Goal: Contribute content: Add original content to the website for others to see

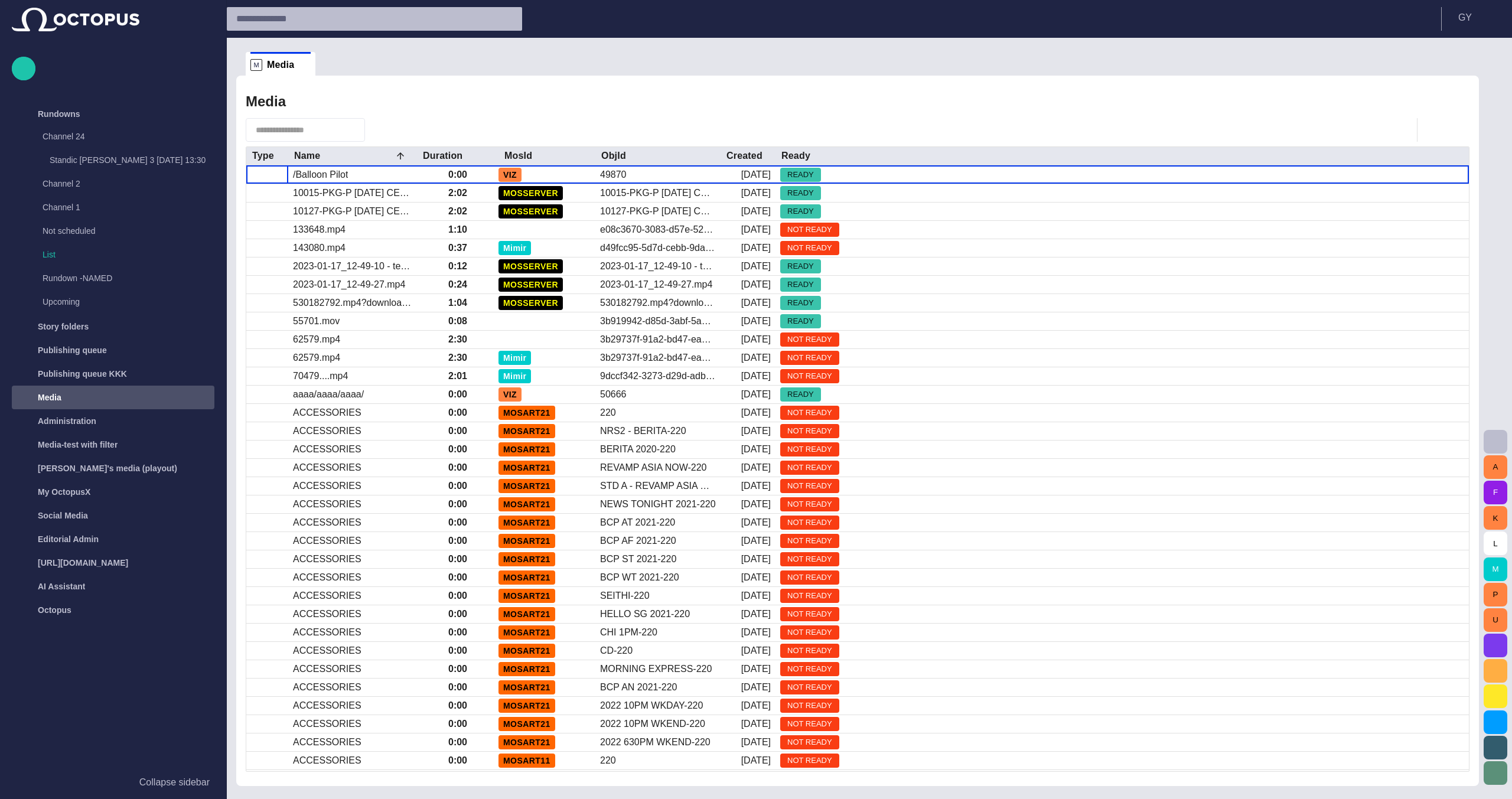
click at [1499, 641] on span "button" at bounding box center [1495, 645] width 14 height 14
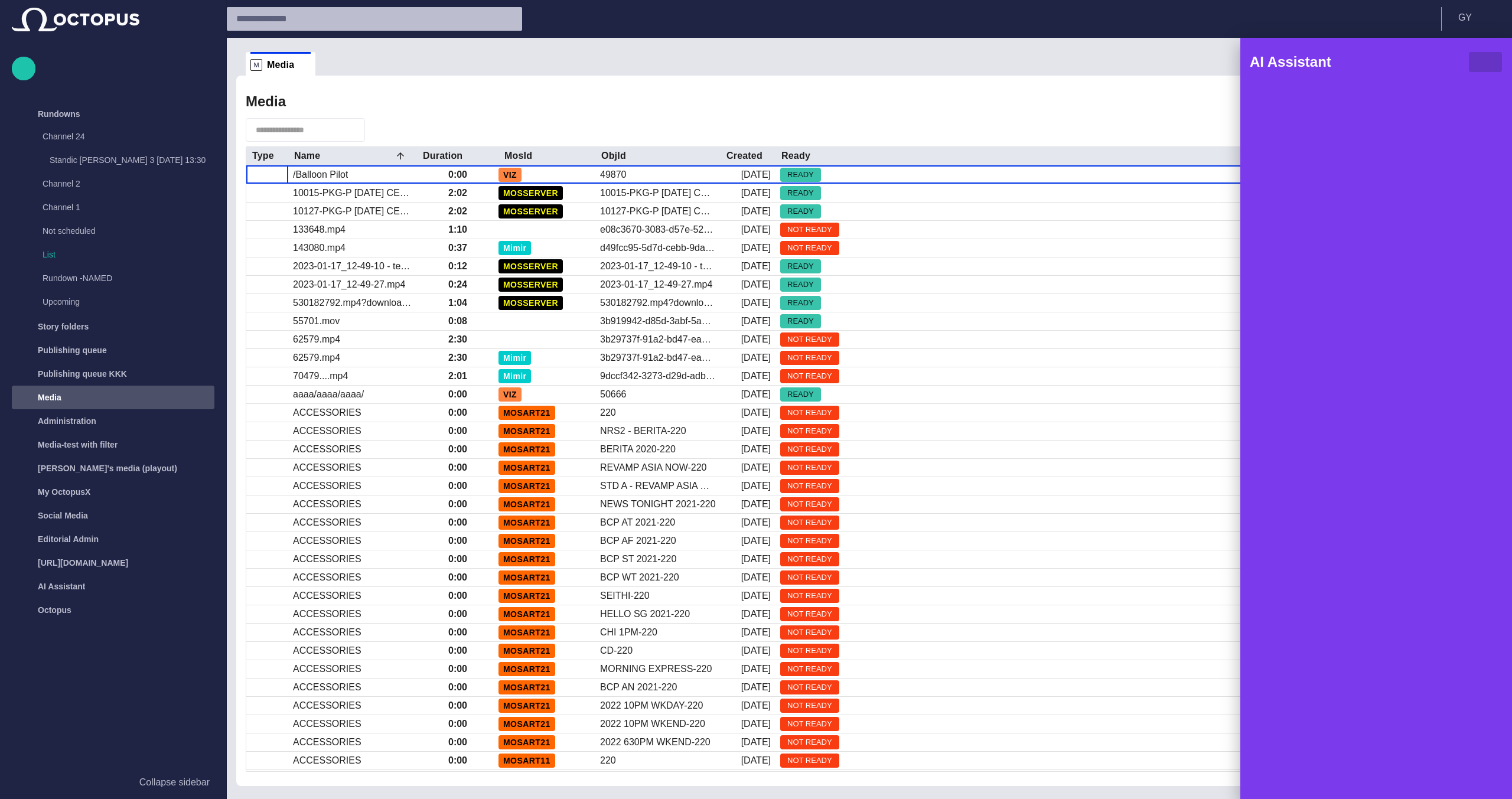
click at [1486, 65] on span "button" at bounding box center [1485, 62] width 14 height 14
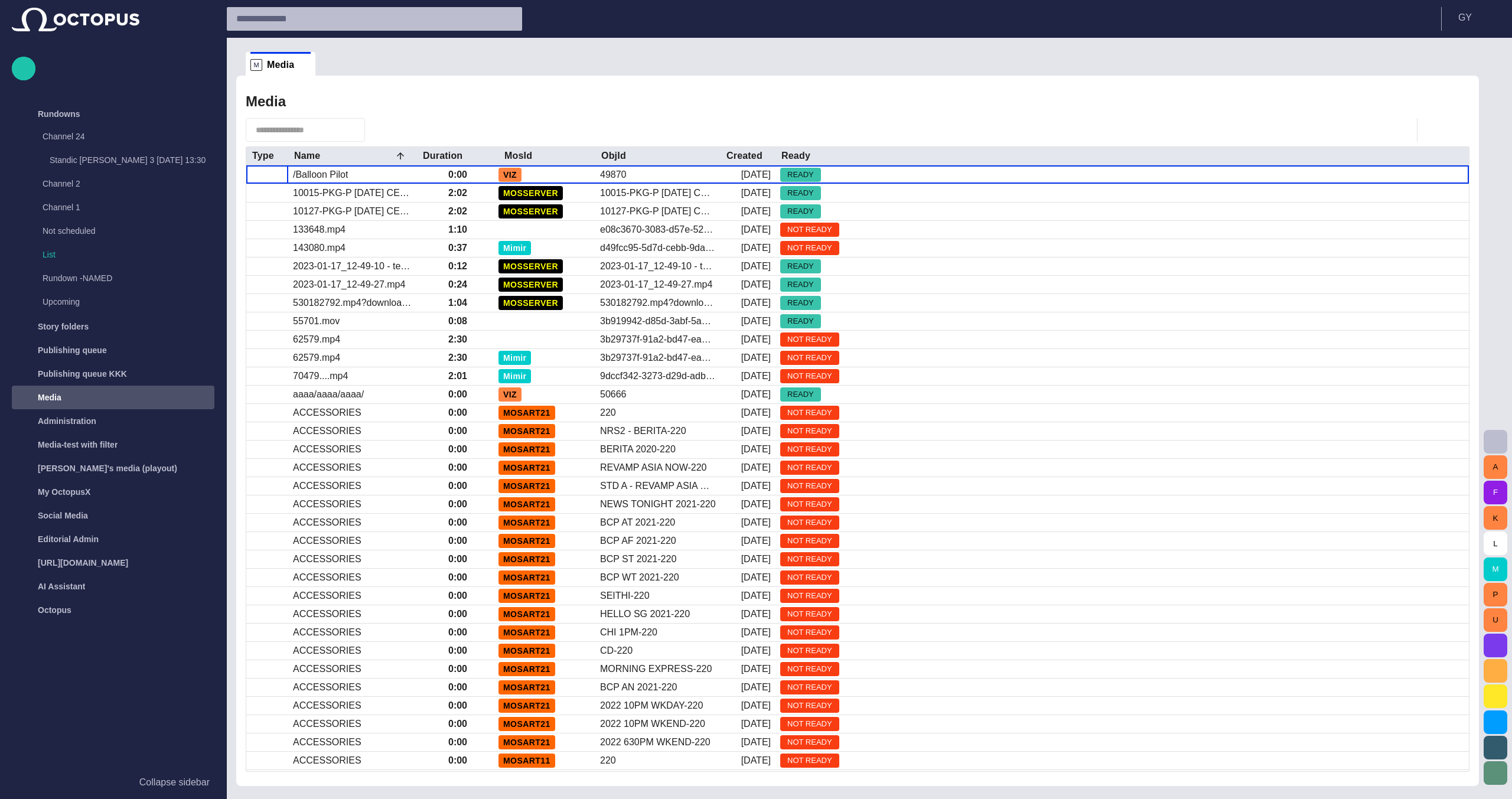
click at [1497, 593] on button "P" at bounding box center [1495, 594] width 24 height 24
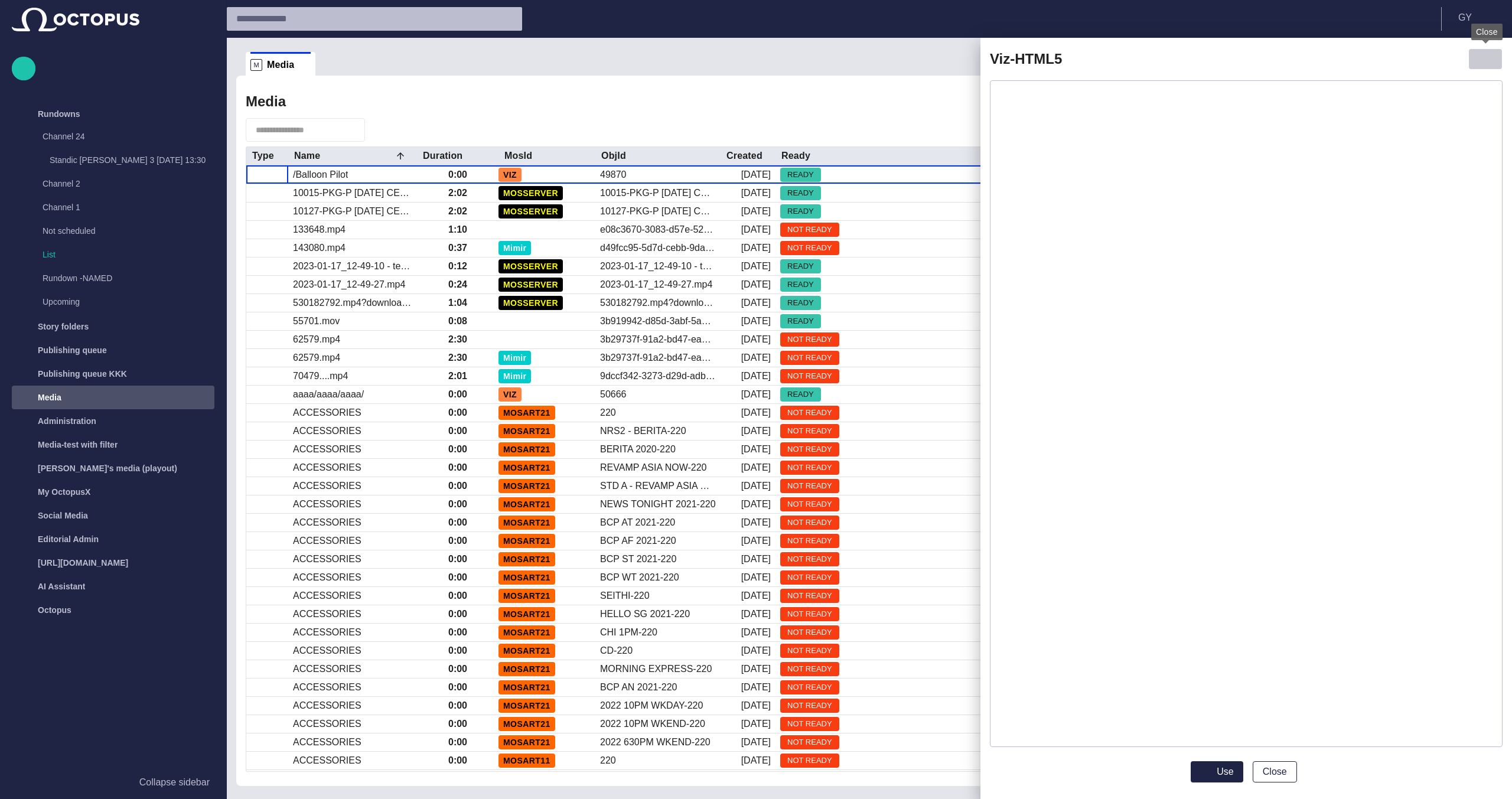
click at [1485, 58] on span "button" at bounding box center [1485, 59] width 14 height 14
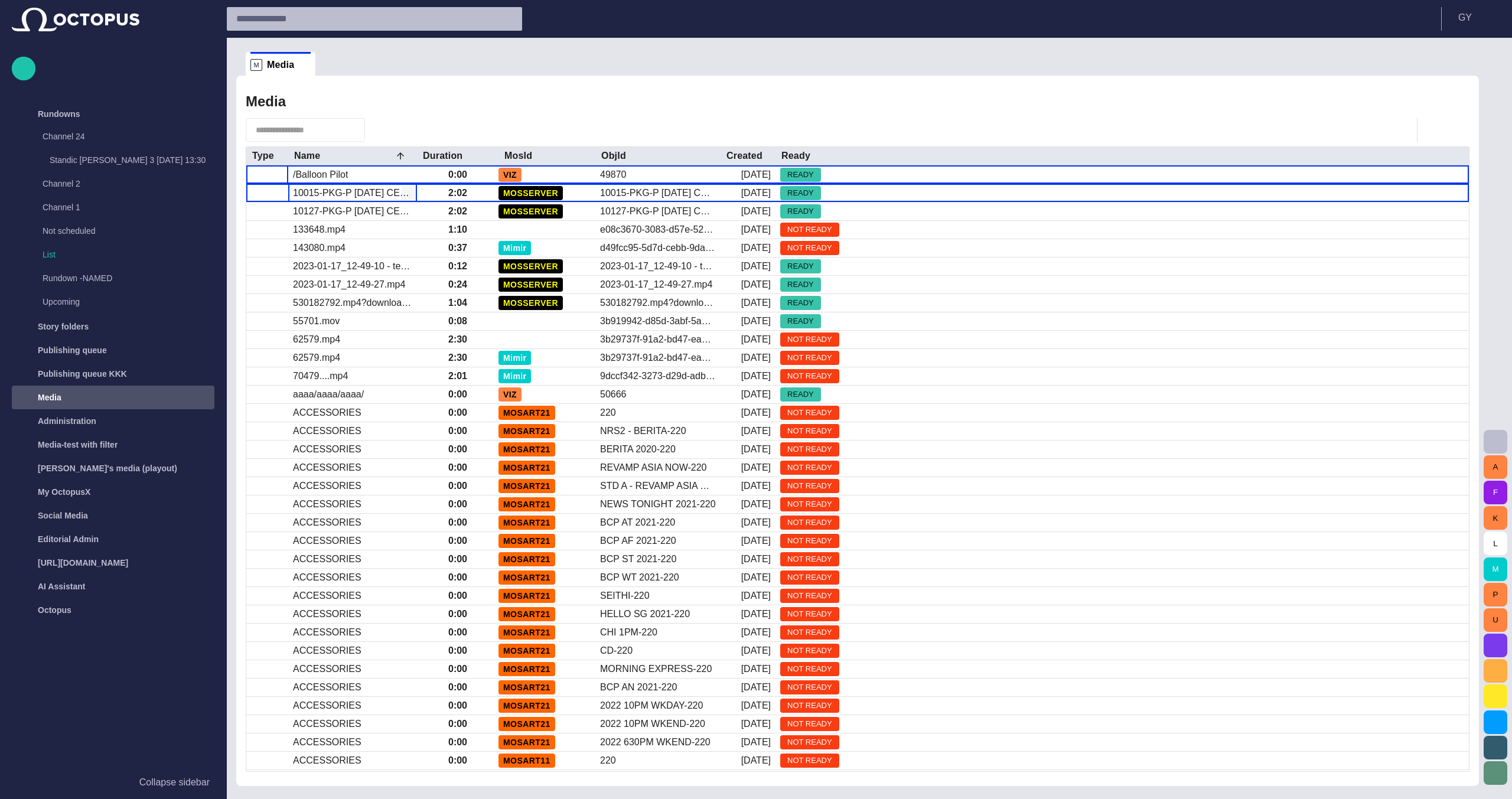
click at [346, 195] on div "10015-PKG-P JUNETEENTH CEREMONY-csmith.mp4" at bounding box center [353, 193] width 119 height 13
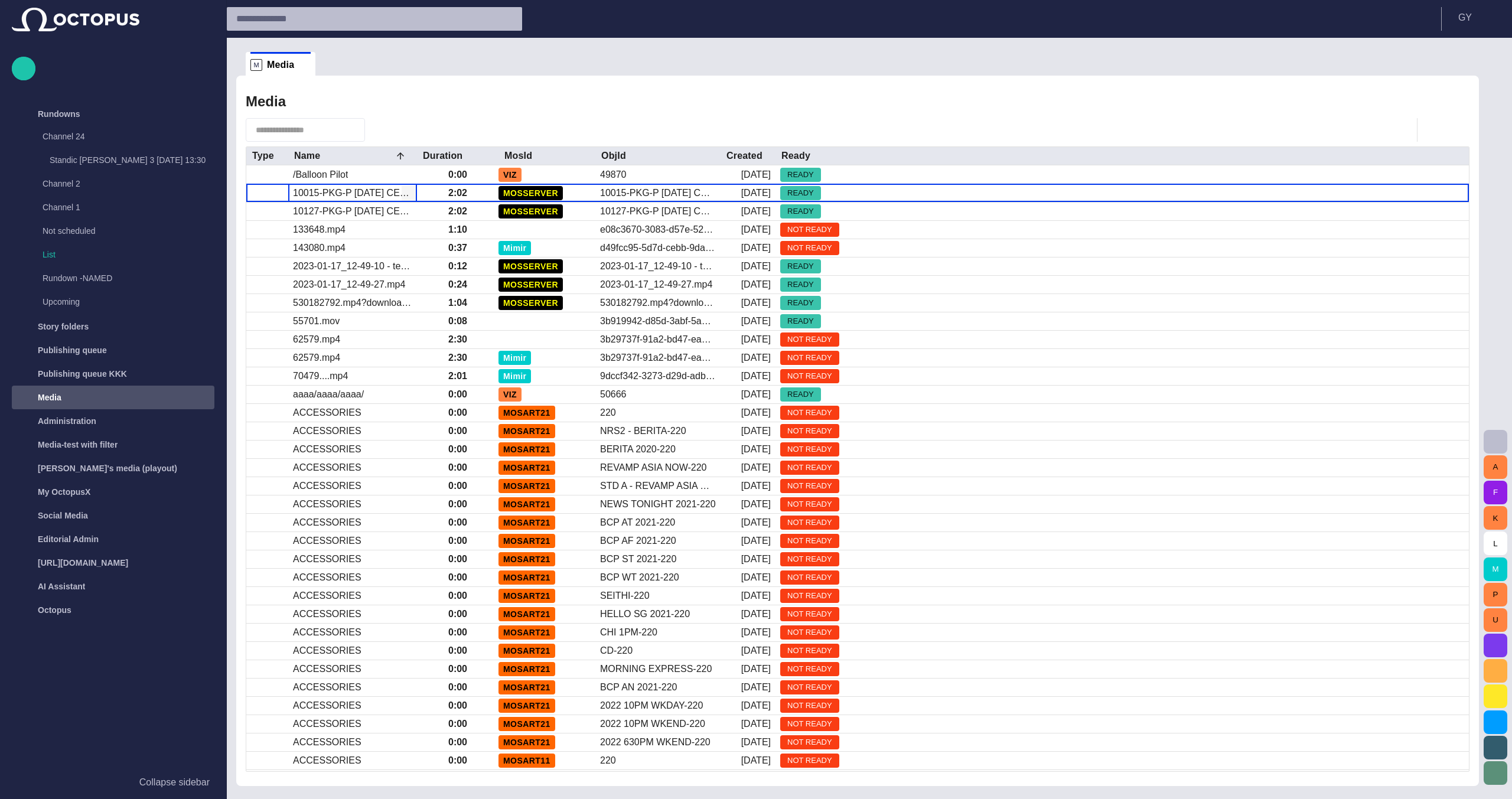
click at [346, 195] on div "10015-PKG-P JUNETEENTH CEREMONY-csmith.mp4" at bounding box center [353, 193] width 119 height 13
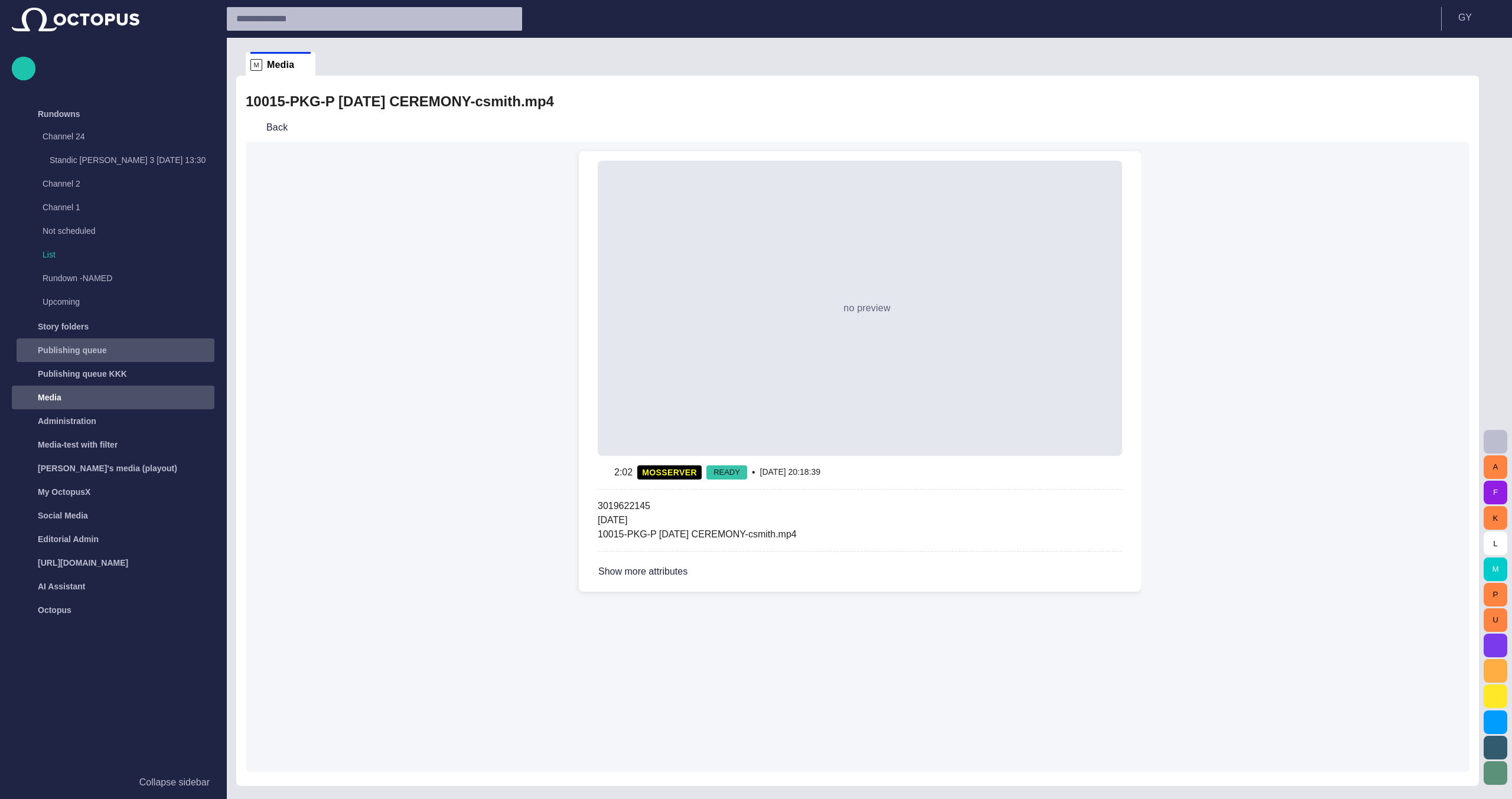
click at [83, 342] on div "Publishing queue" at bounding box center [116, 349] width 196 height 19
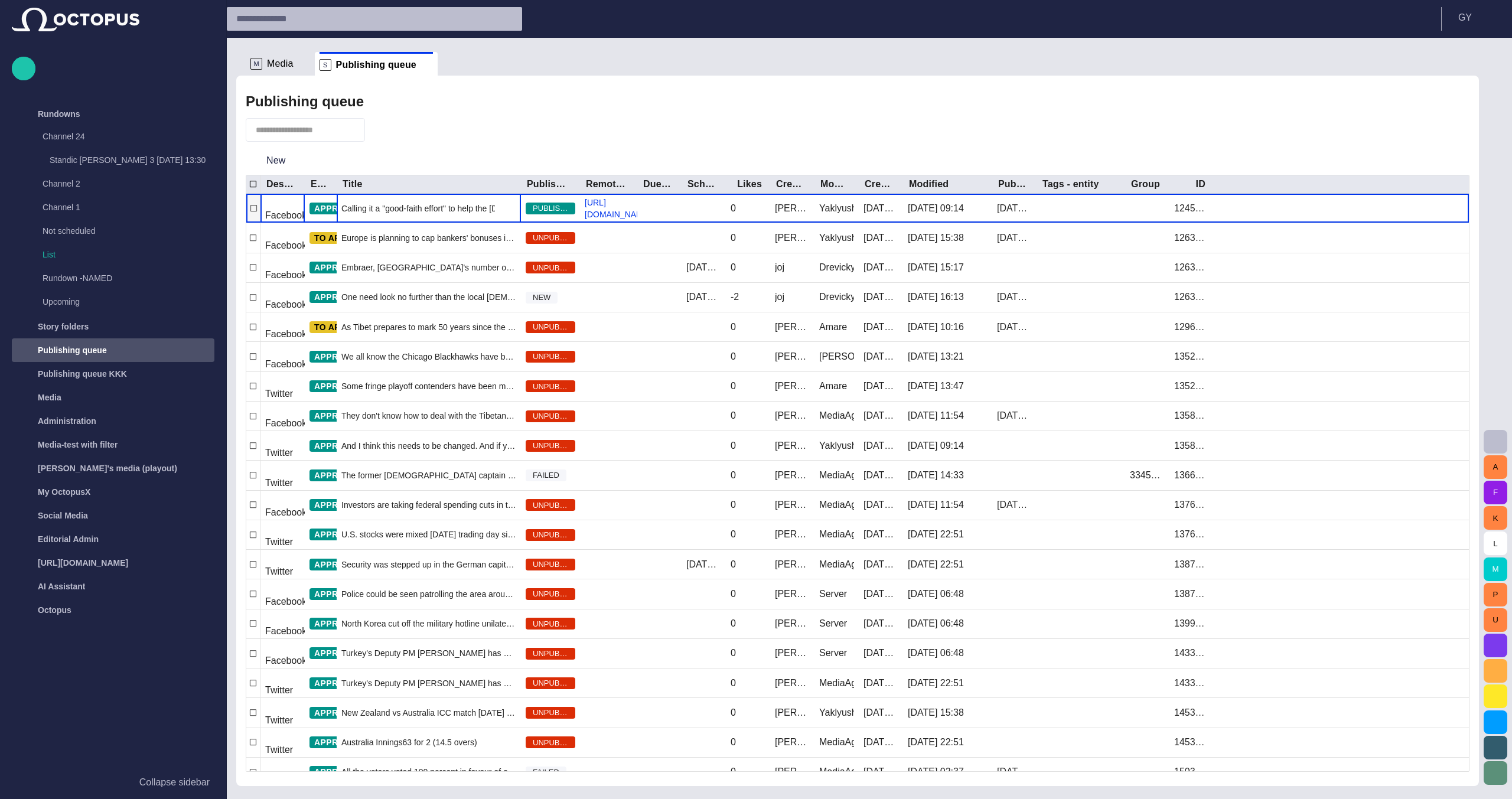
click at [392, 206] on span "Calling it a "good-faith effort" to help the Egyptian people, U.S. Secretary of…" at bounding box center [429, 208] width 174 height 12
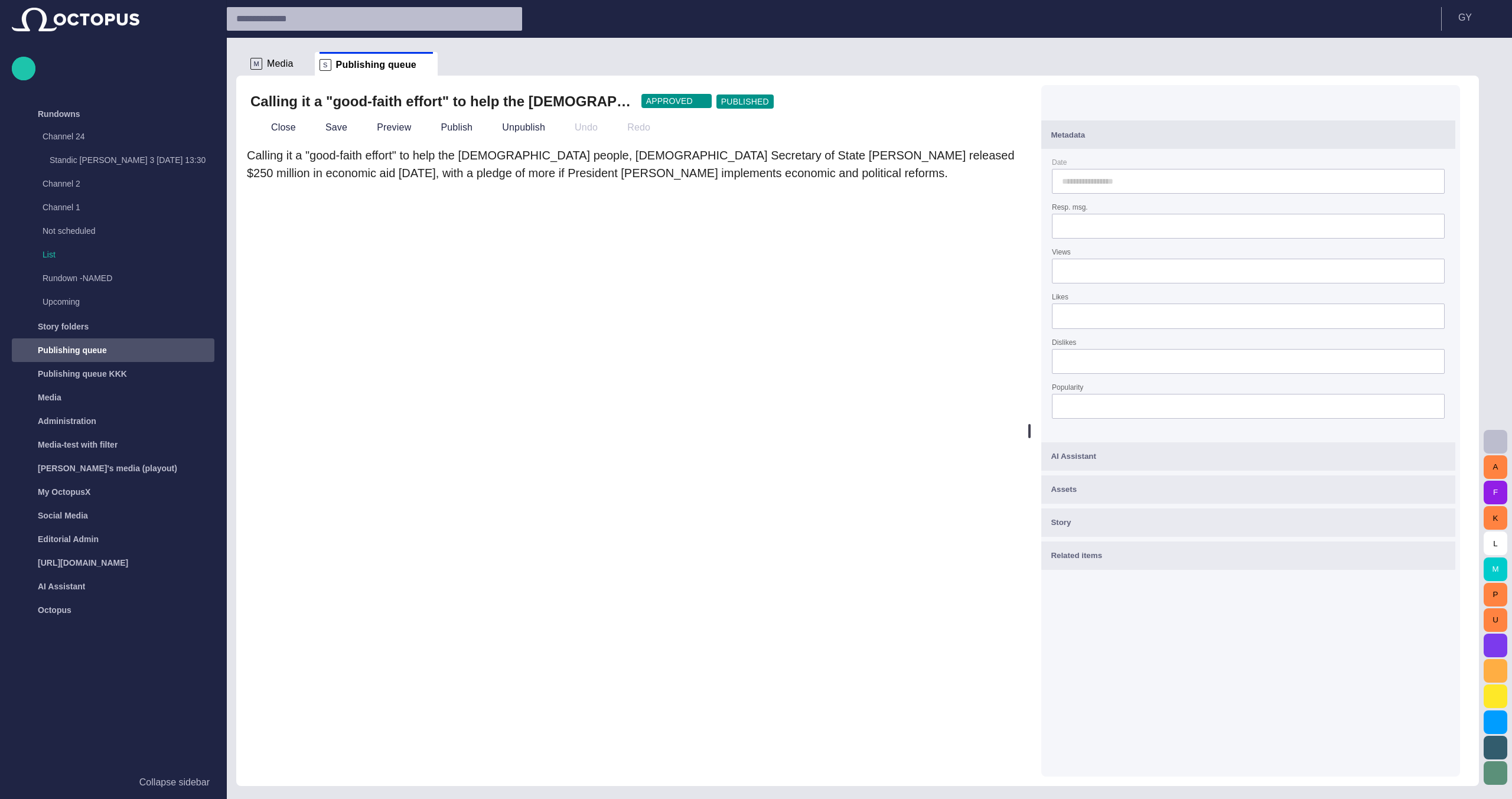
click at [1089, 100] on span "button" at bounding box center [1083, 101] width 12 height 12
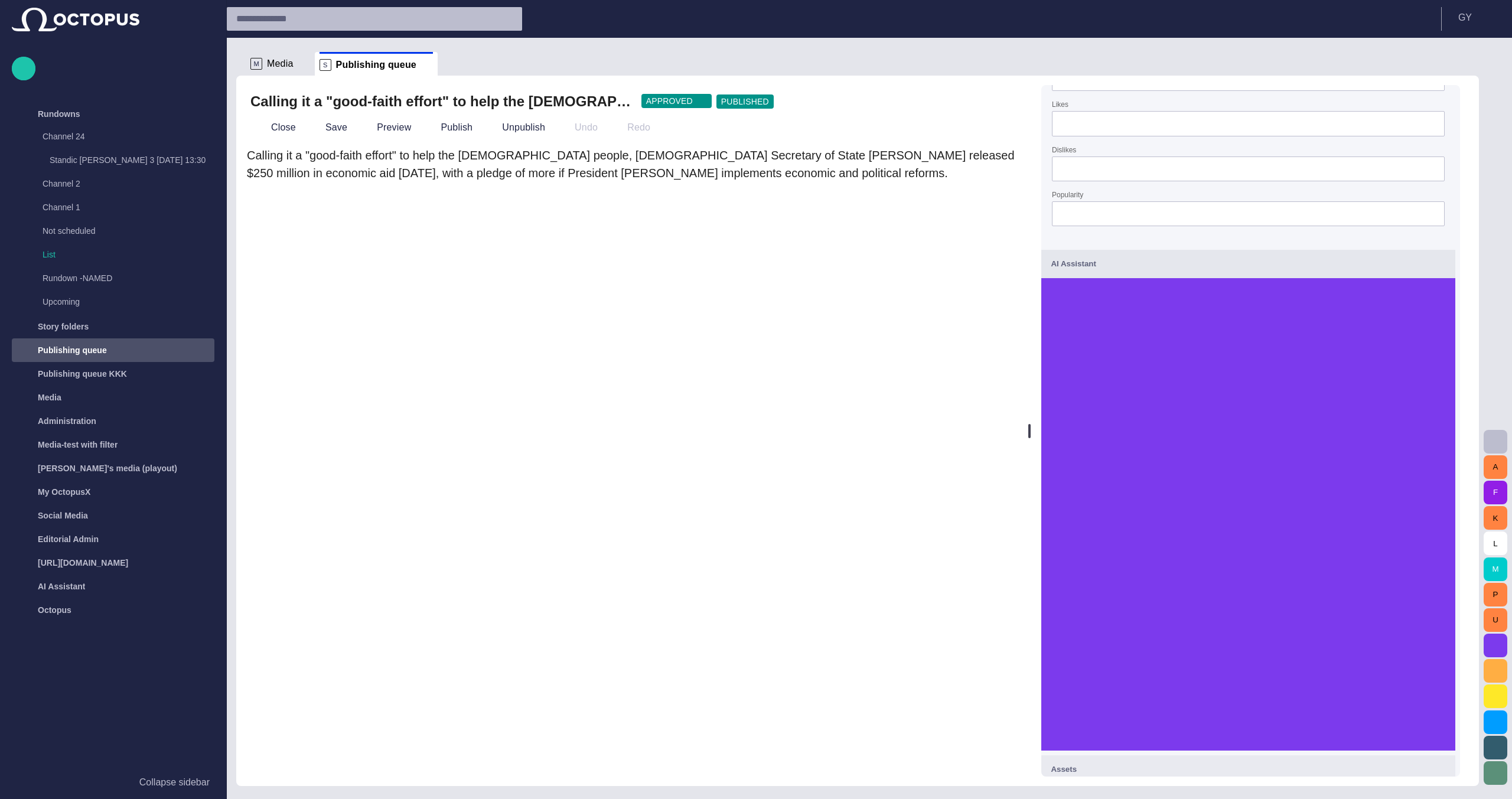
scroll to position [265, 0]
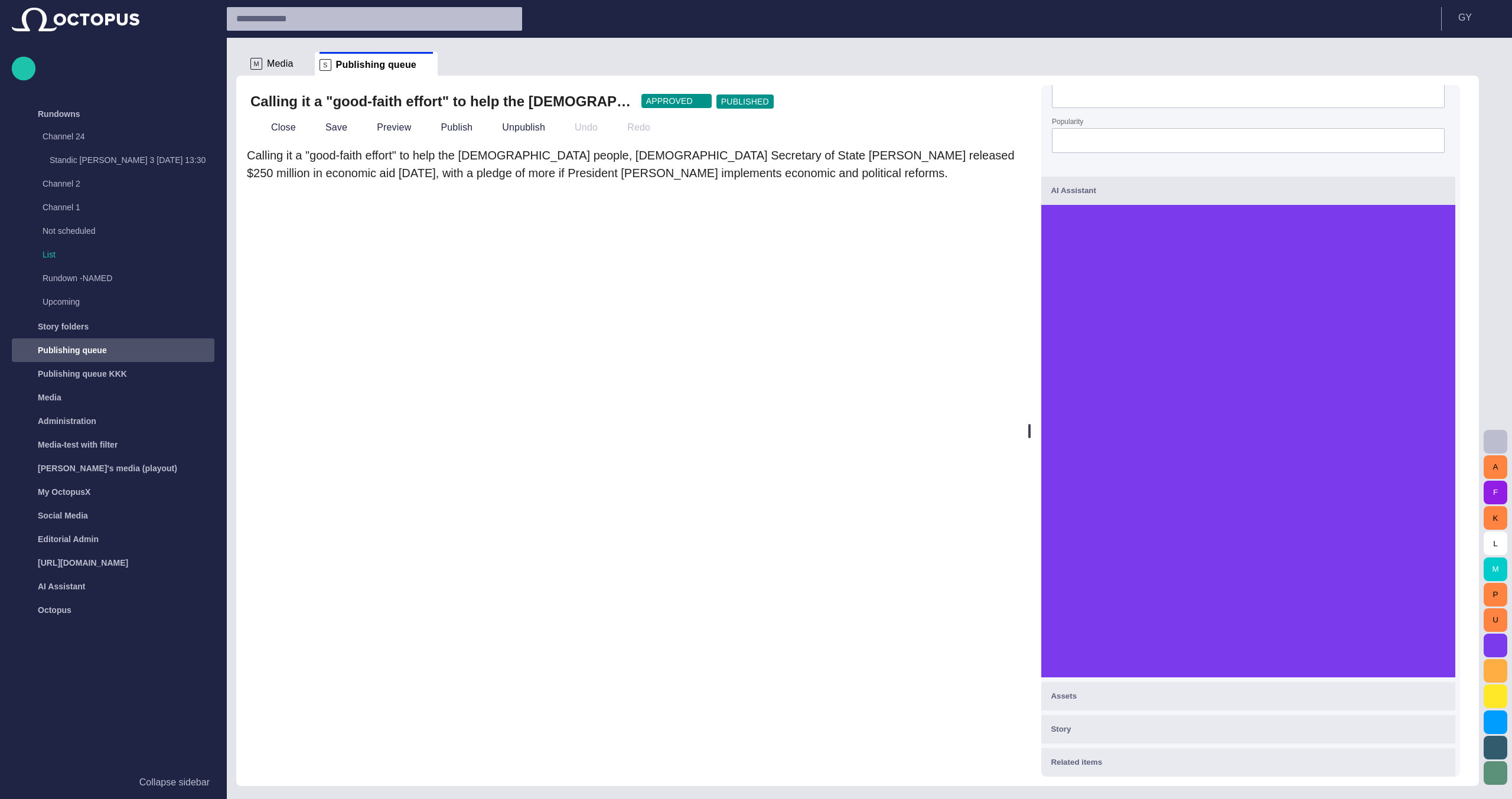
click at [1498, 644] on span "button" at bounding box center [1495, 645] width 14 height 14
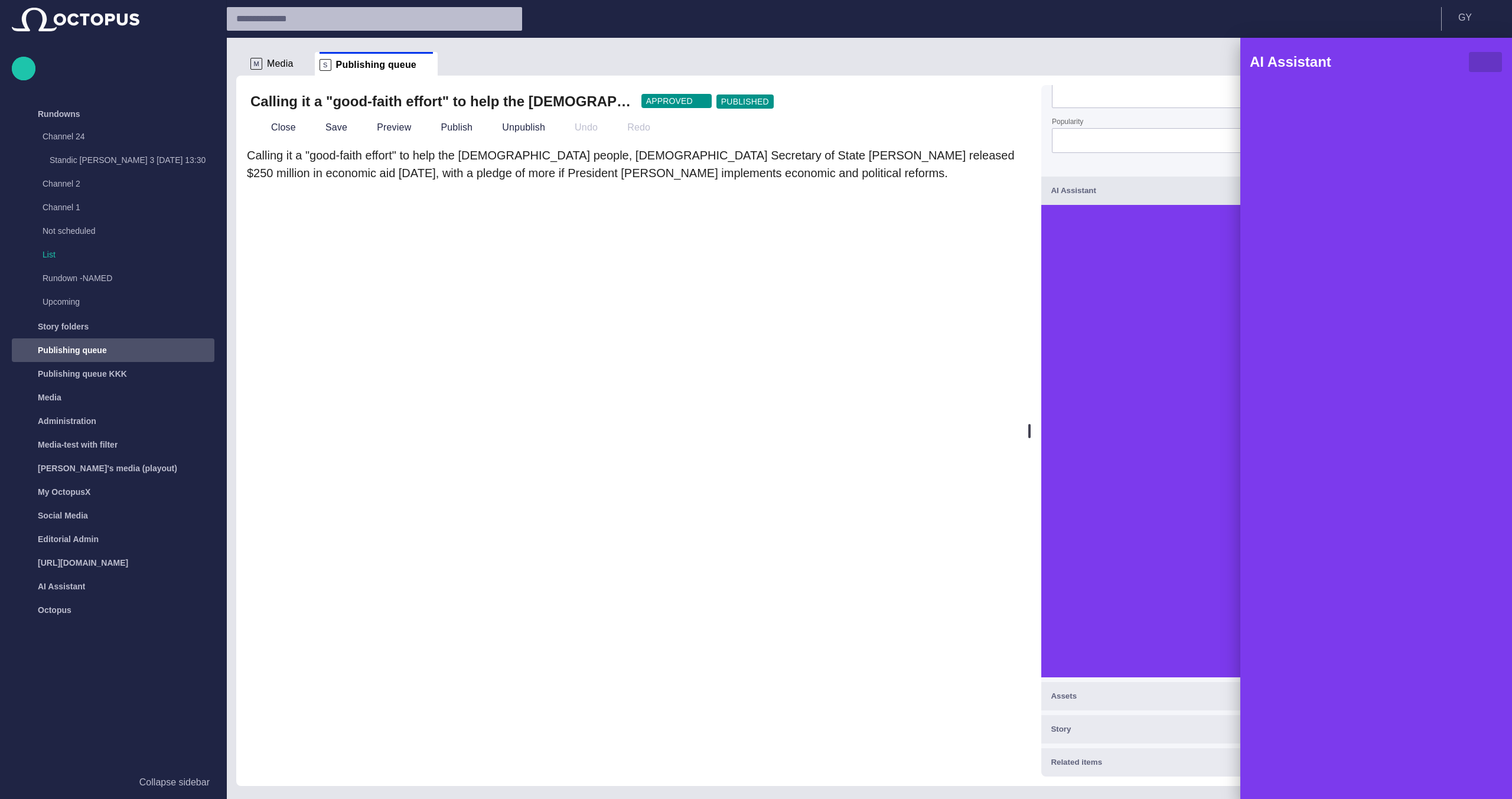
click at [1495, 51] on button "button" at bounding box center [1485, 62] width 34 height 21
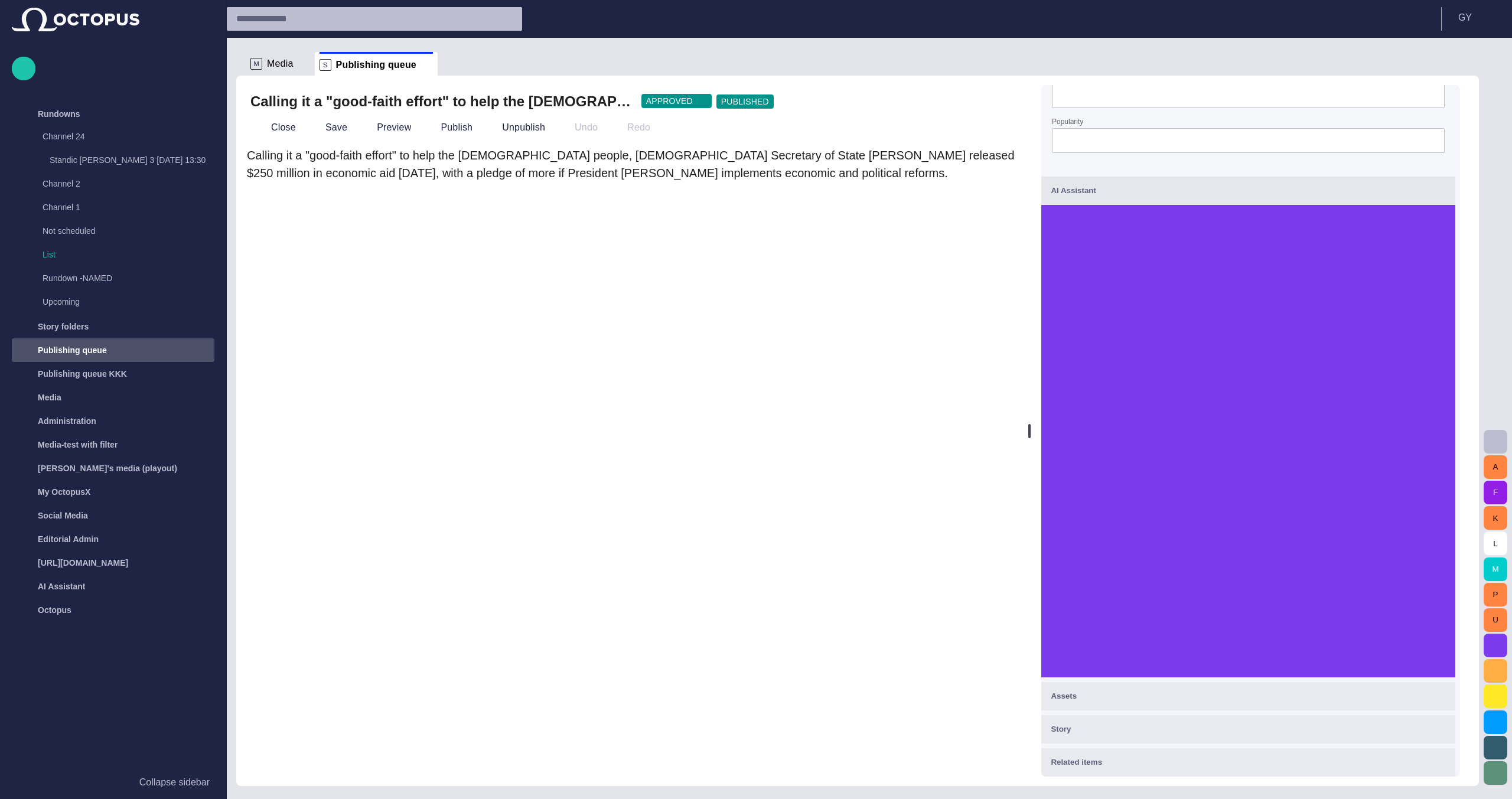
click at [1505, 650] on button "button" at bounding box center [1495, 645] width 24 height 24
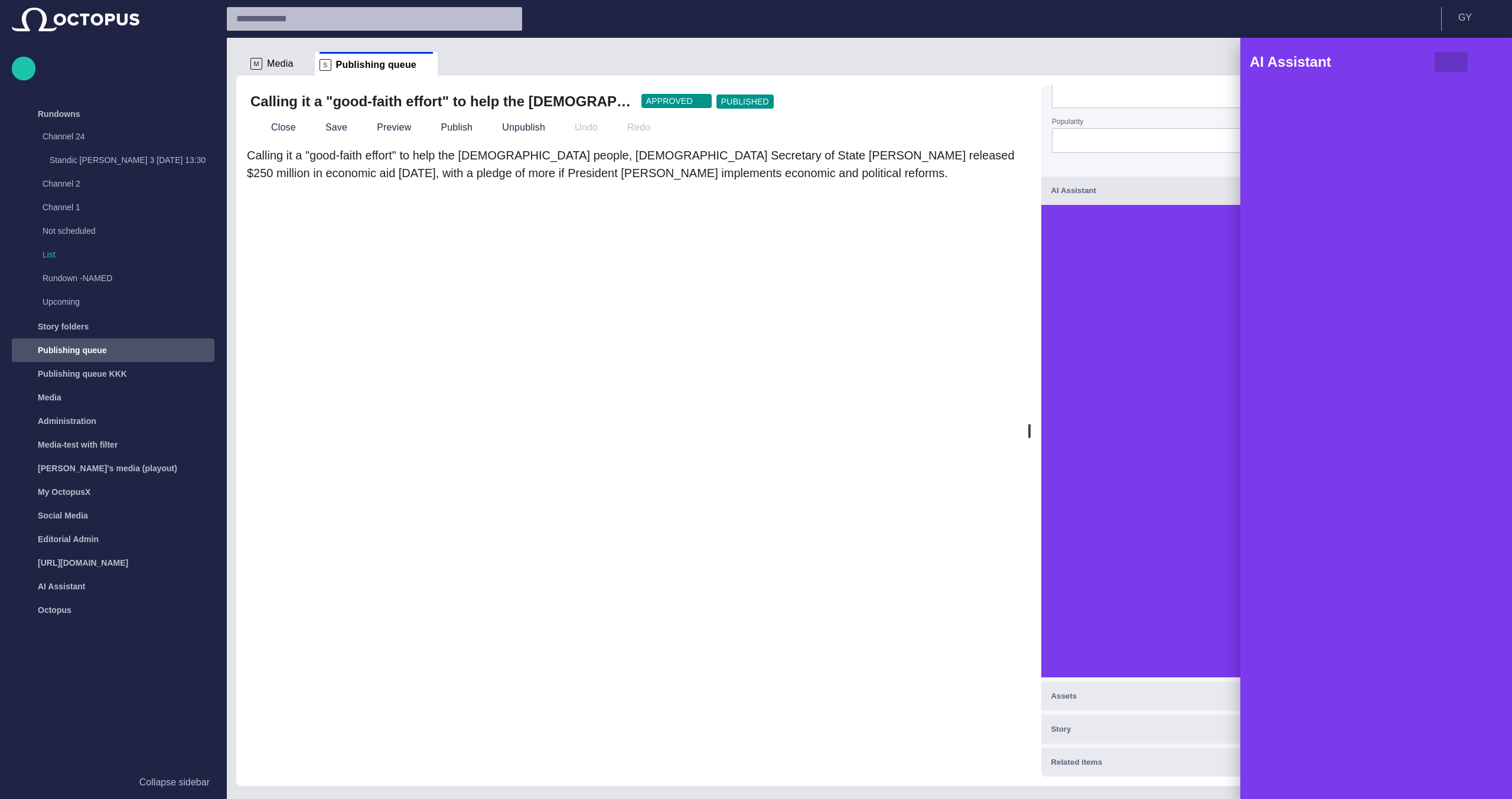
click at [1446, 57] on span "button" at bounding box center [1451, 62] width 14 height 14
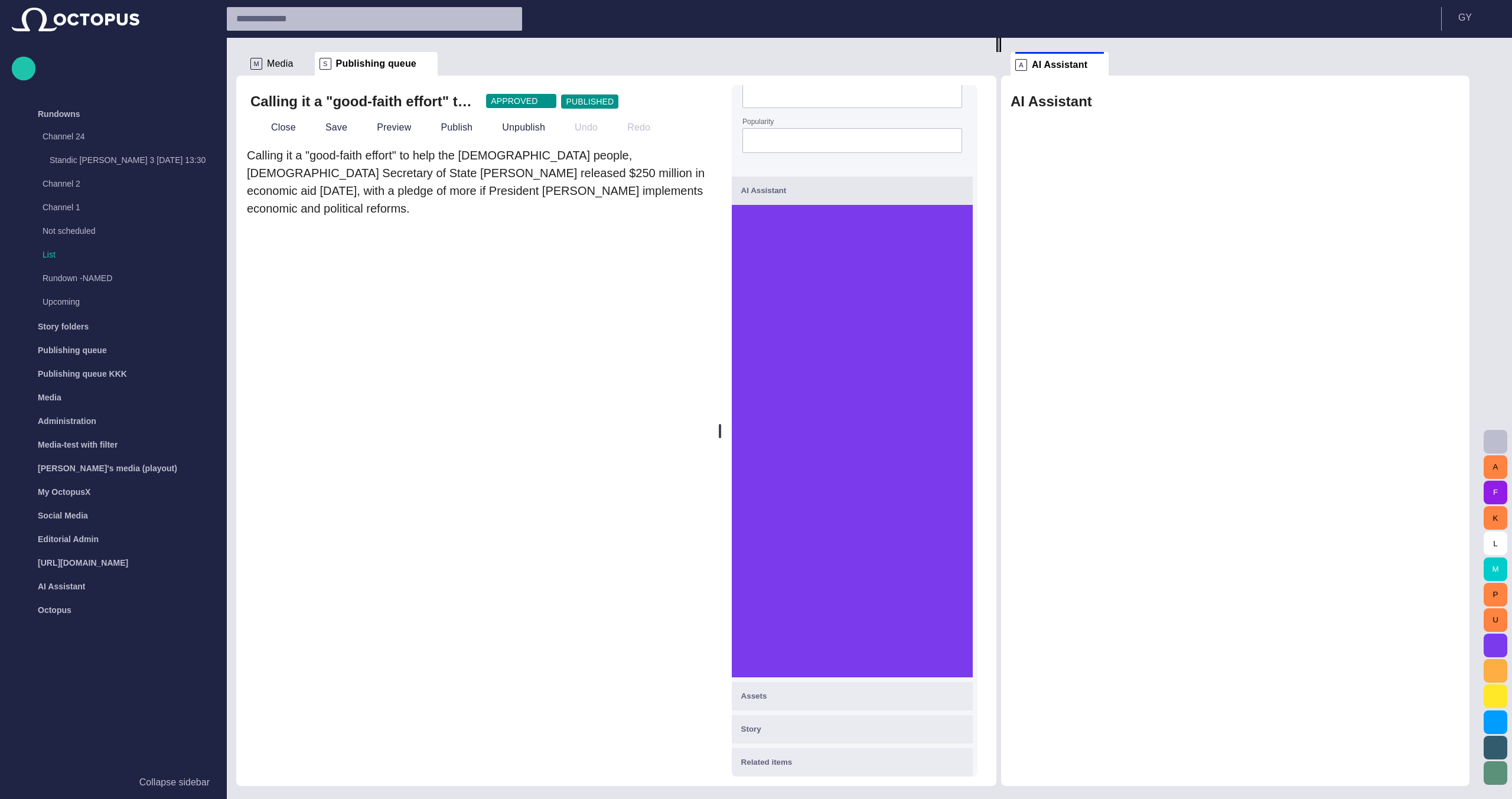
drag, startPoint x: 859, startPoint y: 413, endPoint x: 1003, endPoint y: 387, distance: 146.3
click at [1001, 52] on div at bounding box center [998, 45] width 4 height 14
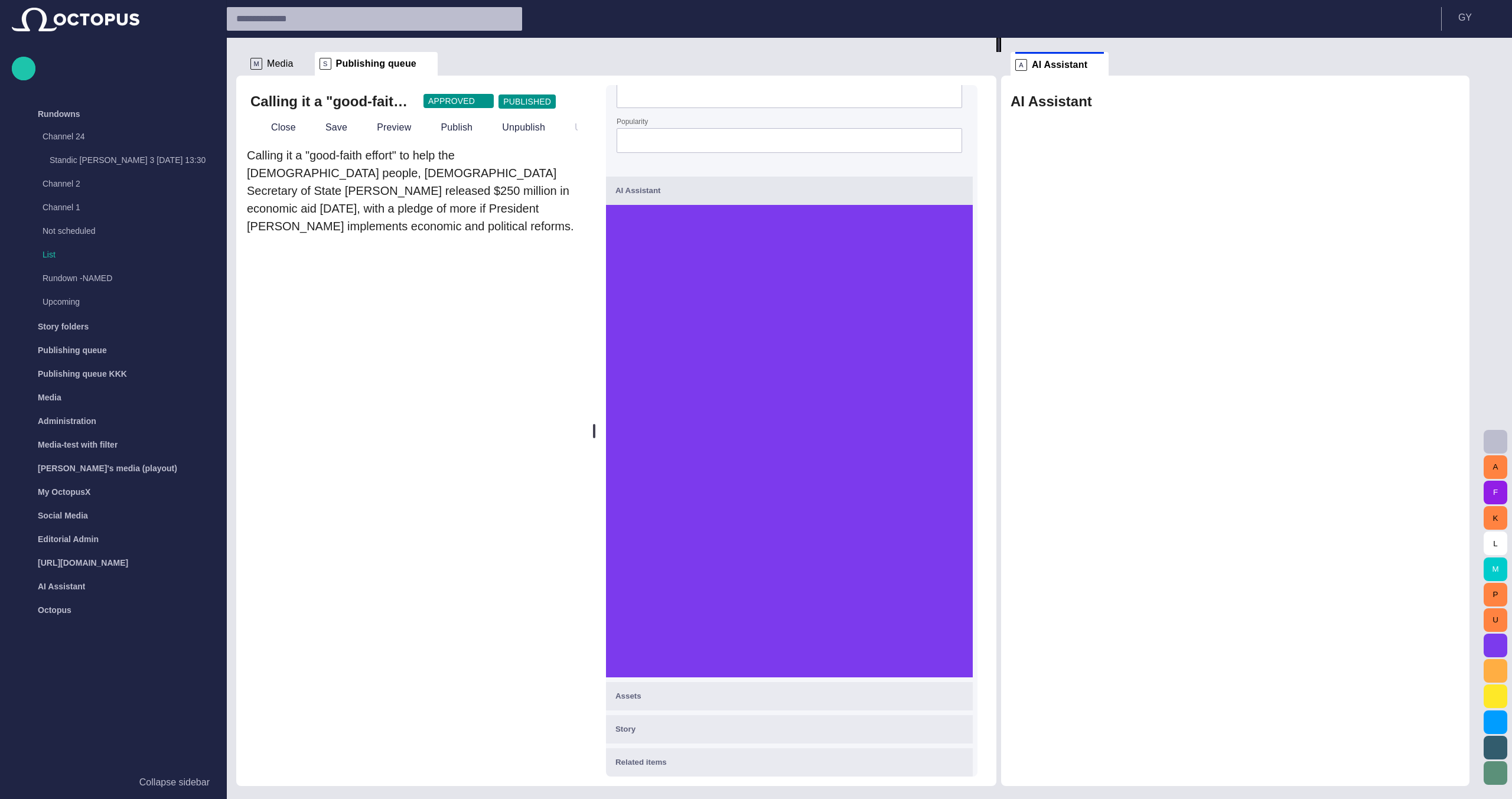
drag, startPoint x: 726, startPoint y: 425, endPoint x: 599, endPoint y: 414, distance: 127.5
click at [595, 424] on div at bounding box center [594, 431] width 3 height 14
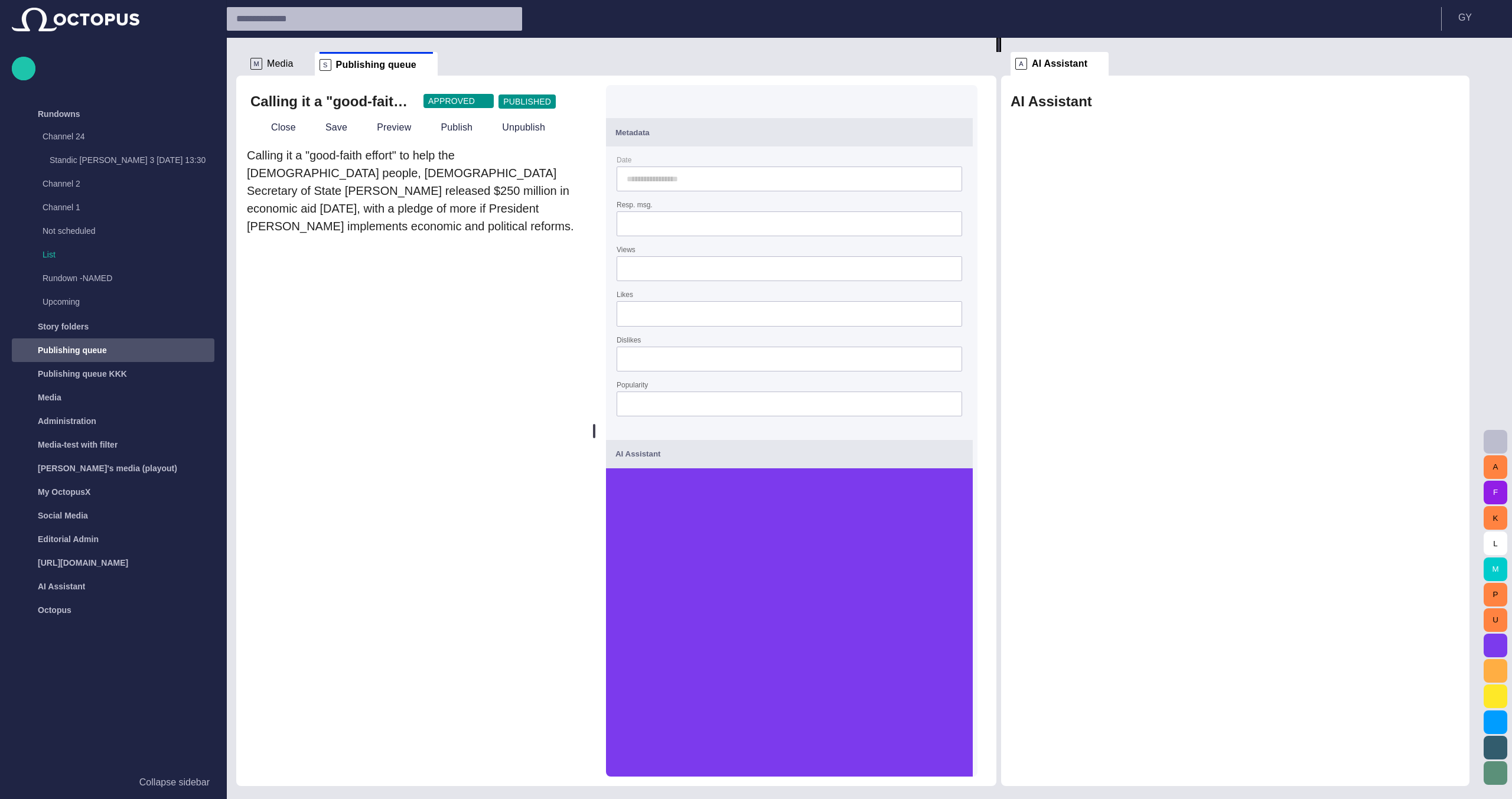
scroll to position [0, 0]
click at [421, 63] on span at bounding box center [427, 65] width 12 height 12
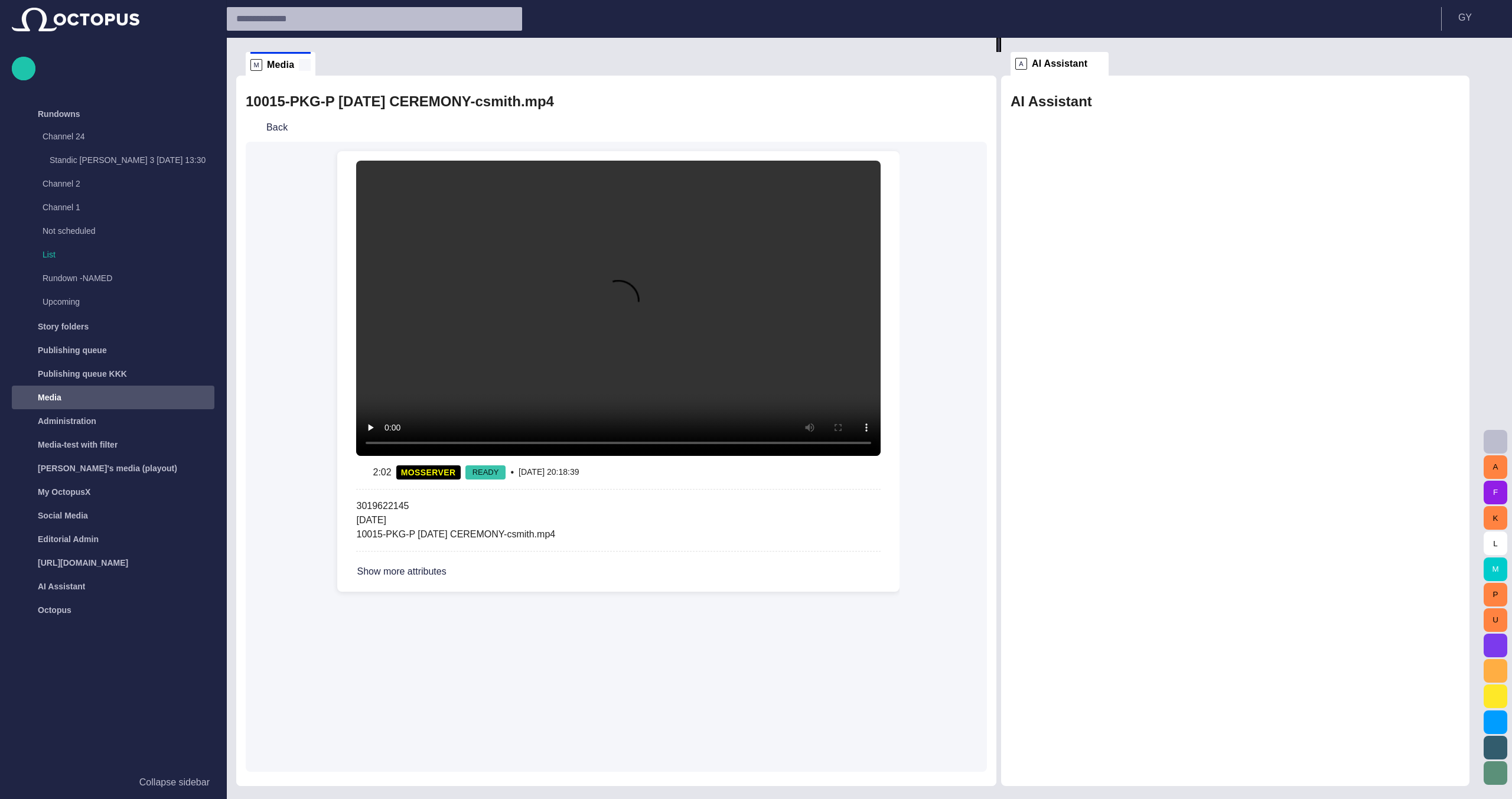
click at [302, 65] on span at bounding box center [305, 65] width 12 height 12
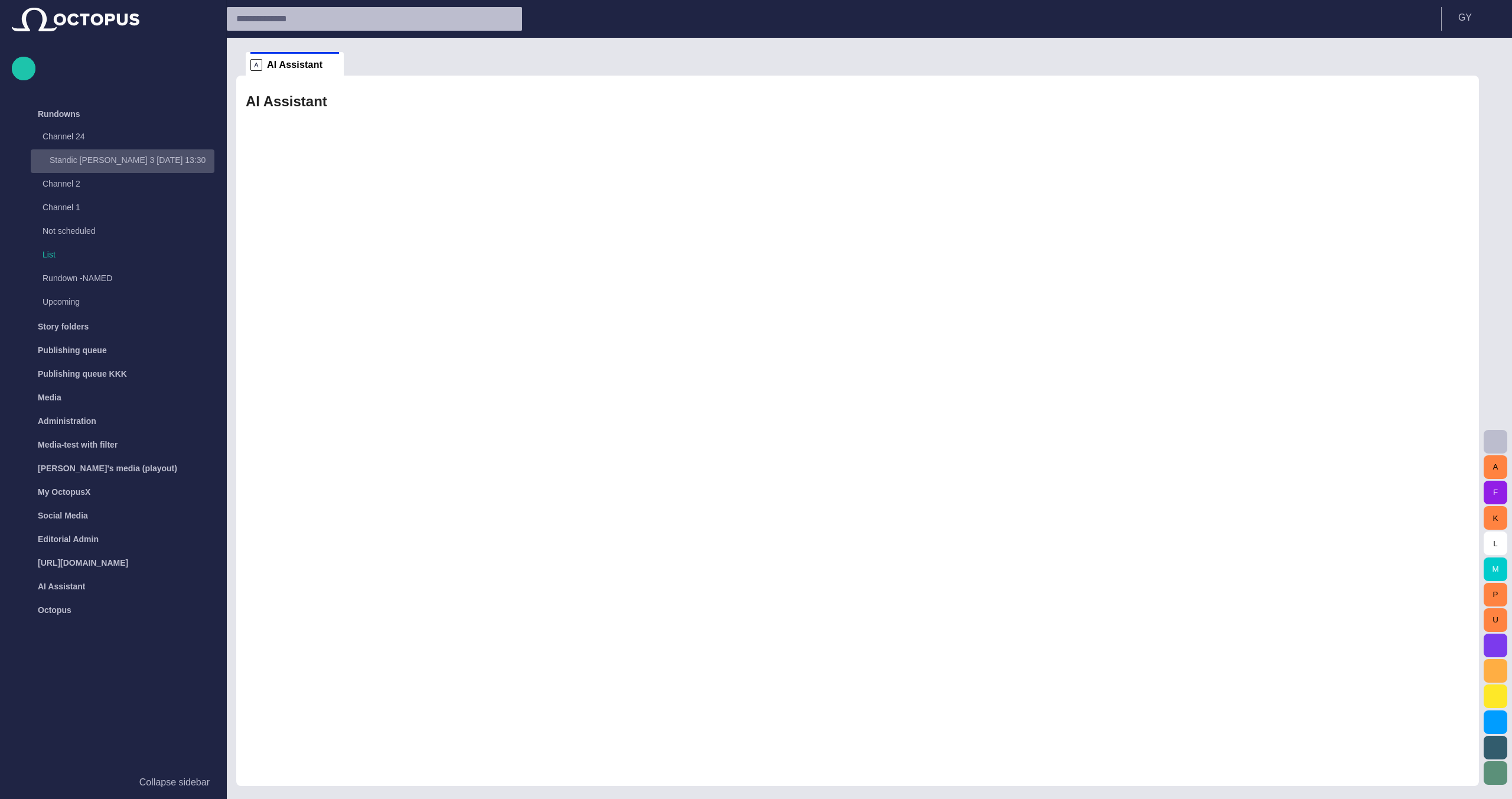
click at [93, 154] on p "Standic [PERSON_NAME] 3 [DATE] 13:30" at bounding box center [132, 160] width 165 height 12
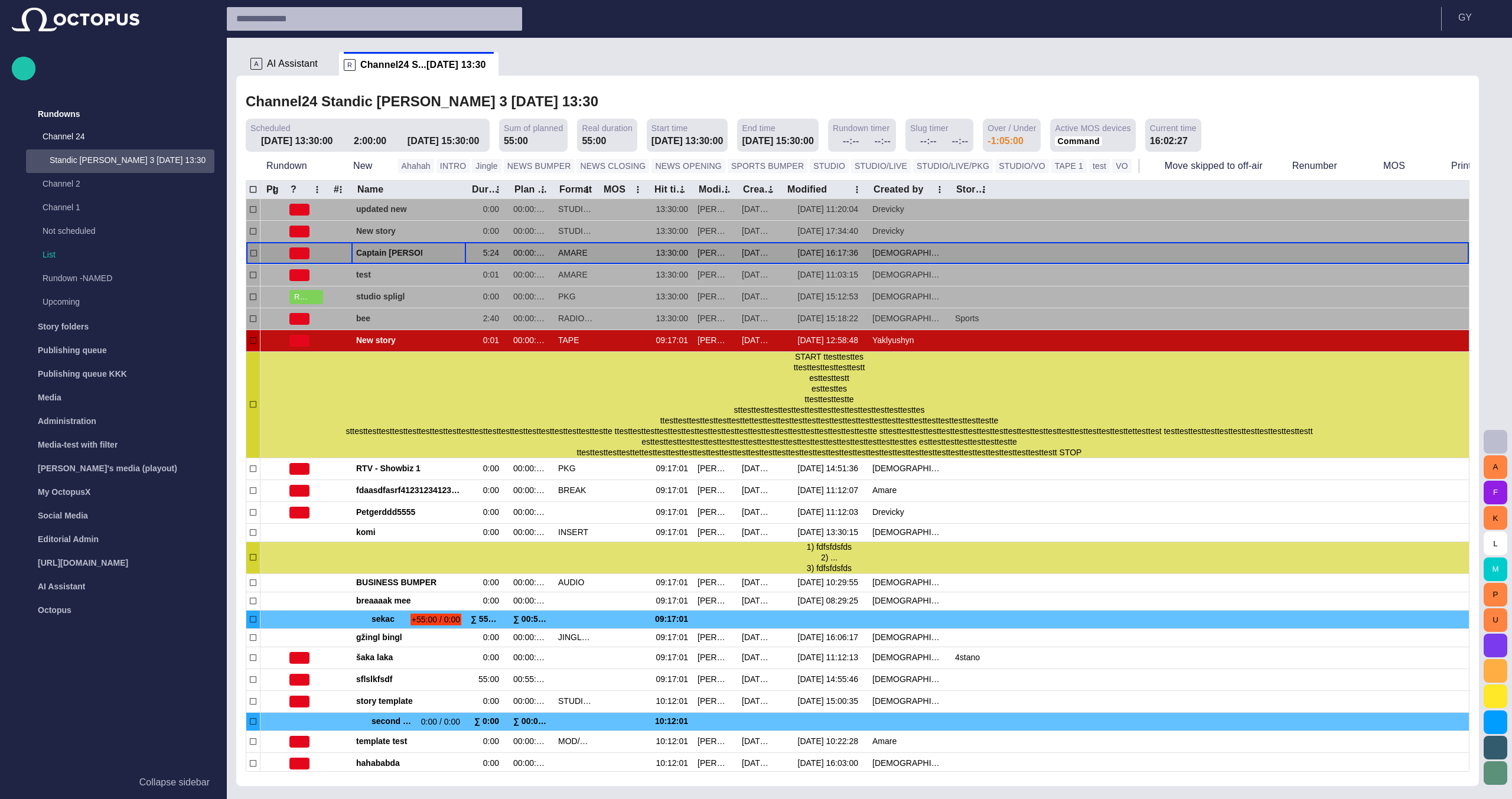
click at [375, 258] on span "Captain [PERSON_NAME] famous polar shipwreck as never seen before" at bounding box center [409, 253] width 105 height 11
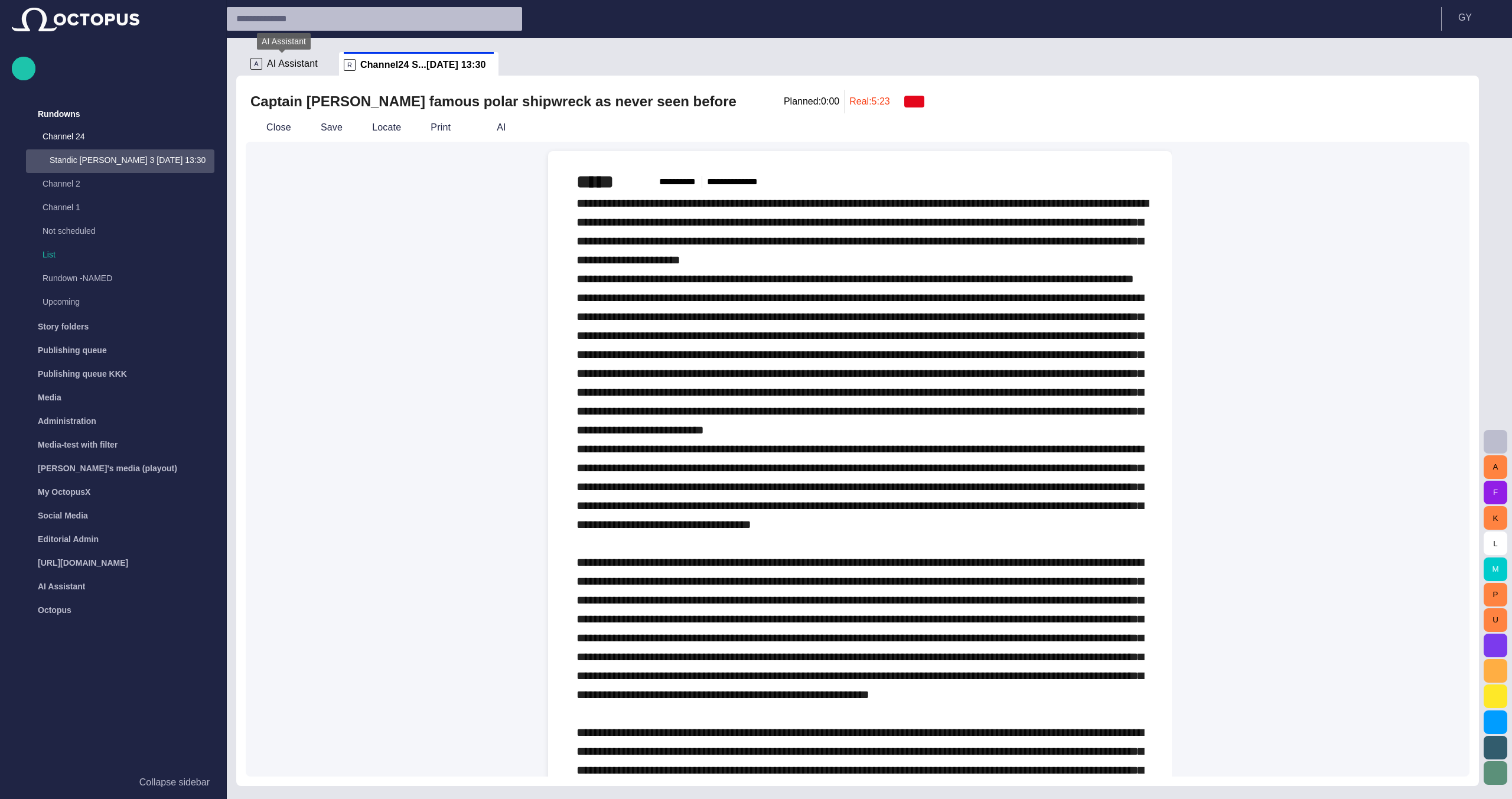
click at [300, 62] on span "AI Assistant" at bounding box center [292, 63] width 51 height 12
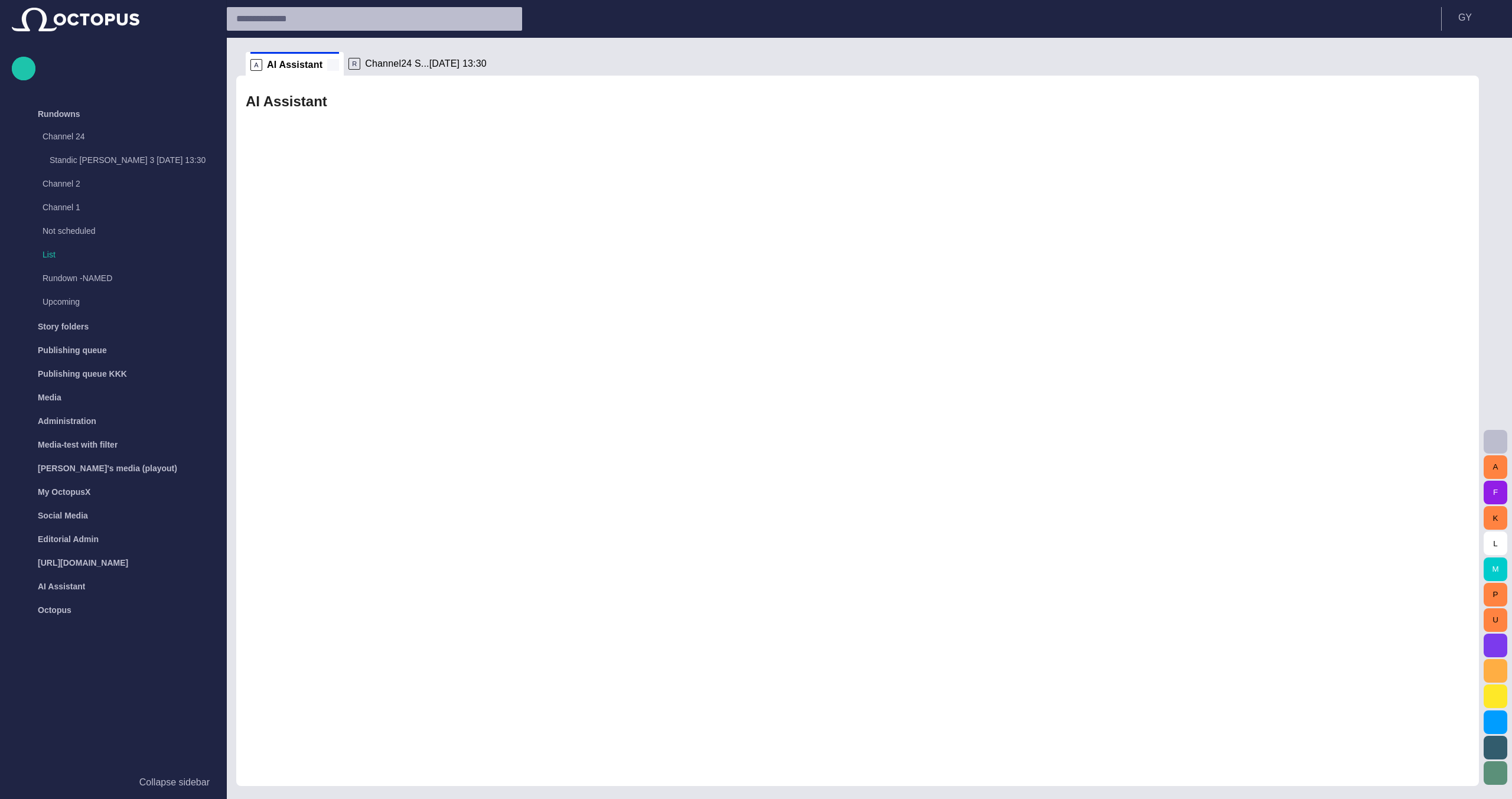
click at [327, 63] on span at bounding box center [333, 65] width 12 height 12
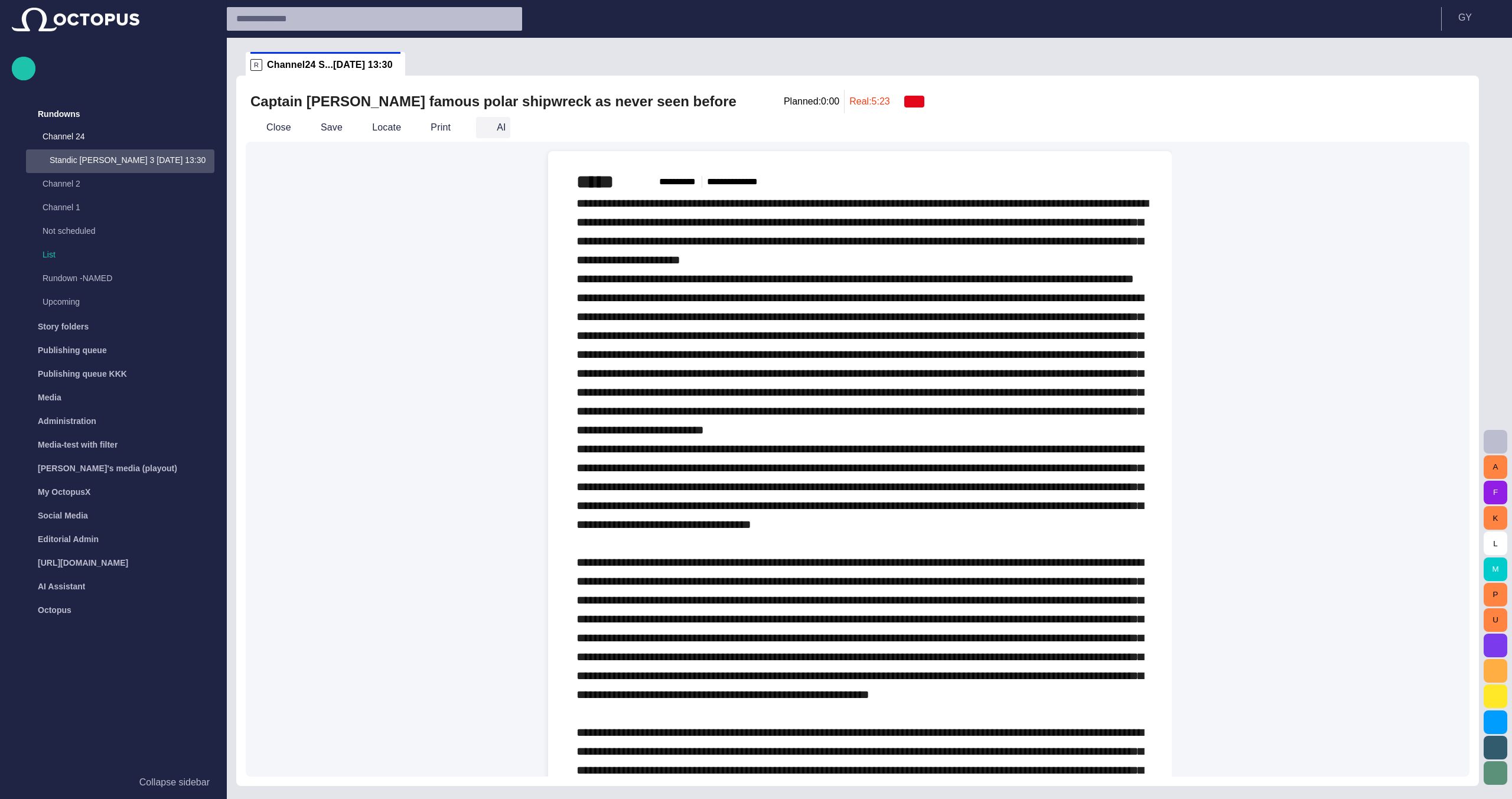
click at [482, 131] on span "button" at bounding box center [486, 128] width 12 height 12
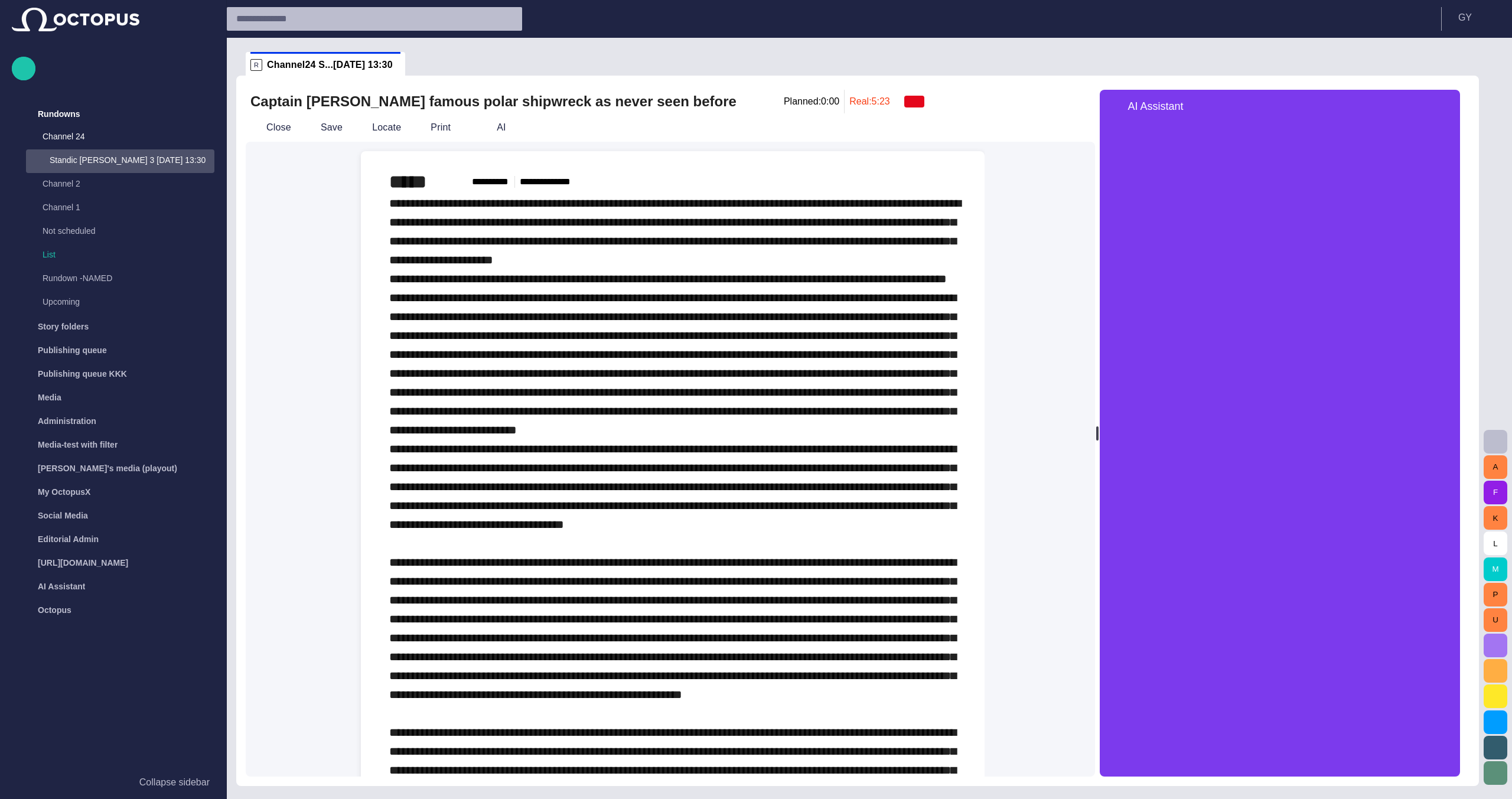
click at [1499, 644] on span "button" at bounding box center [1495, 645] width 14 height 14
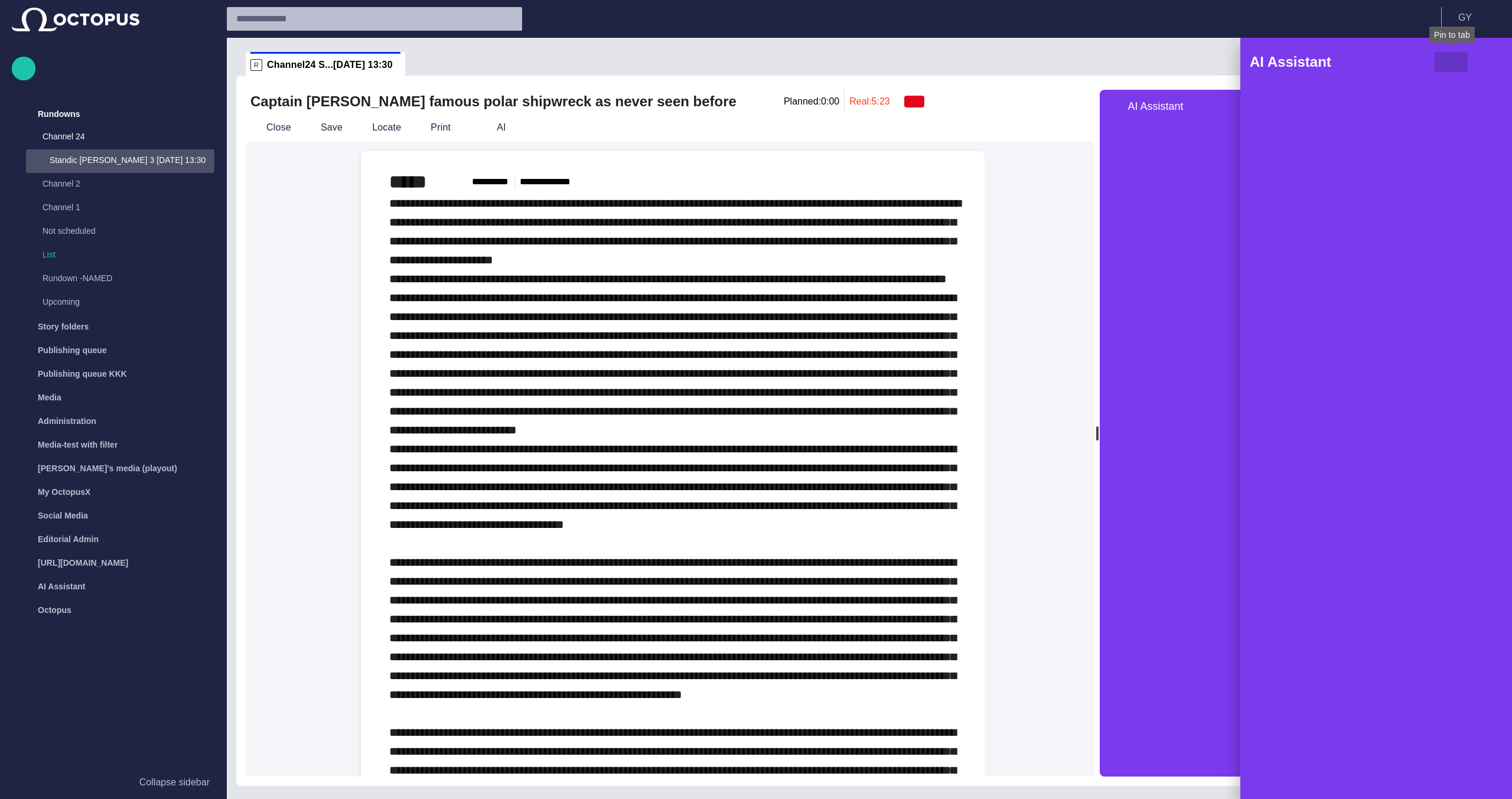
click at [1453, 59] on span "button" at bounding box center [1451, 62] width 14 height 14
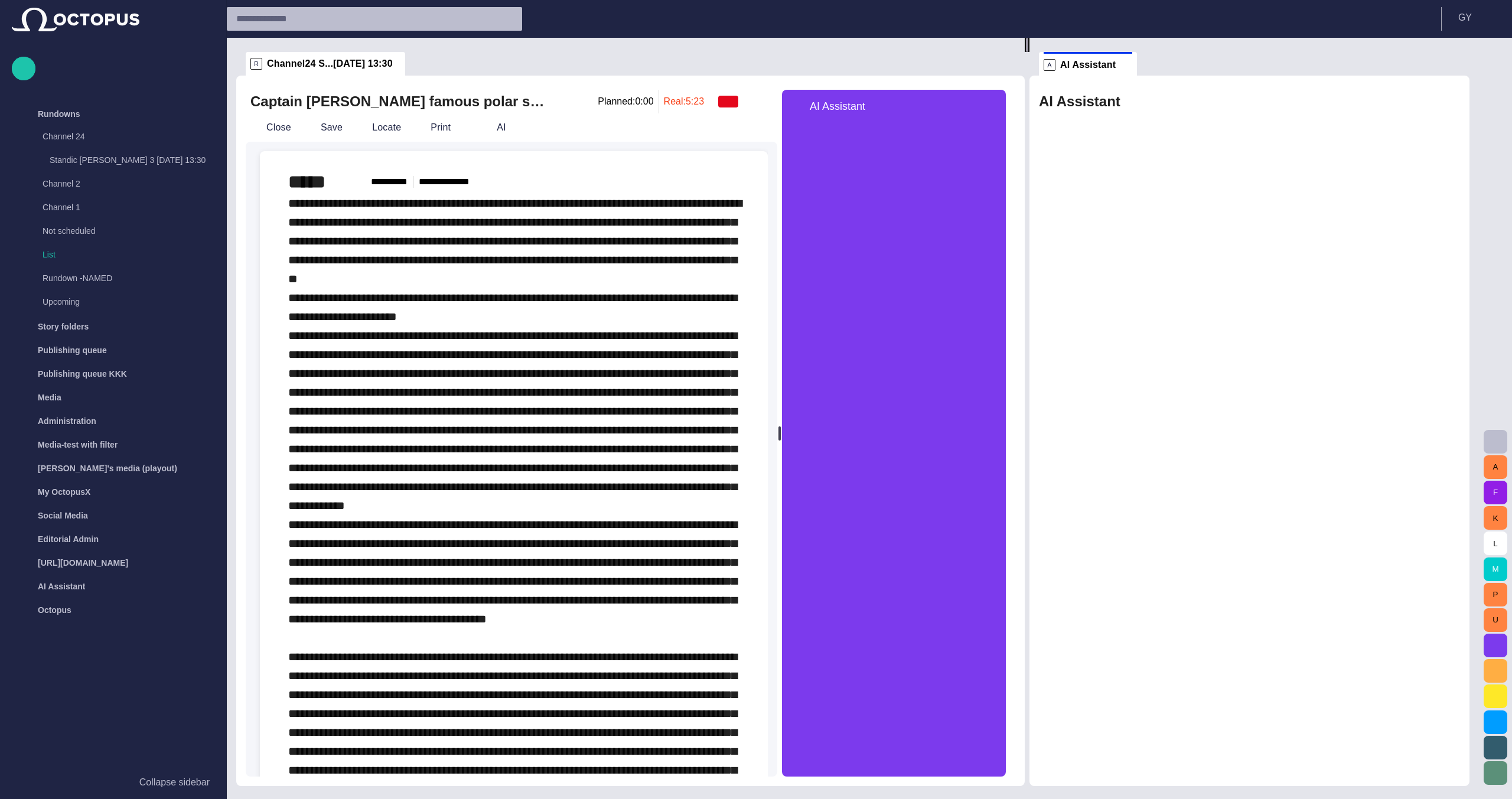
click at [1028, 52] on div at bounding box center [1027, 45] width 3 height 14
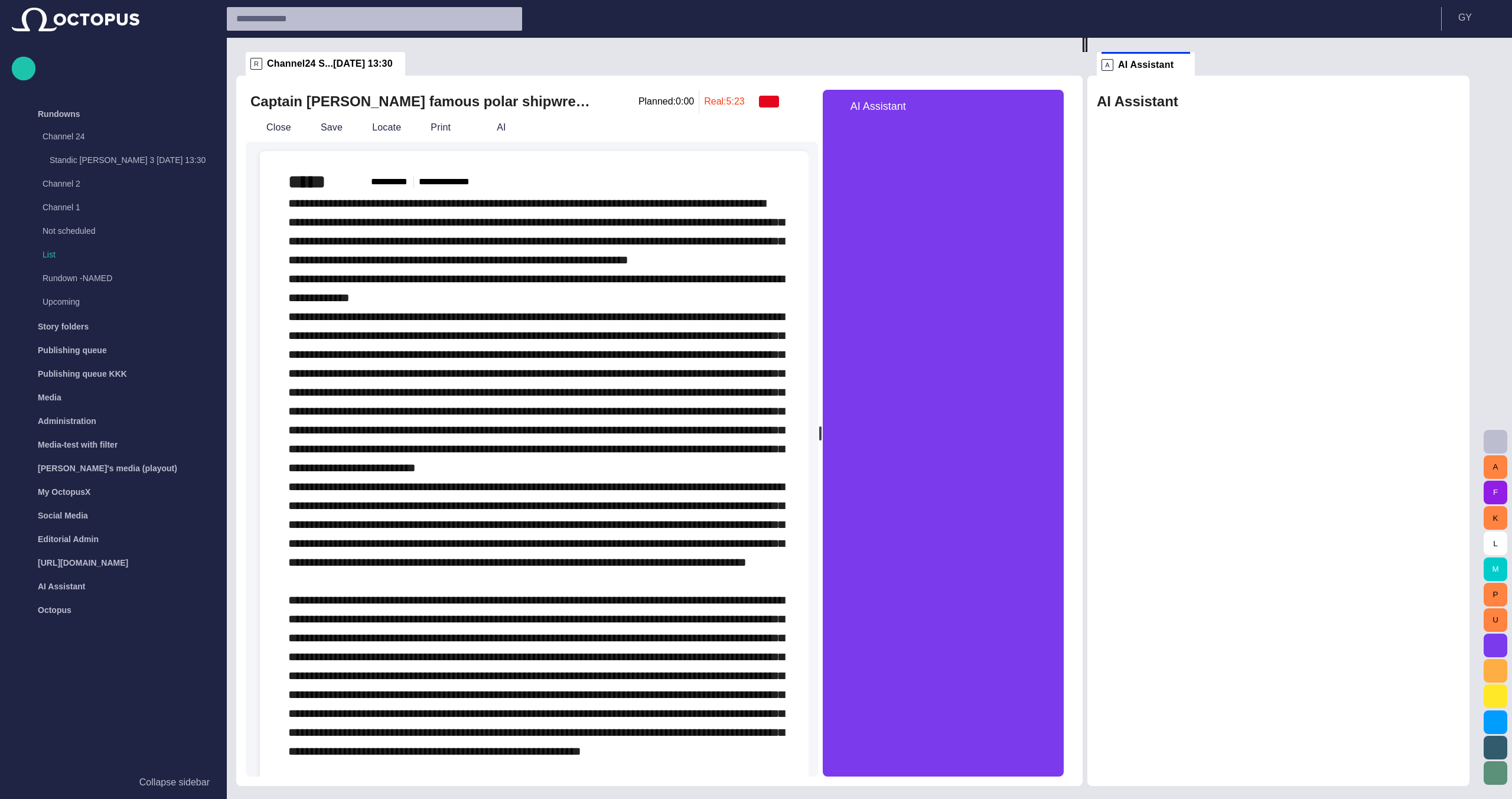
drag, startPoint x: 1032, startPoint y: 410, endPoint x: 1089, endPoint y: 407, distance: 57.1
click at [1086, 52] on div at bounding box center [1085, 45] width 3 height 14
click at [480, 125] on span "button" at bounding box center [486, 128] width 12 height 12
click at [1054, 105] on span "button" at bounding box center [1048, 106] width 14 height 14
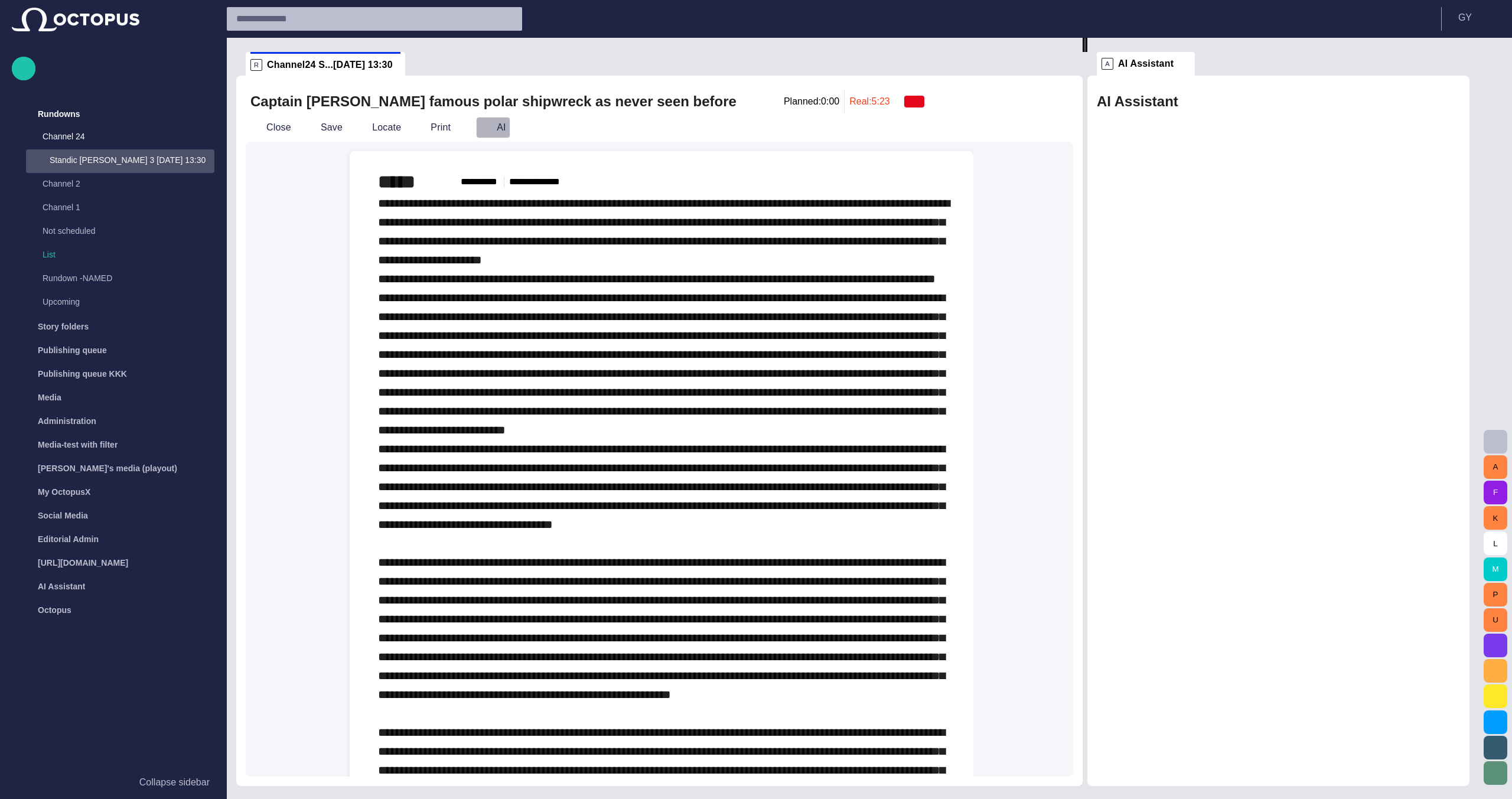
click at [483, 123] on span "button" at bounding box center [486, 128] width 12 height 12
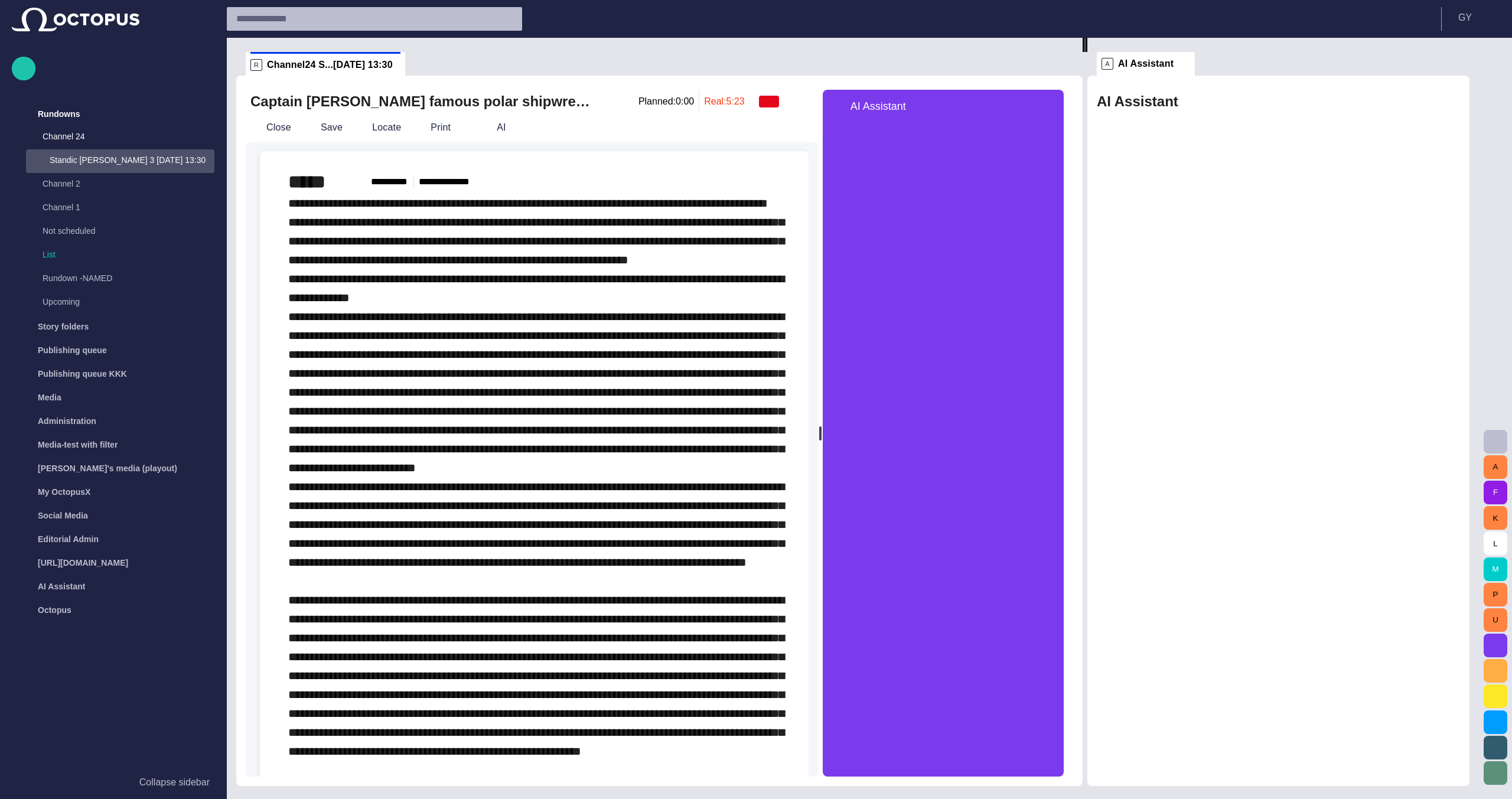
click at [1326, 88] on div "AI Assistant" at bounding box center [1278, 430] width 382 height 710
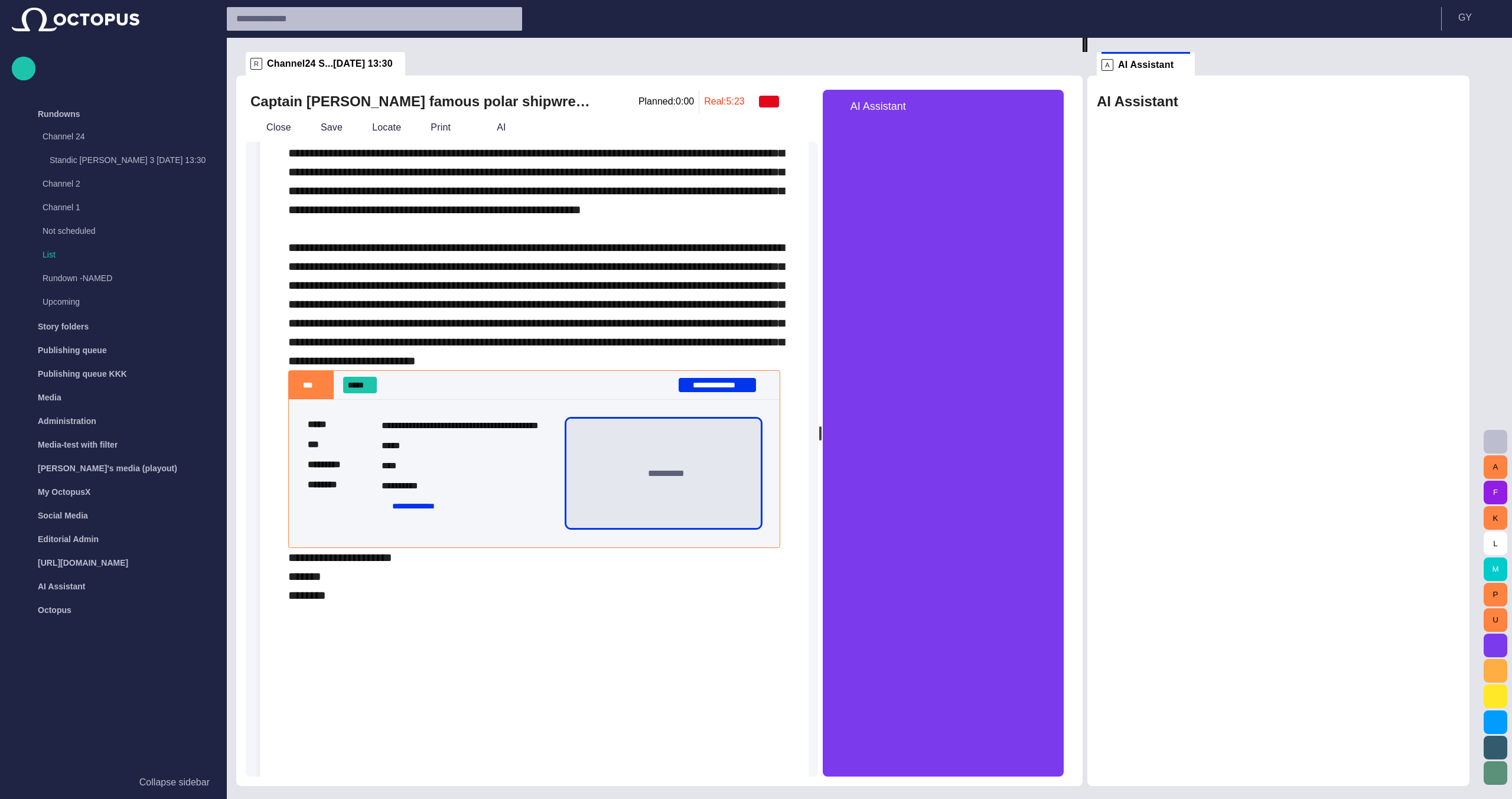
scroll to position [1299, 0]
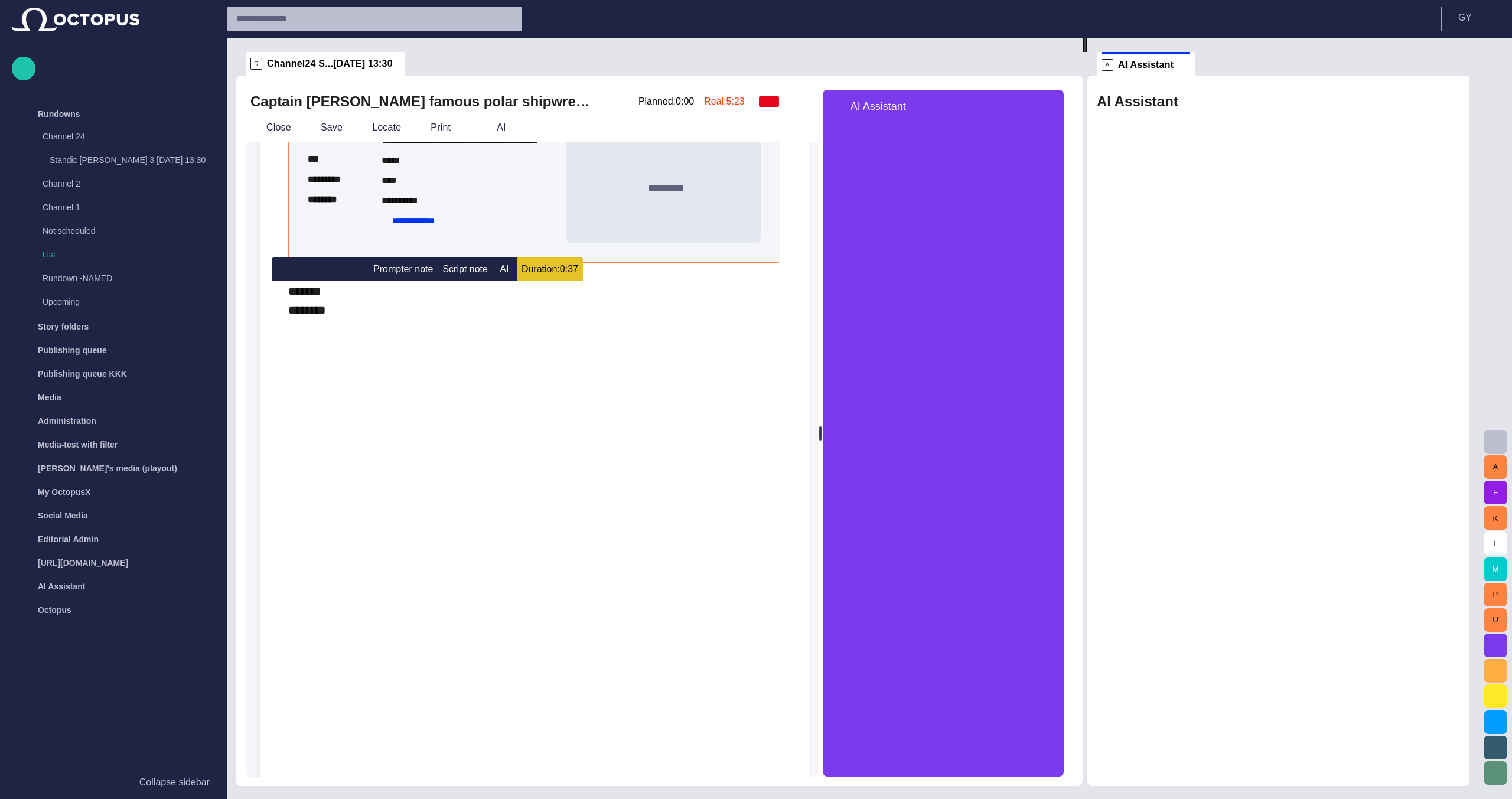
drag, startPoint x: 621, startPoint y: 432, endPoint x: 238, endPoint y: 291, distance: 408.1
click at [238, 291] on div "**********" at bounding box center [659, 430] width 846 height 710
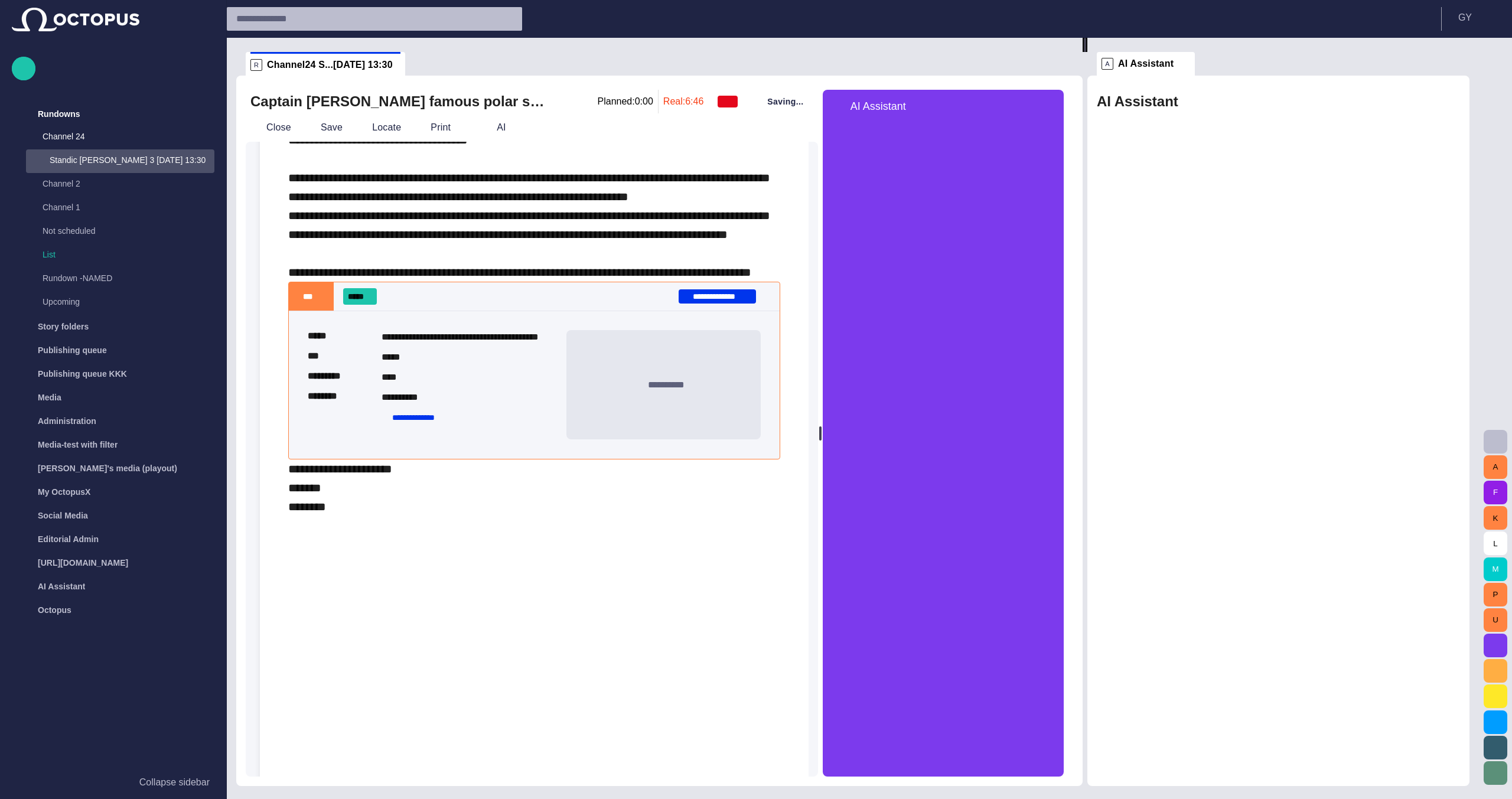
scroll to position [1653, 0]
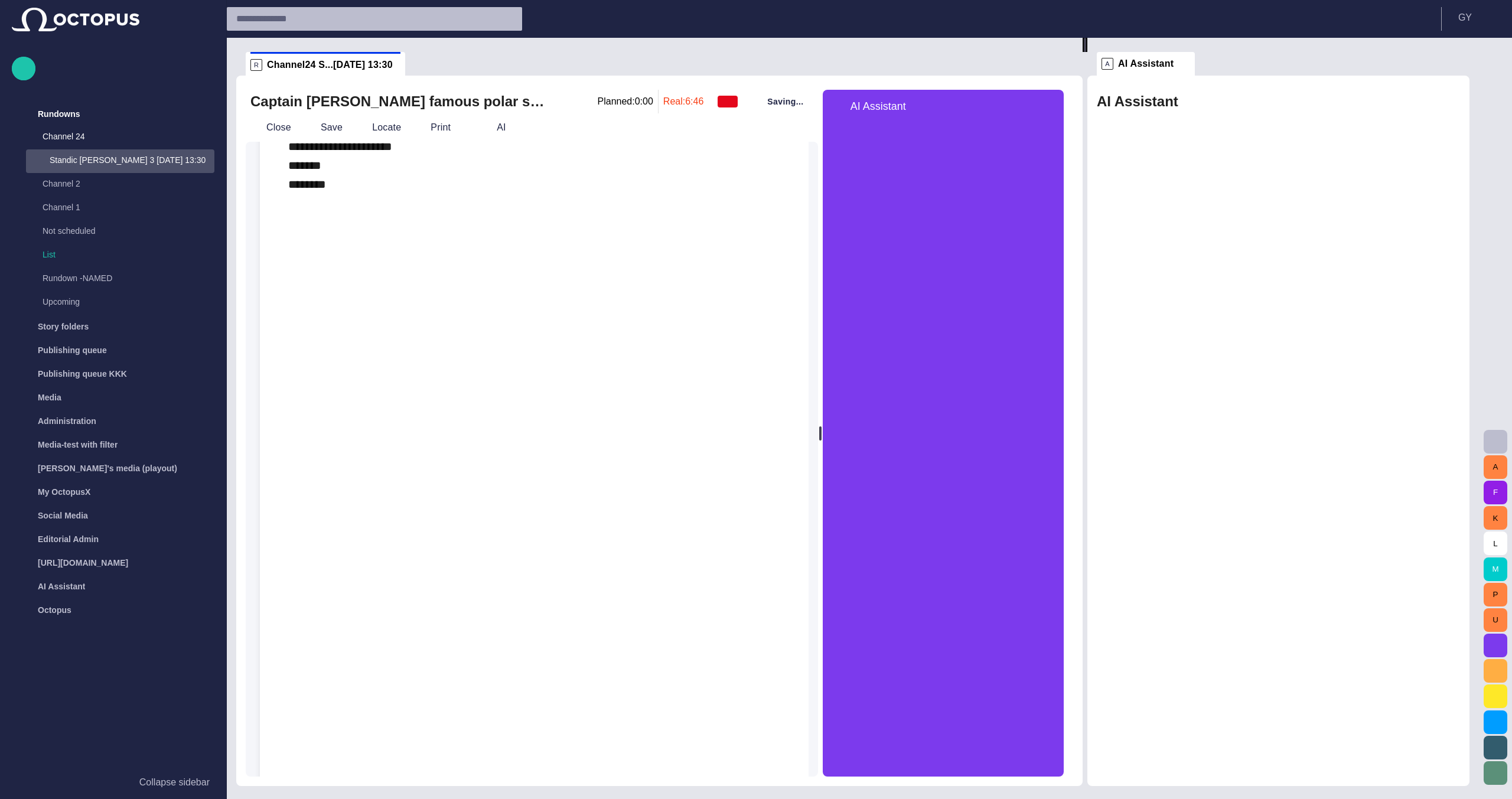
scroll to position [2046, 0]
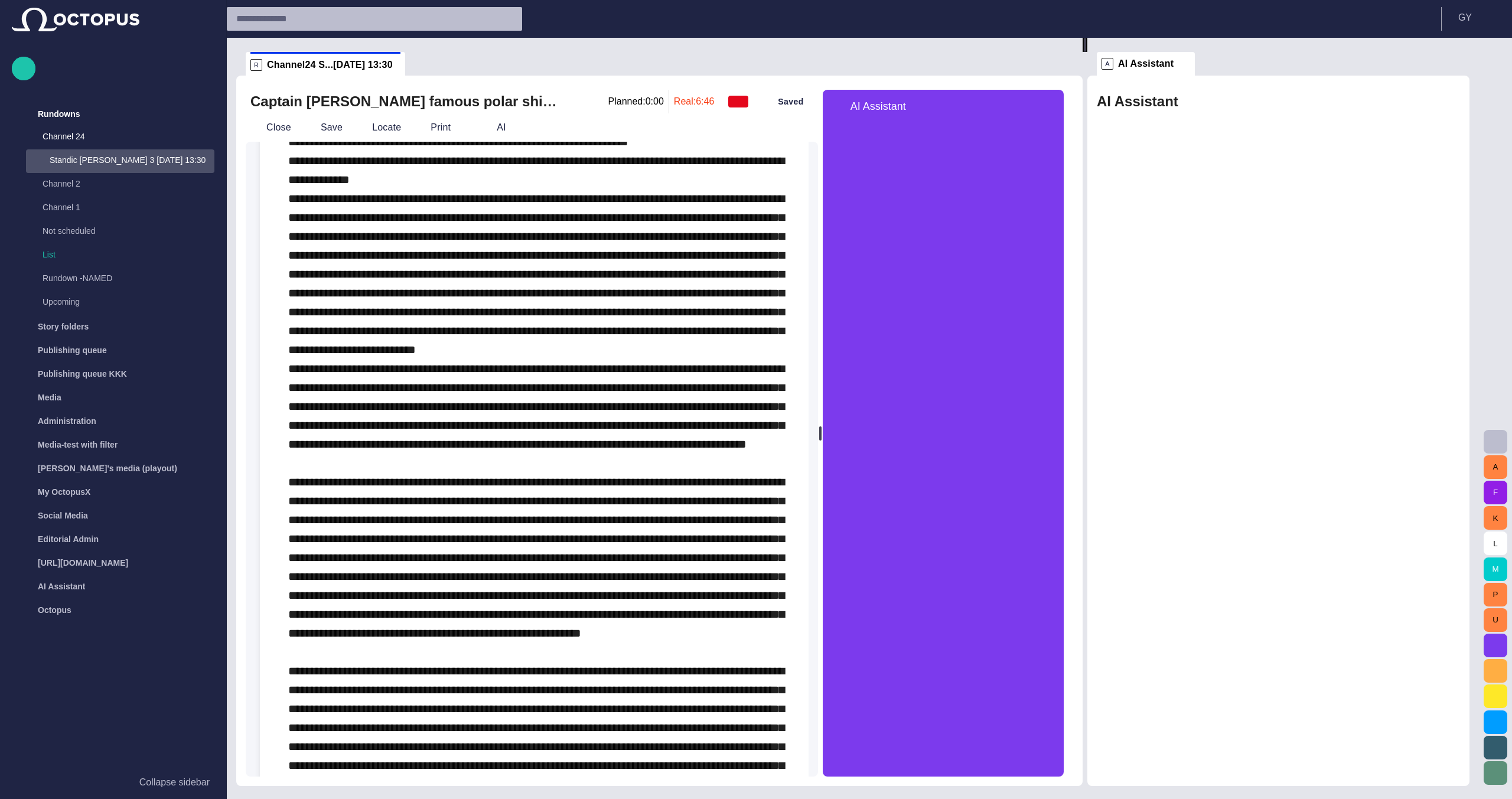
scroll to position [0, 0]
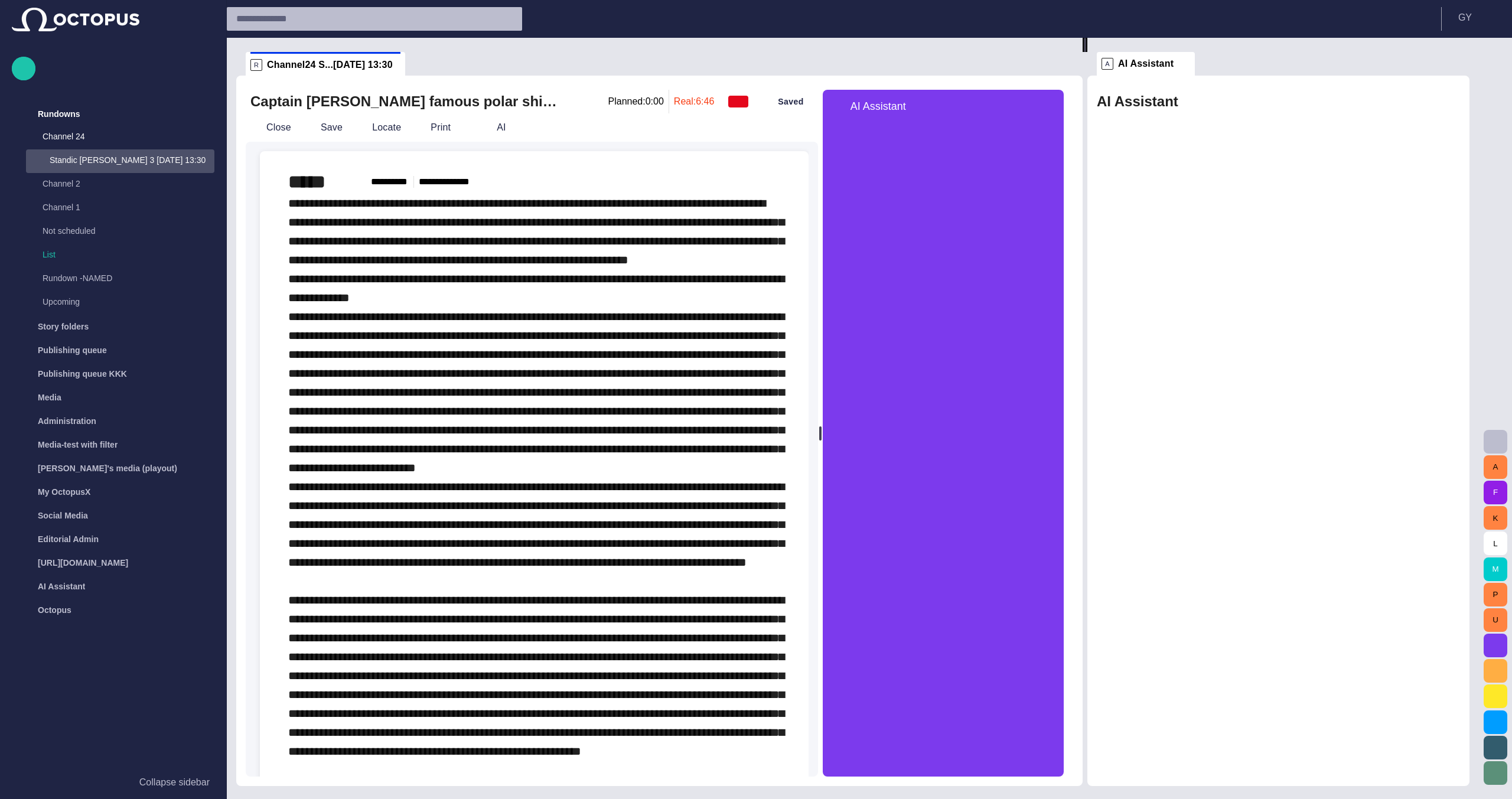
click at [480, 122] on span "button" at bounding box center [486, 128] width 12 height 12
click at [480, 129] on span "button" at bounding box center [486, 128] width 12 height 12
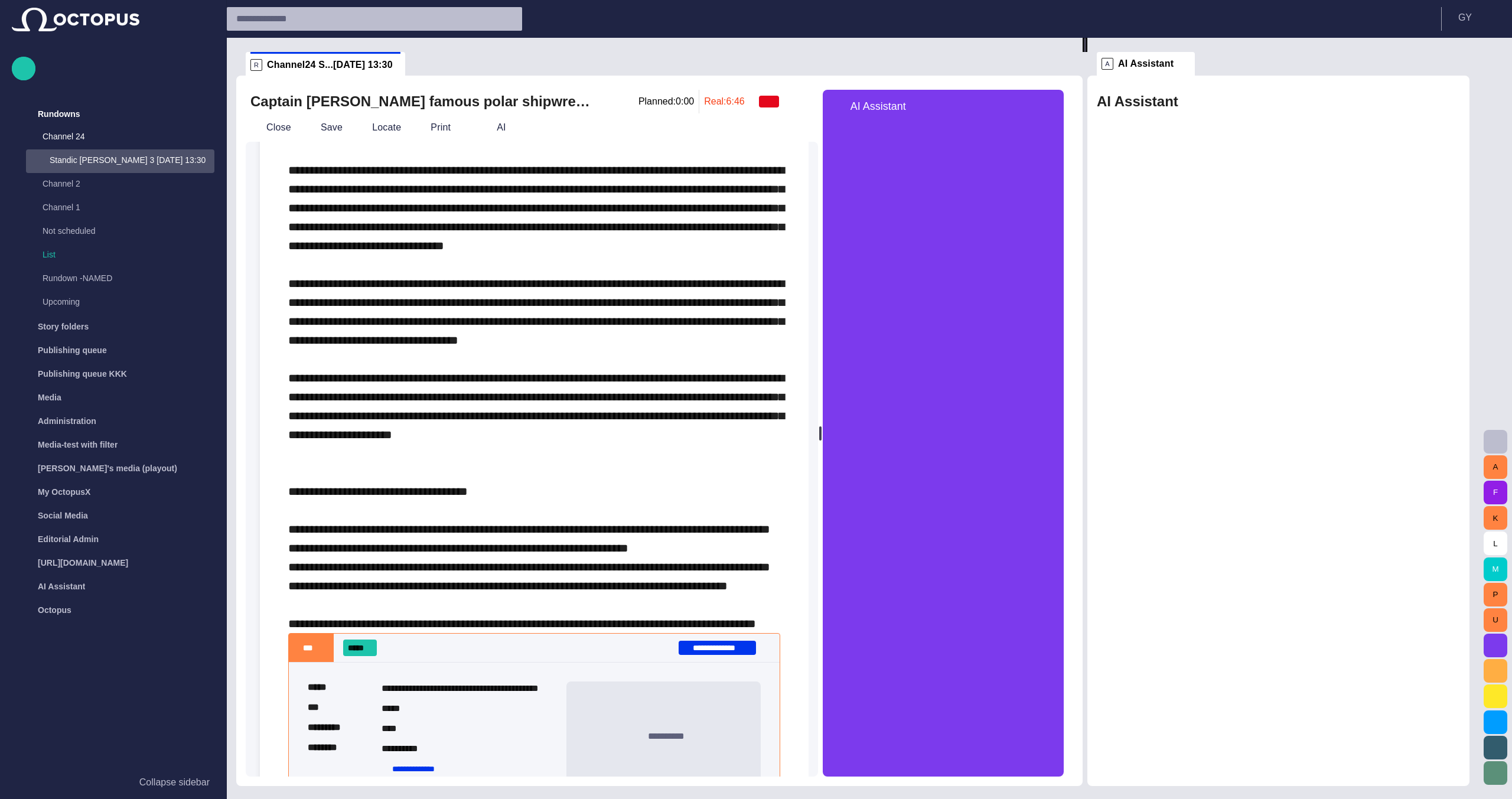
scroll to position [1240, 0]
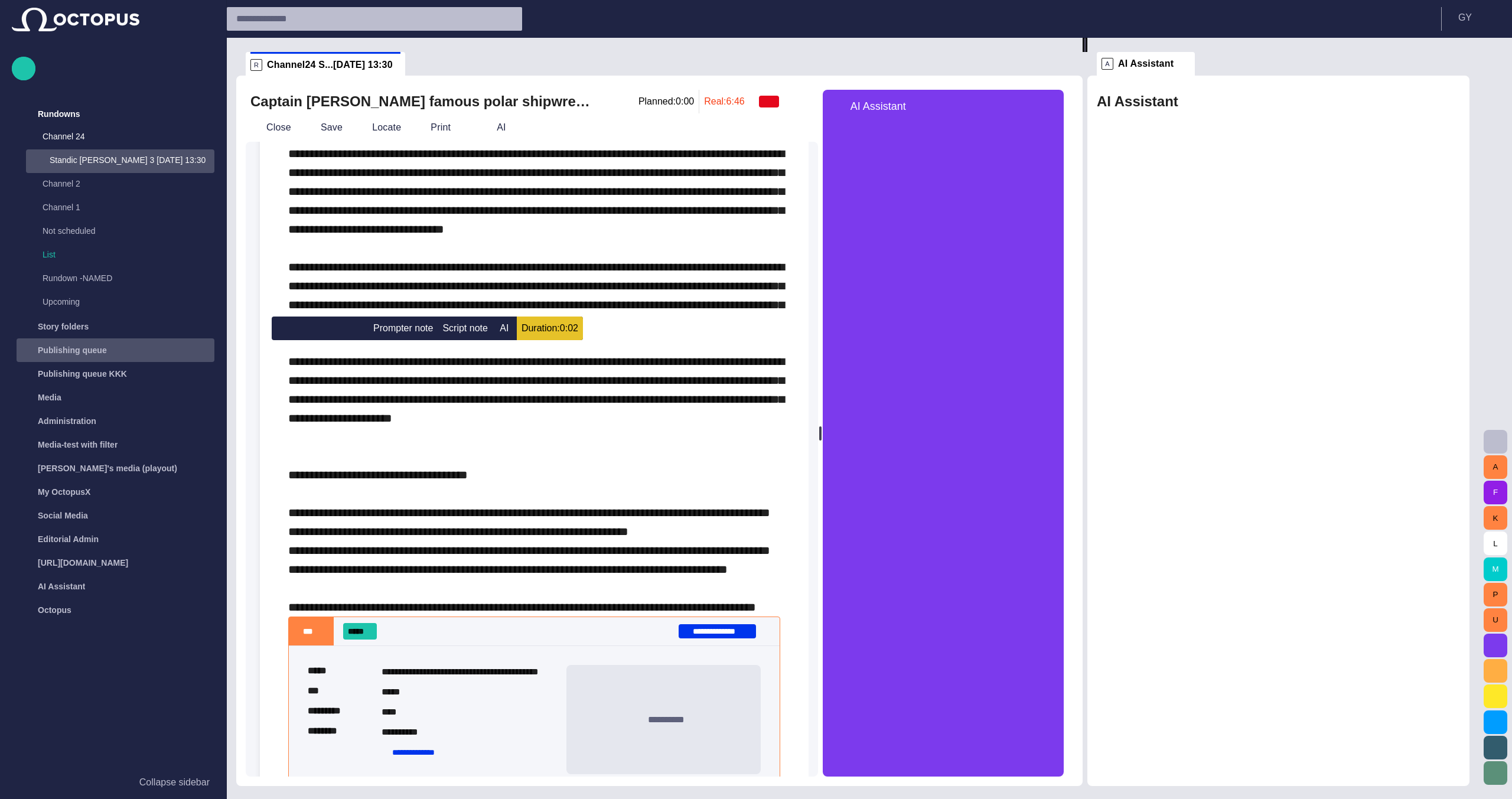
drag, startPoint x: 446, startPoint y: 346, endPoint x: 195, endPoint y: 353, distance: 251.1
click at [195, 353] on div "**********" at bounding box center [756, 399] width 1512 height 799
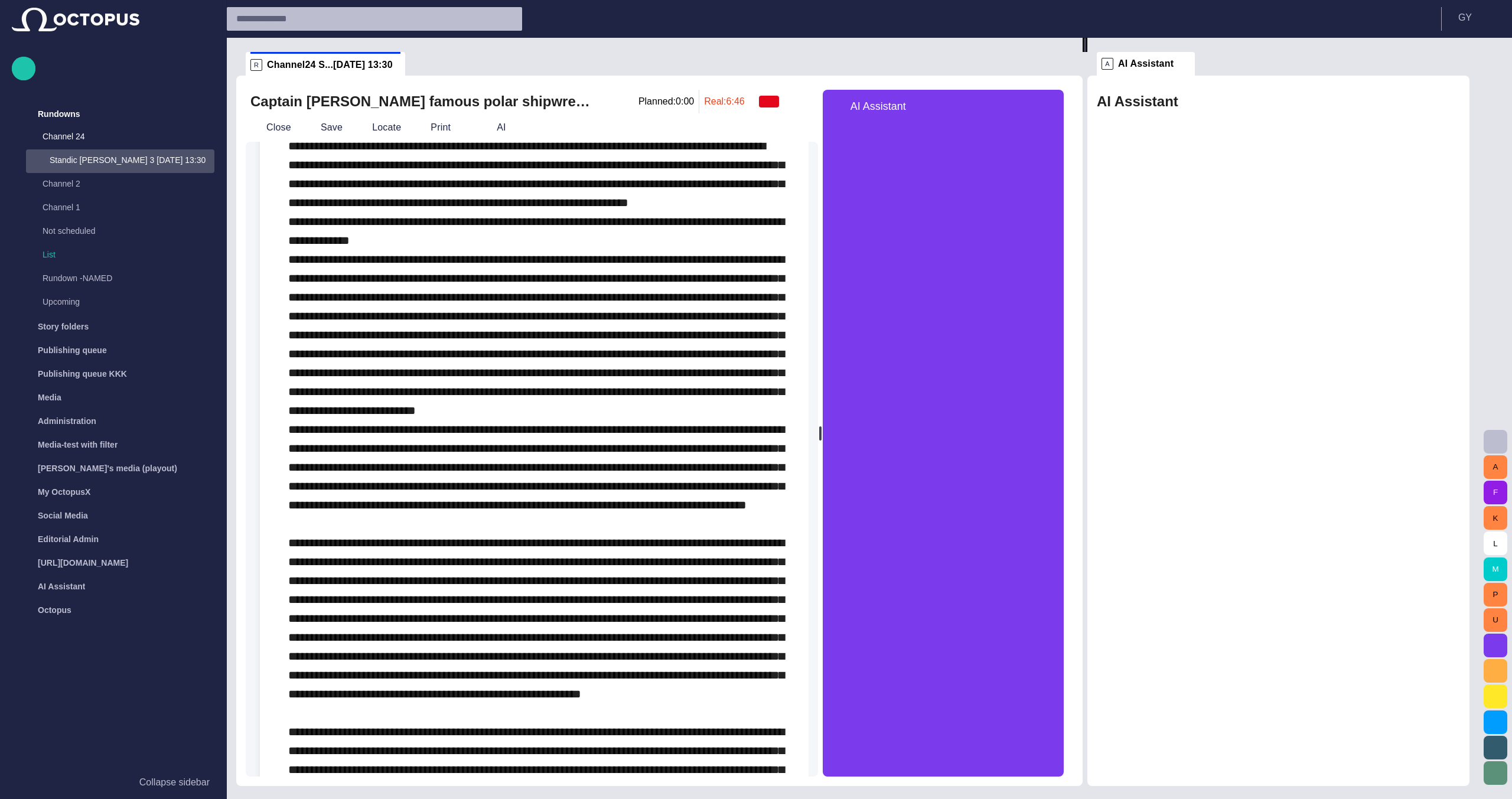
scroll to position [0, 0]
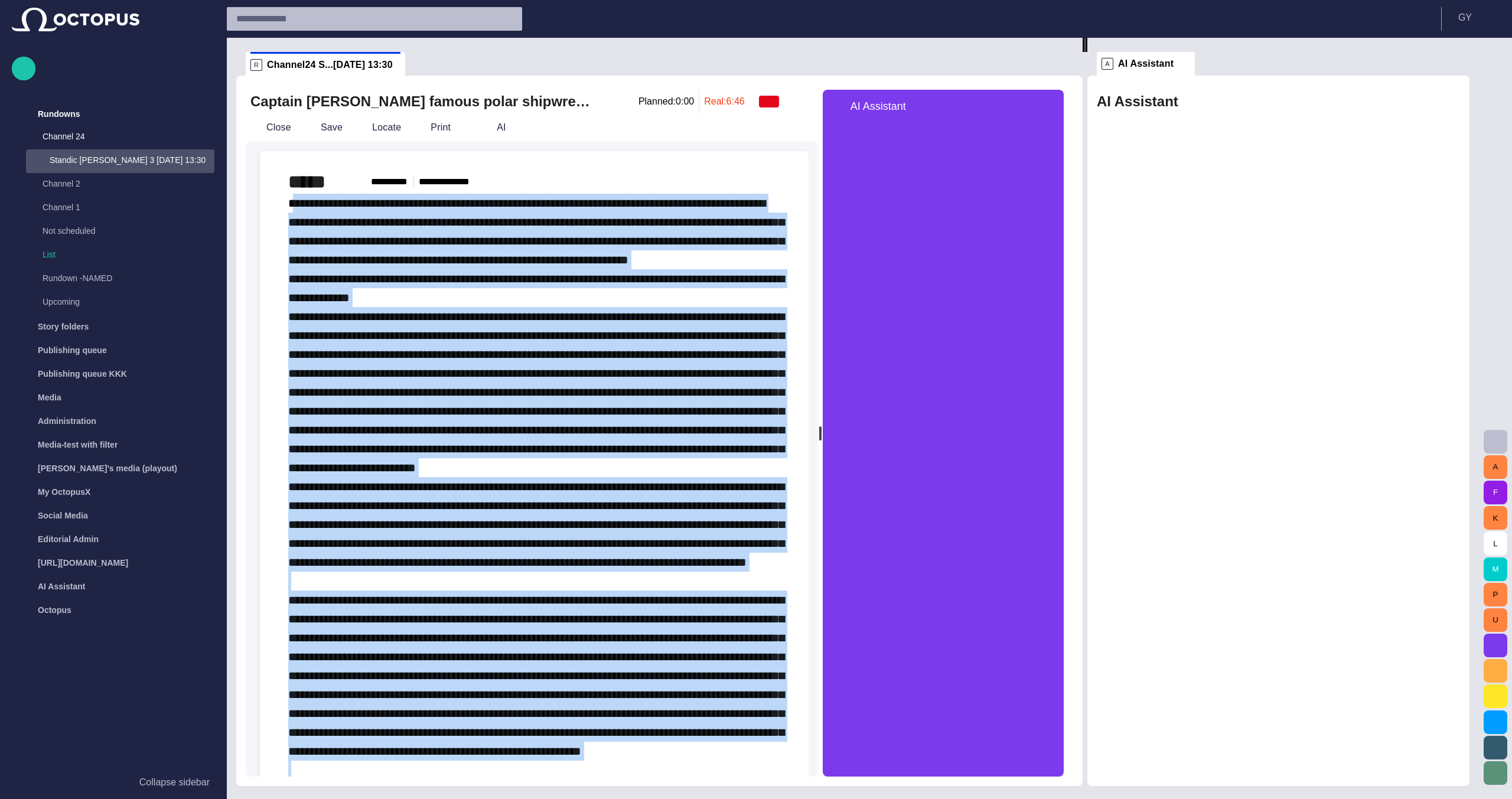
click at [291, 223] on span "**********" at bounding box center [536, 250] width 496 height 106
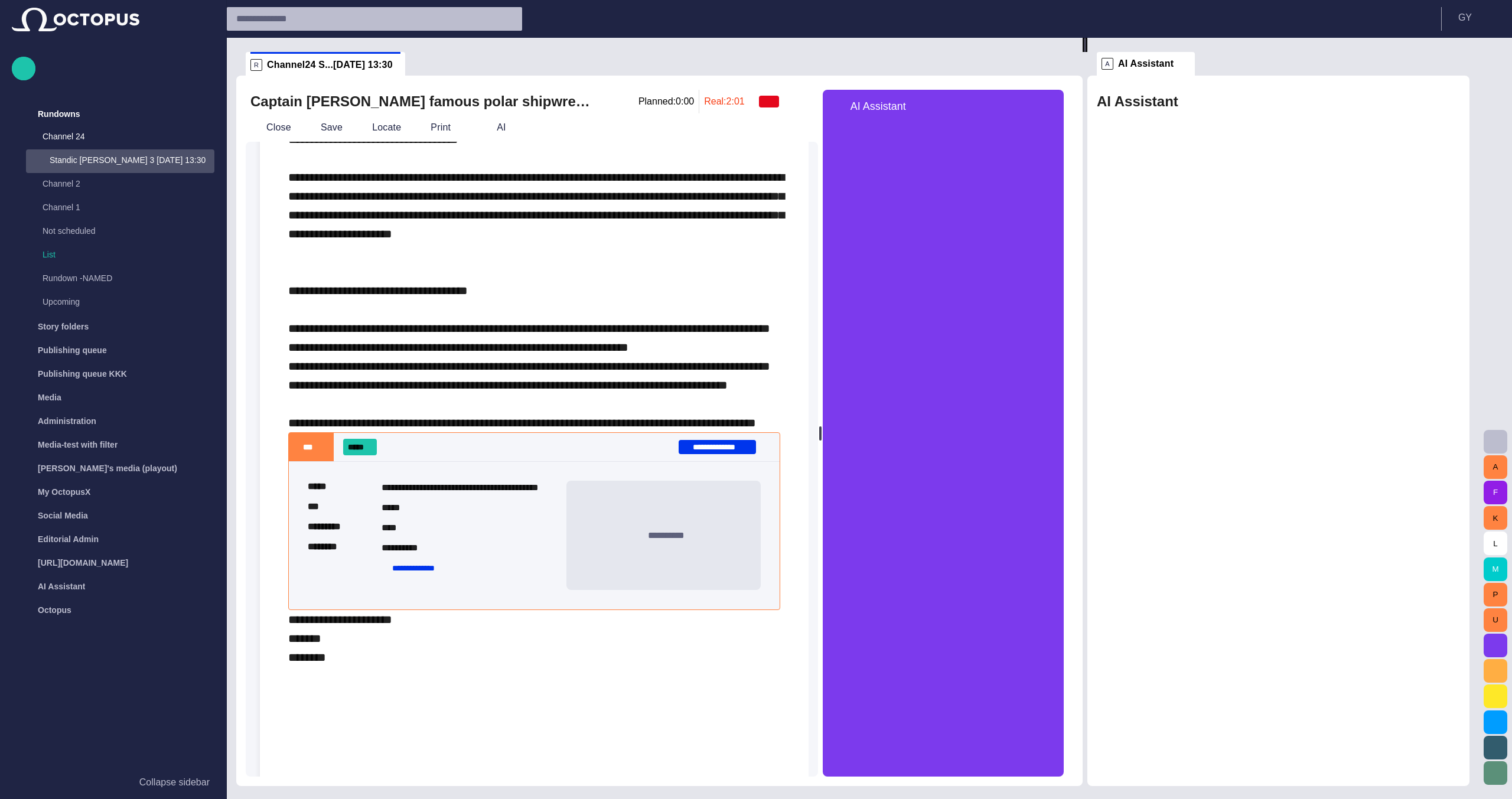
scroll to position [413, 0]
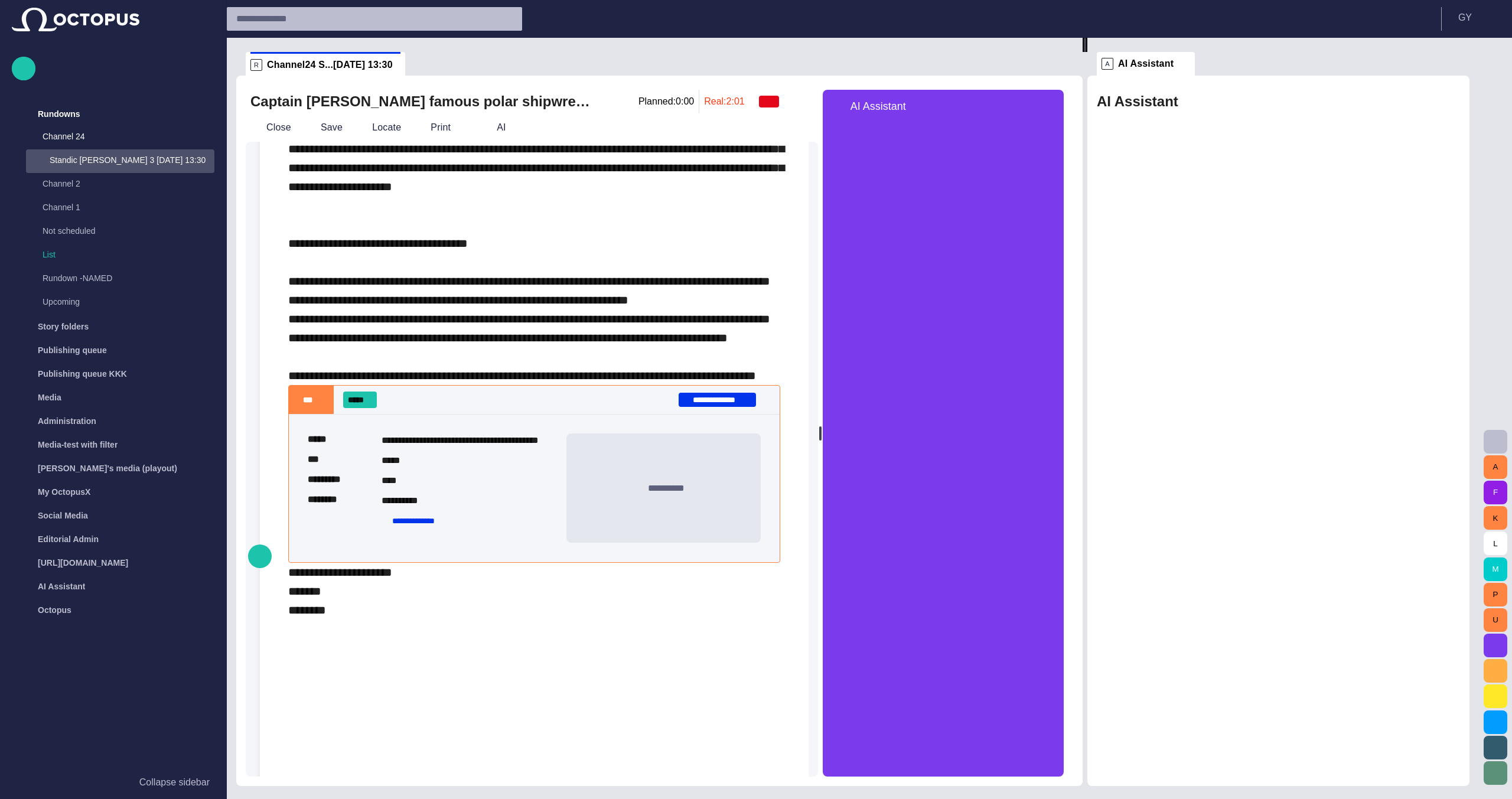
click at [356, 551] on div "**********" at bounding box center [534, 550] width 492 height 1538
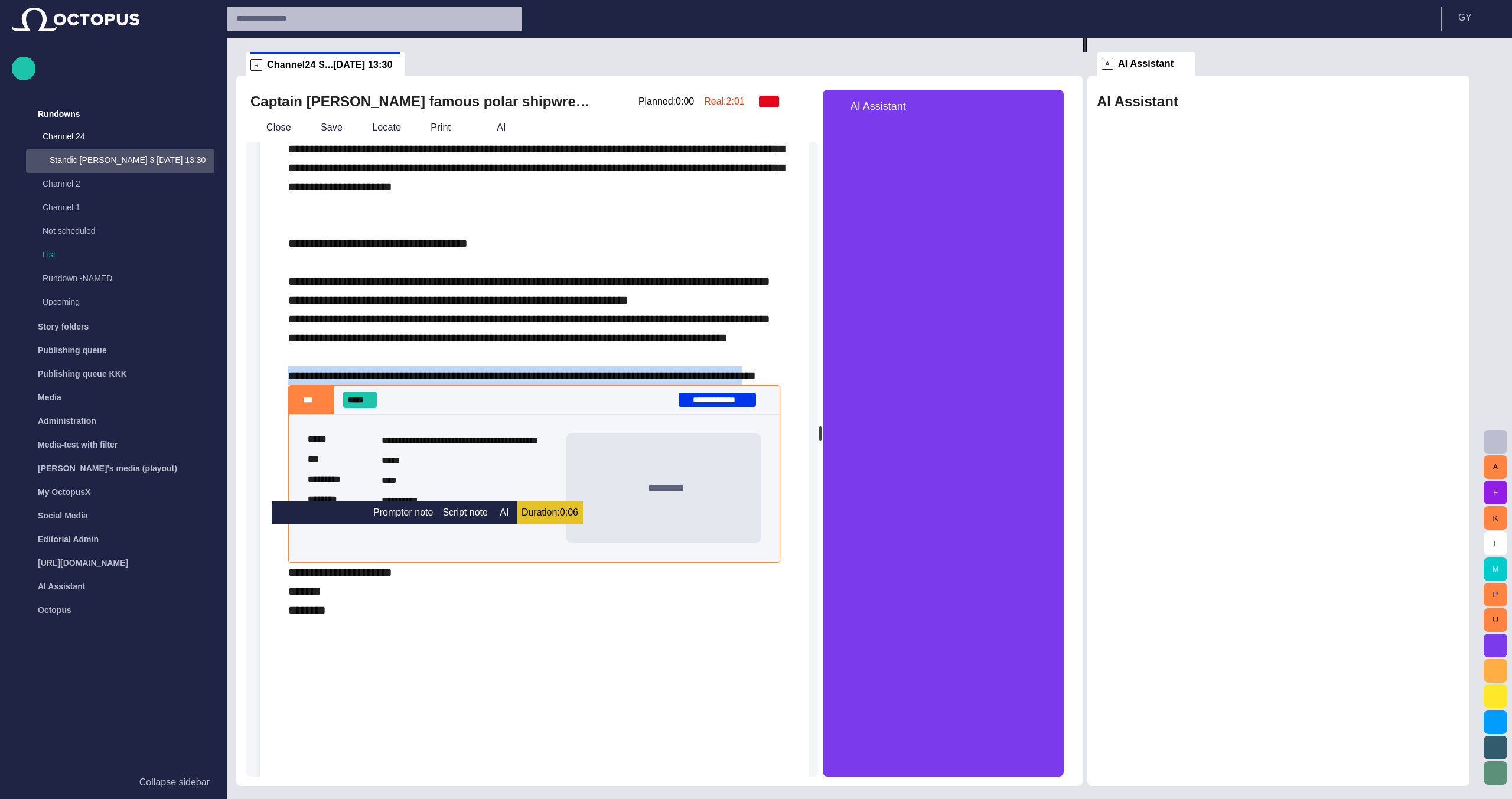
drag, startPoint x: 356, startPoint y: 551, endPoint x: 257, endPoint y: 535, distance: 100.3
click at [257, 535] on div "**********" at bounding box center [527, 459] width 563 height 635
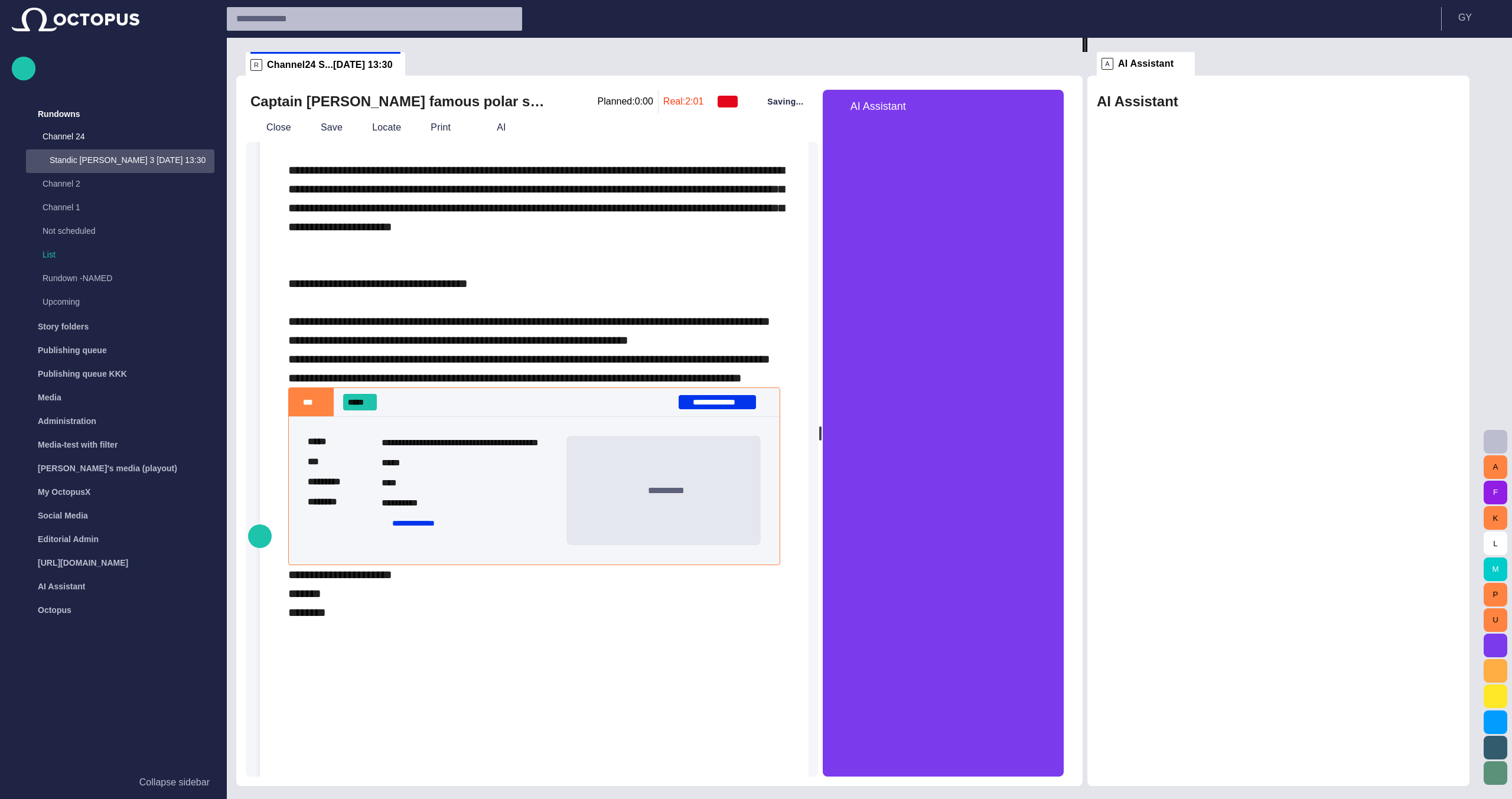
scroll to position [353, 0]
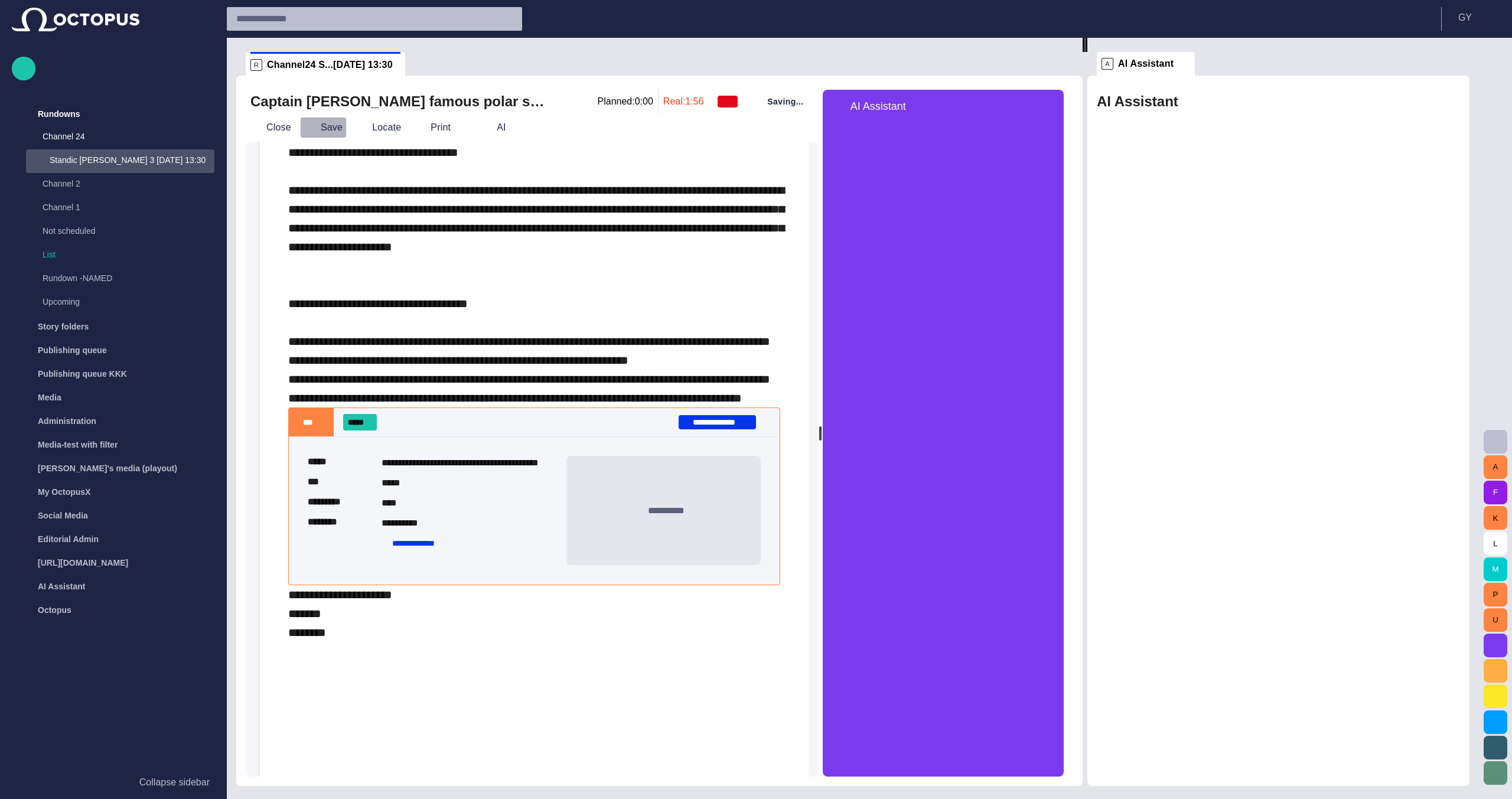
click at [319, 122] on button "Save" at bounding box center [323, 127] width 47 height 21
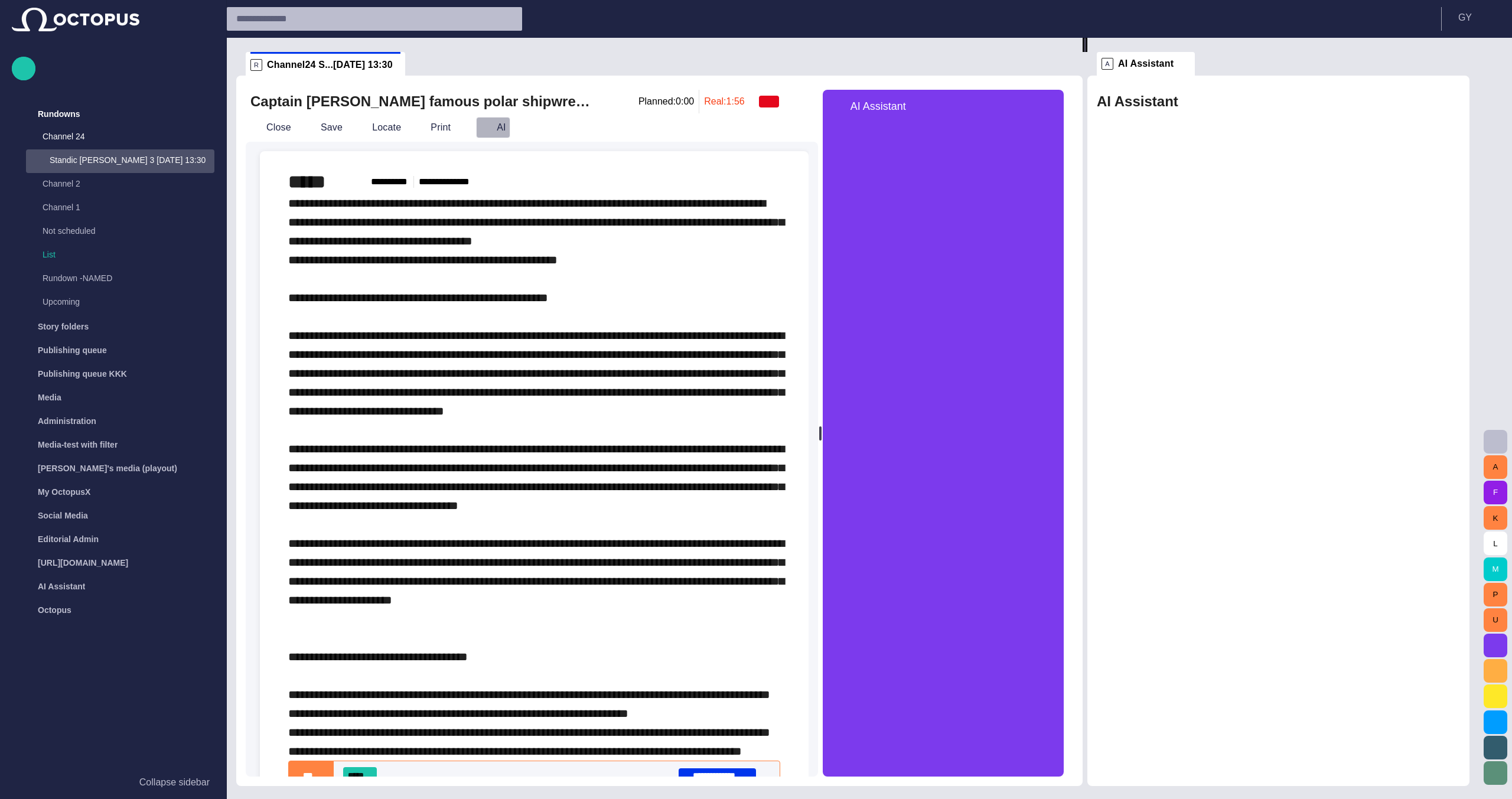
click at [488, 126] on button "AI" at bounding box center [493, 127] width 34 height 21
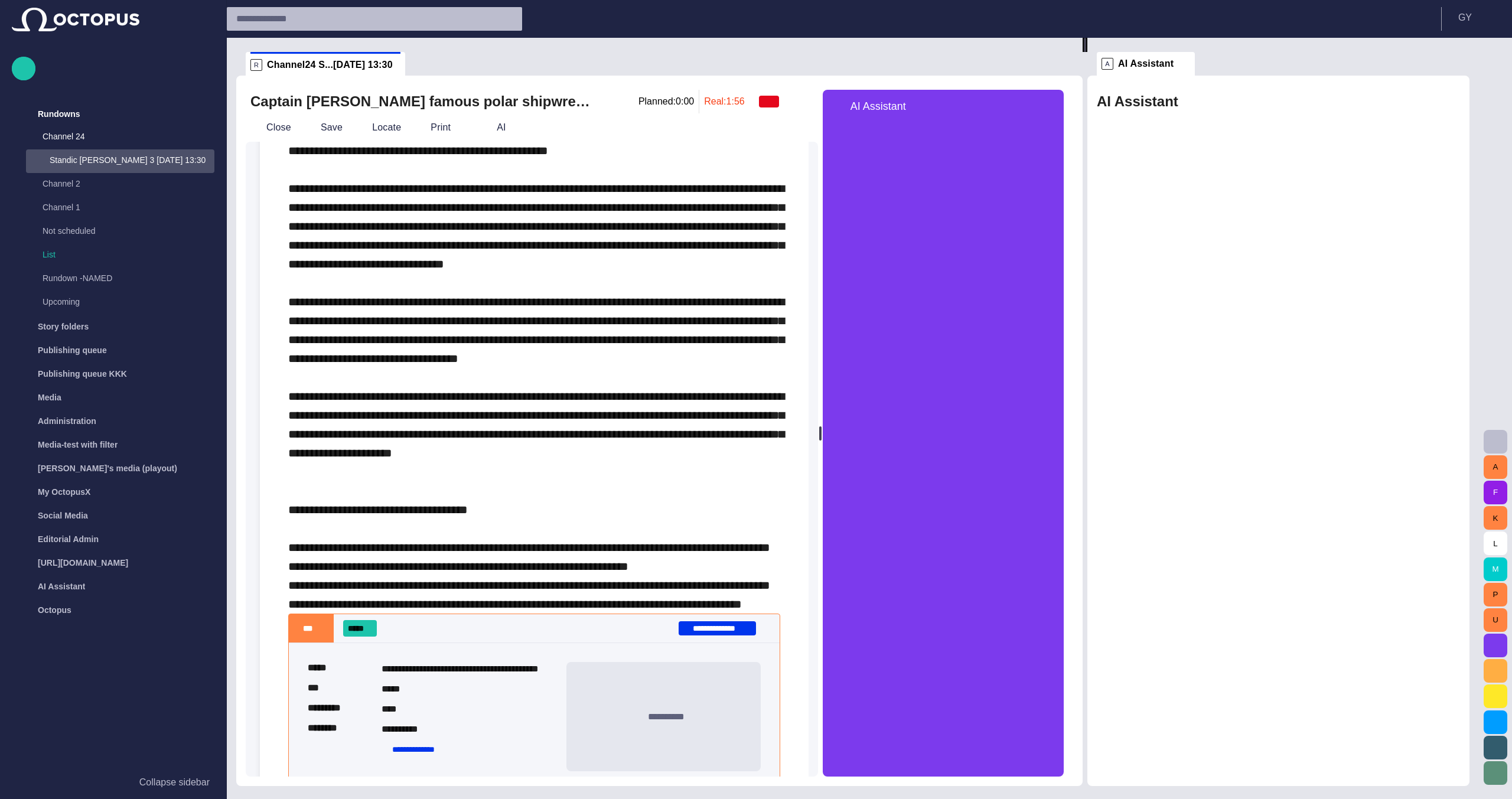
scroll to position [413, 0]
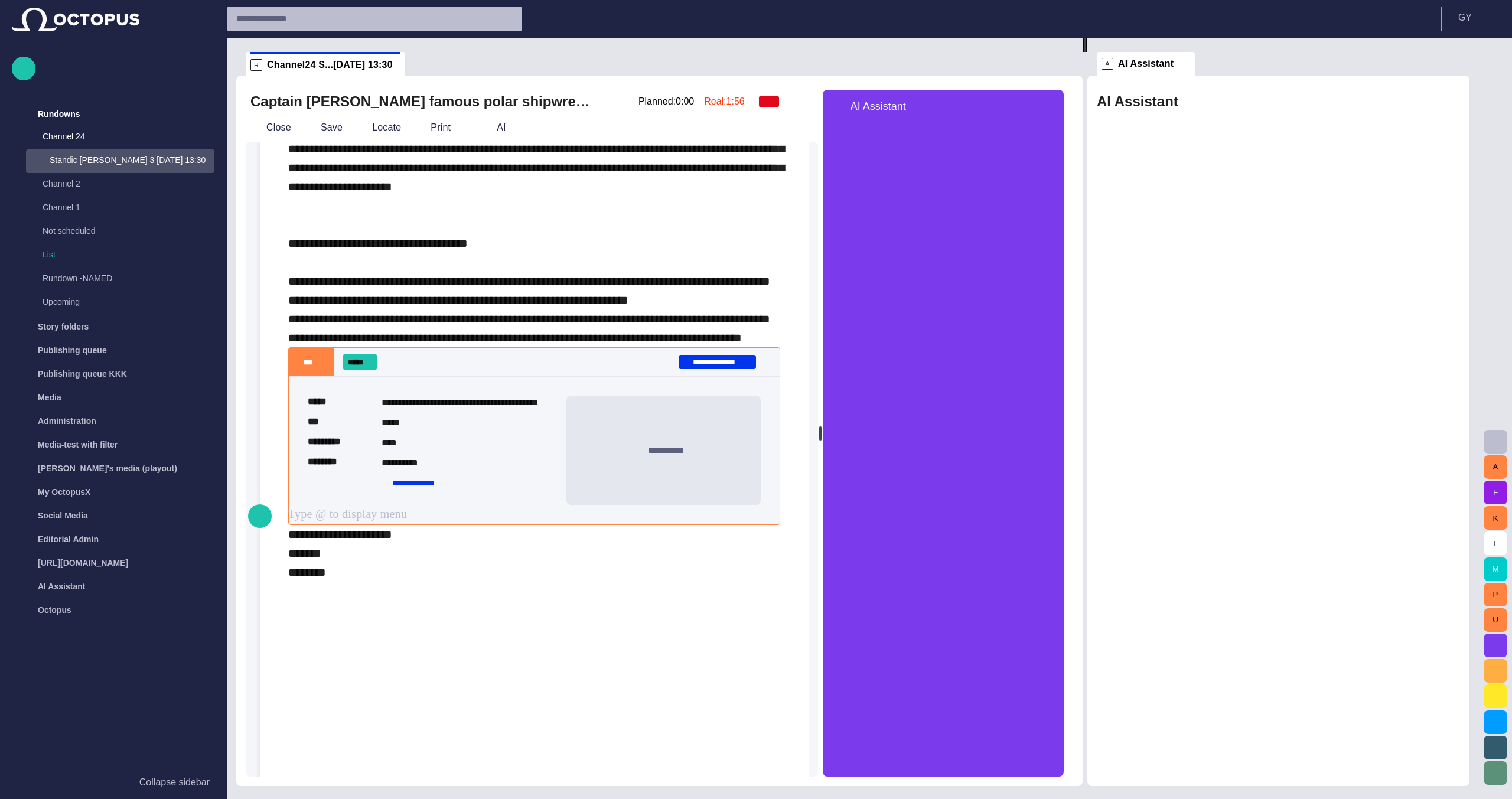
click at [500, 512] on div "**********" at bounding box center [534, 530] width 492 height 1500
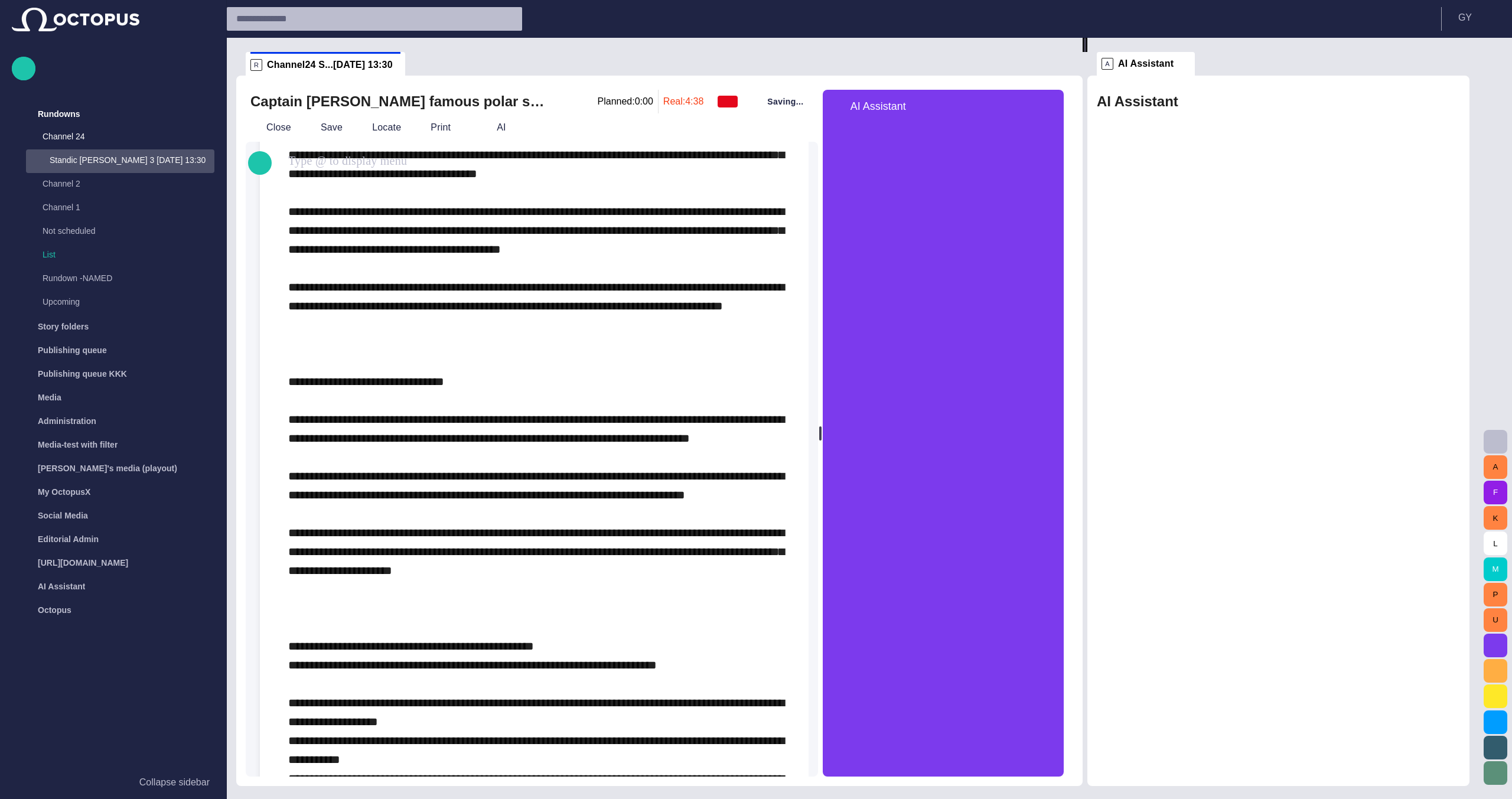
scroll to position [768, 0]
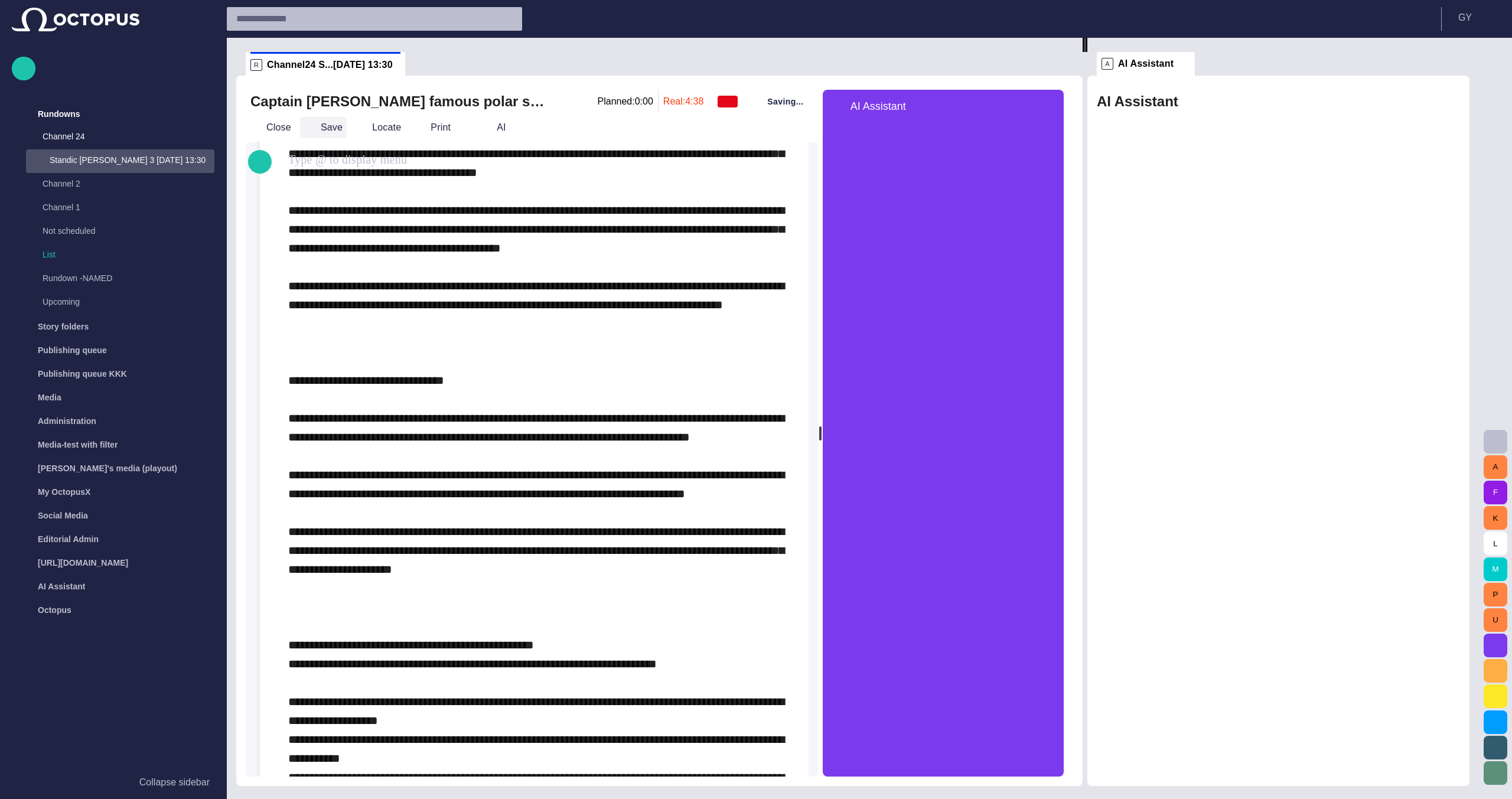
click at [316, 136] on button "Save" at bounding box center [323, 127] width 47 height 21
click at [538, 267] on div "**********" at bounding box center [534, 667] width 492 height 2482
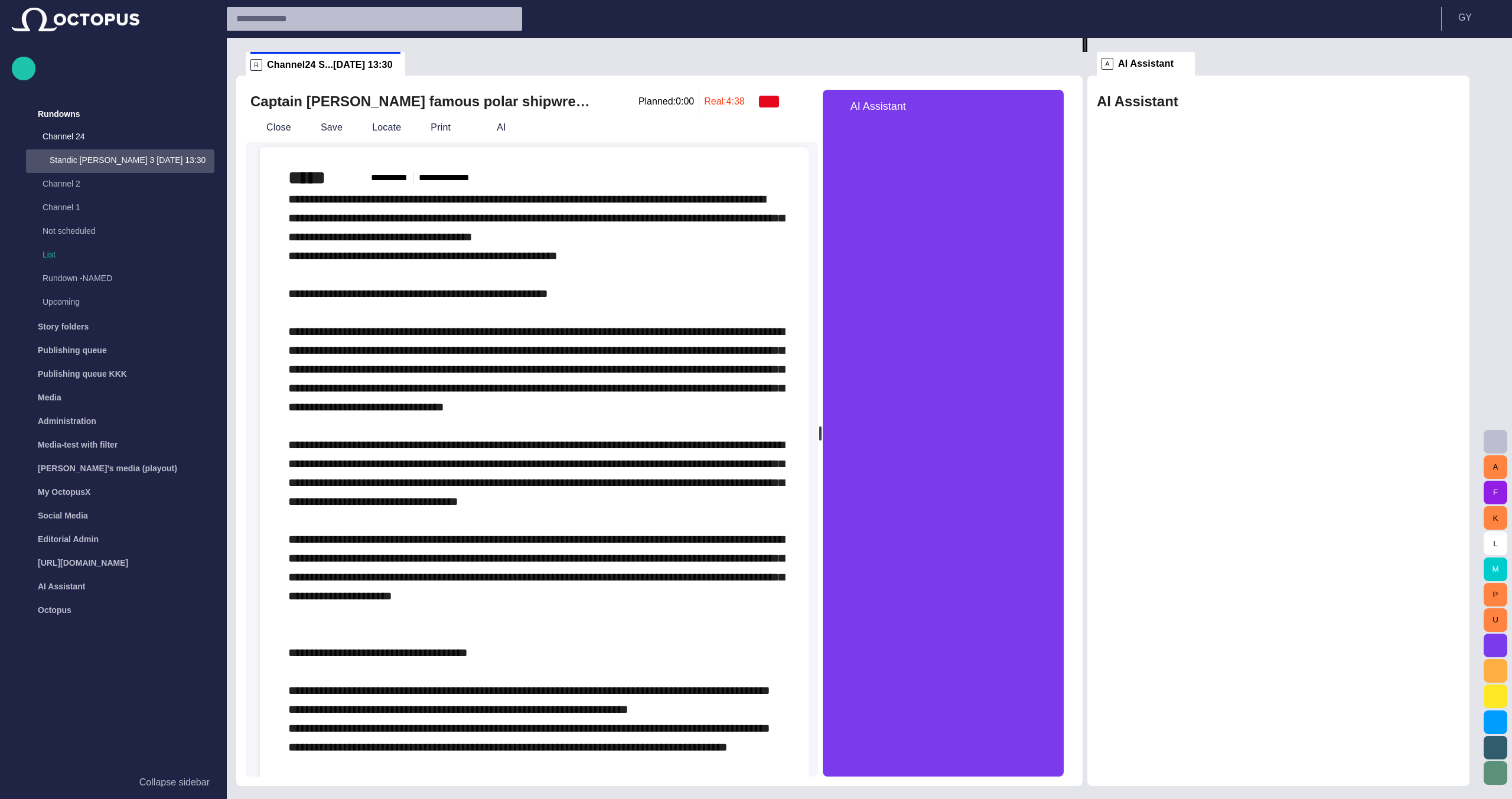
scroll to position [0, 0]
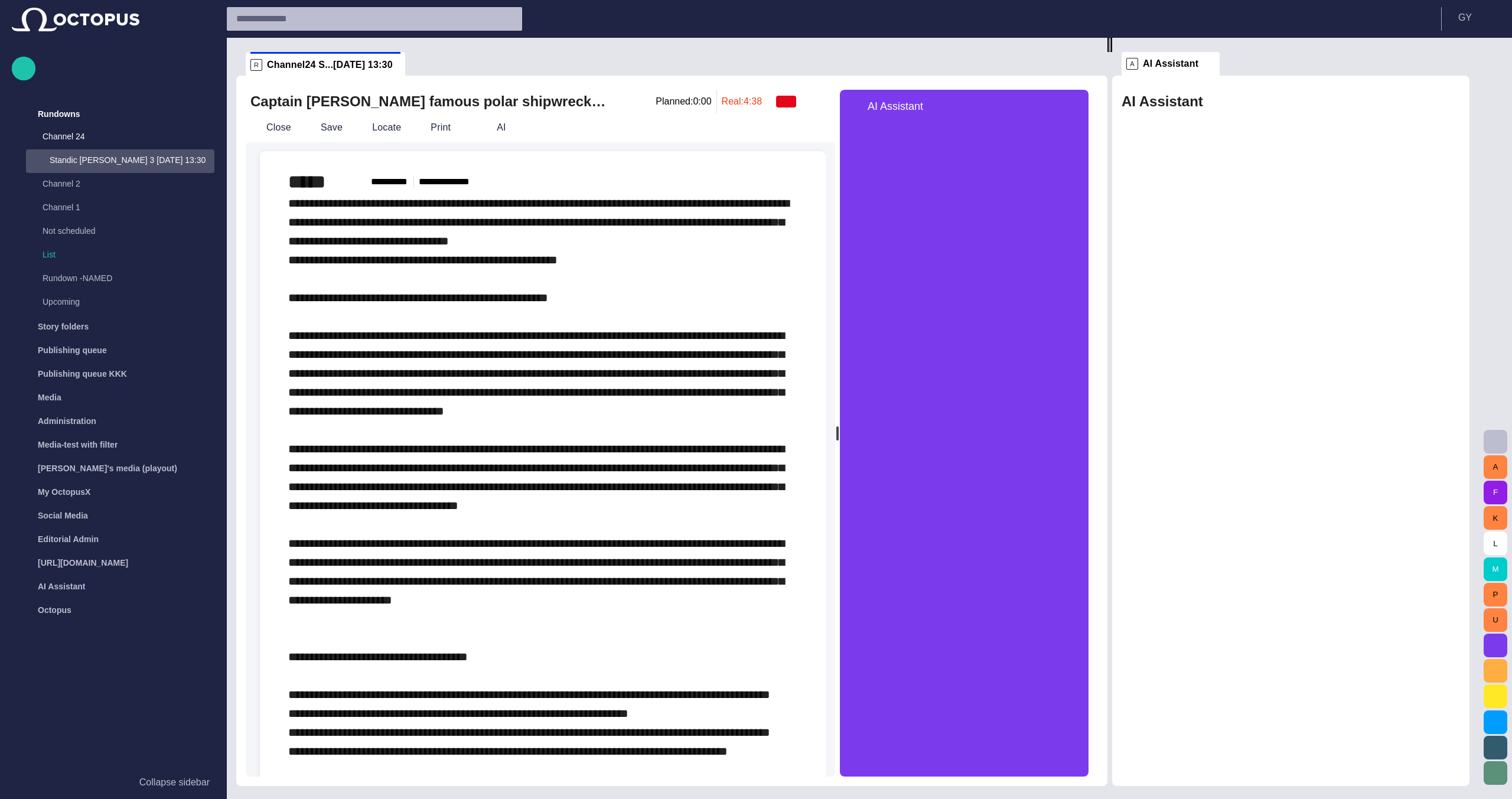
drag, startPoint x: 1089, startPoint y: 418, endPoint x: 1114, endPoint y: 412, distance: 25.7
click at [1111, 52] on div at bounding box center [1110, 45] width 3 height 14
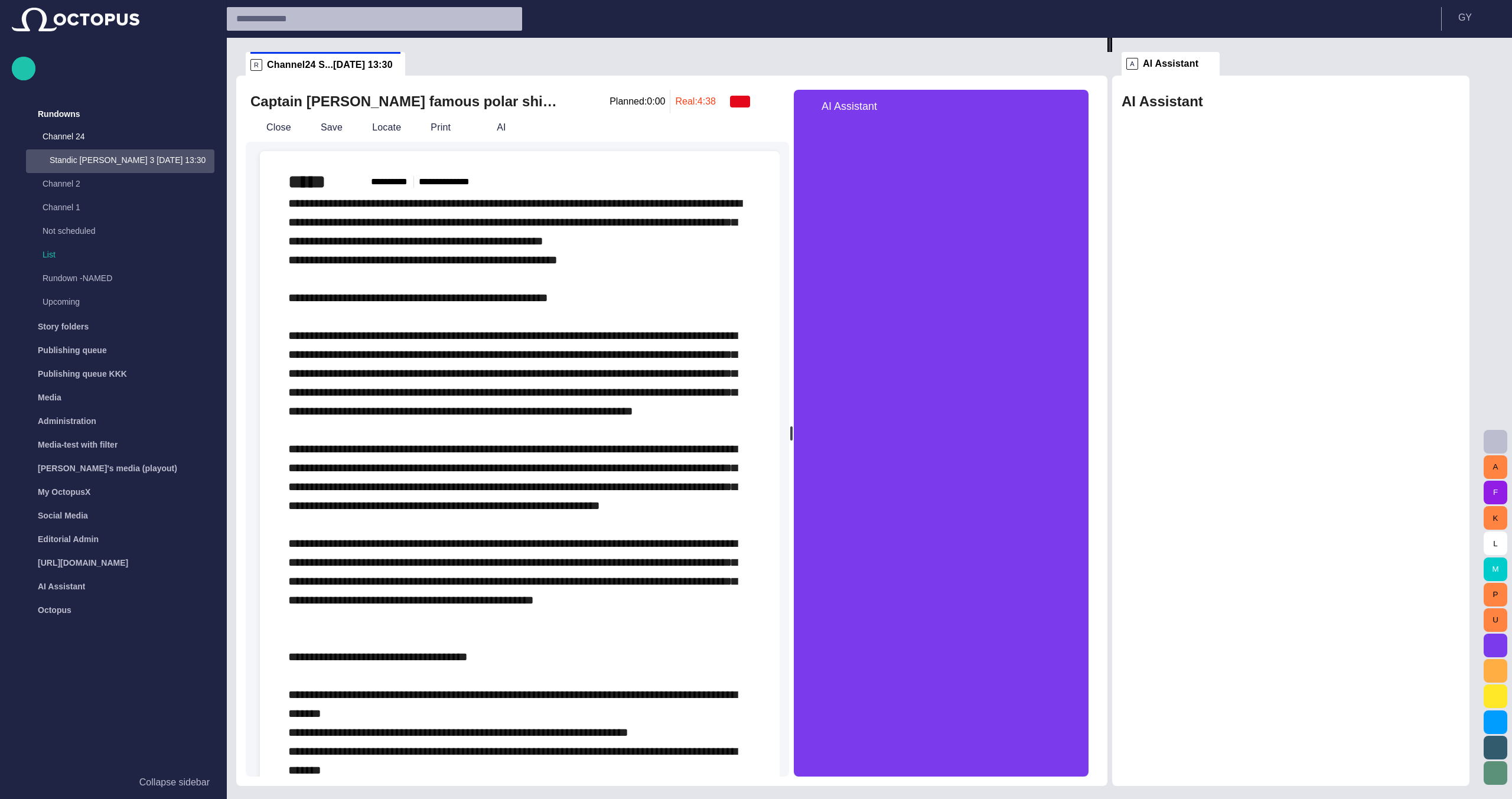
drag, startPoint x: 841, startPoint y: 431, endPoint x: 796, endPoint y: 430, distance: 45.0
click at [792, 430] on div at bounding box center [792, 433] width 3 height 14
click at [301, 175] on span "*****" at bounding box center [317, 181] width 58 height 21
click at [315, 183] on span "*****" at bounding box center [317, 181] width 58 height 21
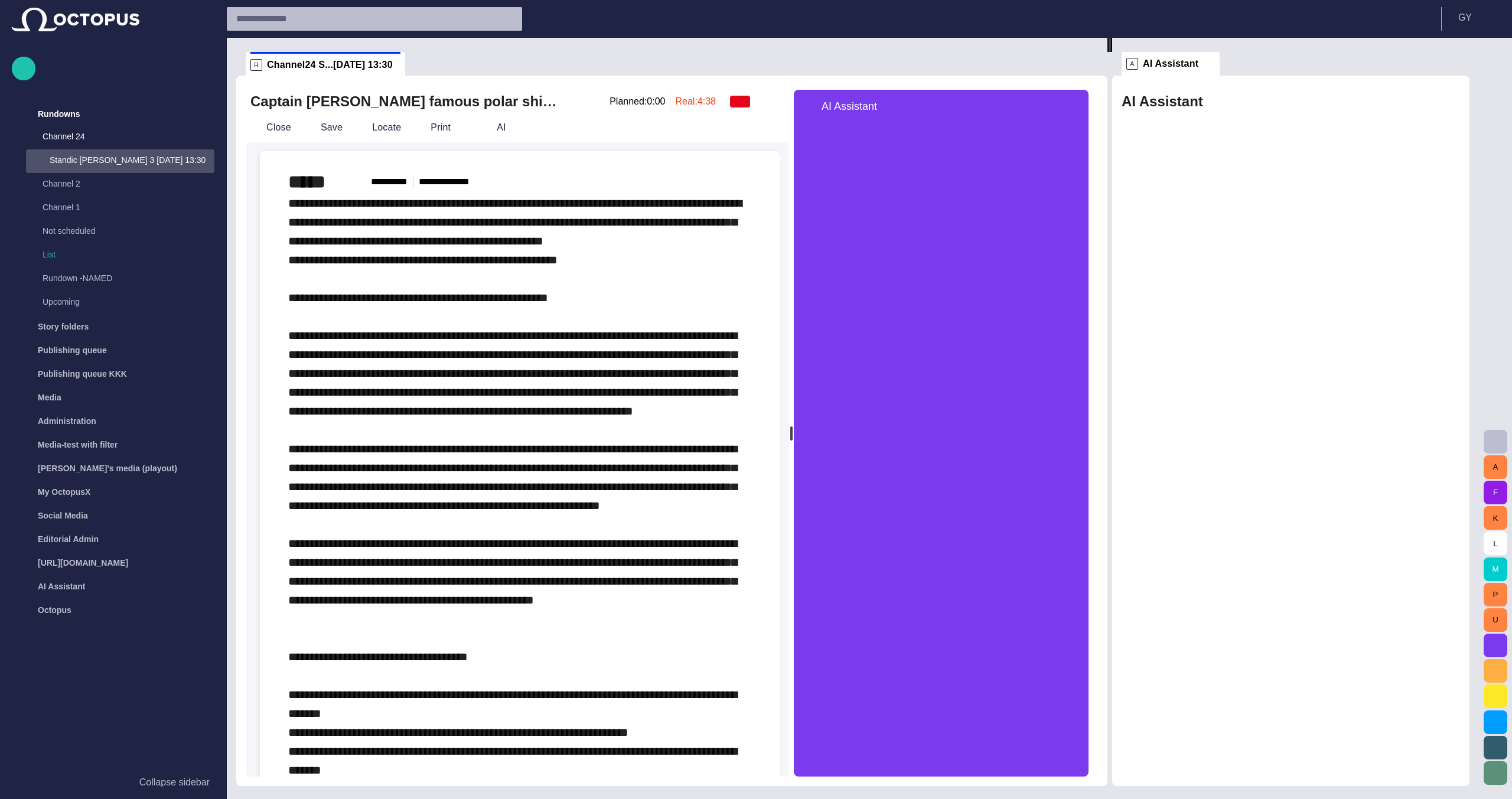
click at [315, 183] on span "*****" at bounding box center [317, 181] width 58 height 21
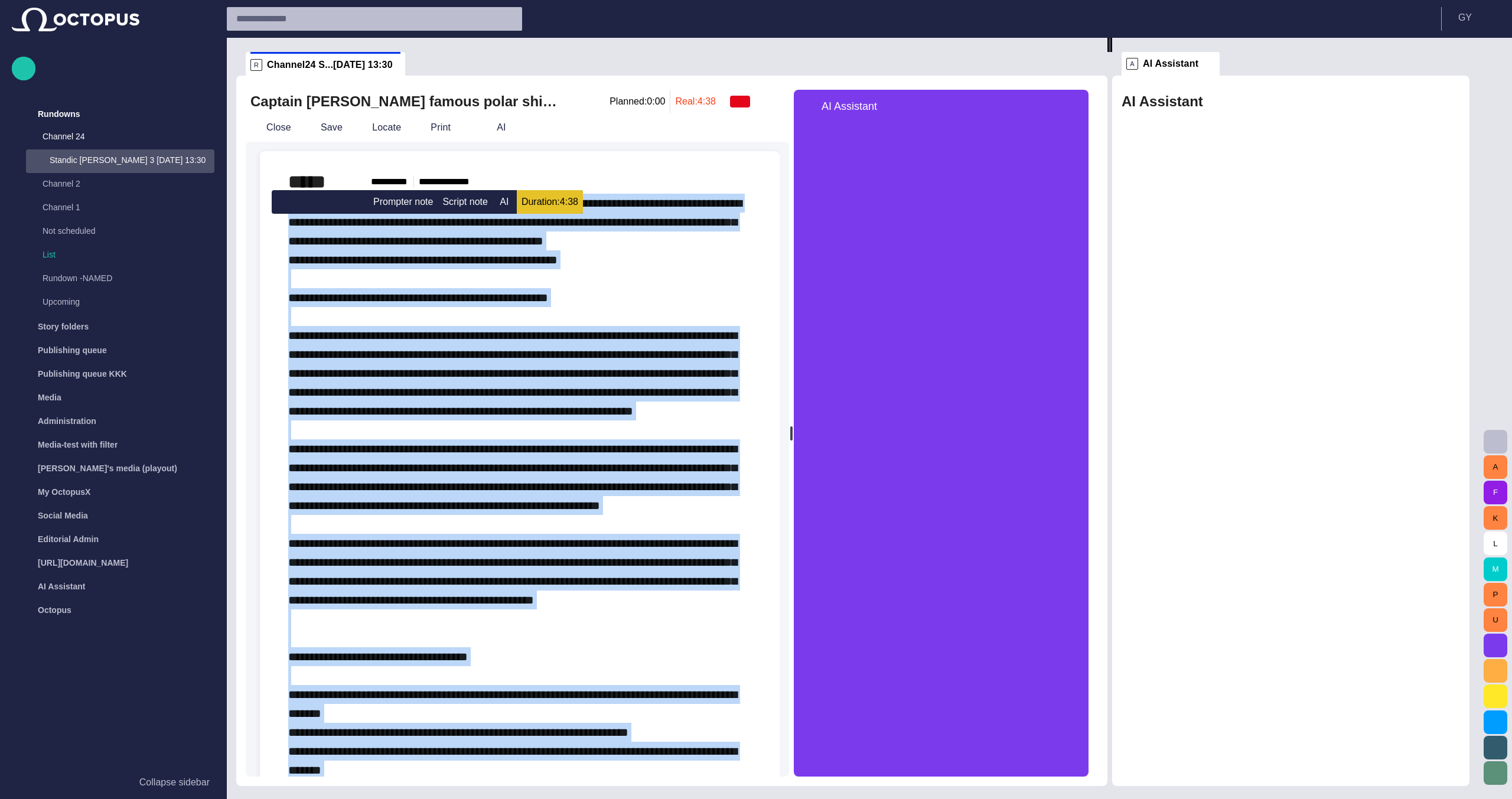
click at [570, 178] on div "***** ***** **** ********* ****" at bounding box center [520, 181] width 463 height 24
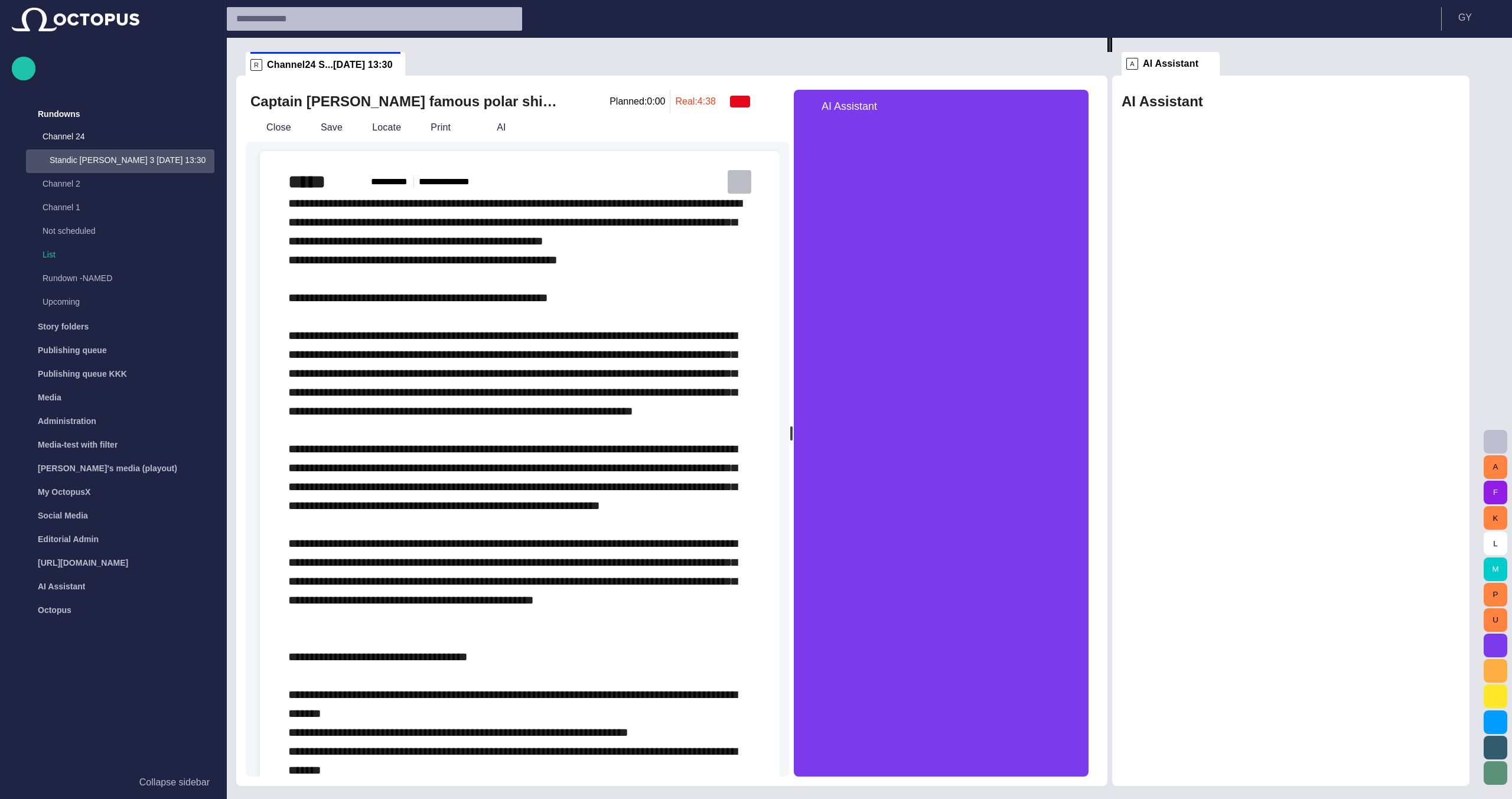
click at [736, 188] on button "button" at bounding box center [739, 181] width 24 height 24
click at [650, 180] on div at bounding box center [756, 399] width 1512 height 799
click at [568, 191] on div "***** ***** **** ********* ****" at bounding box center [520, 181] width 463 height 24
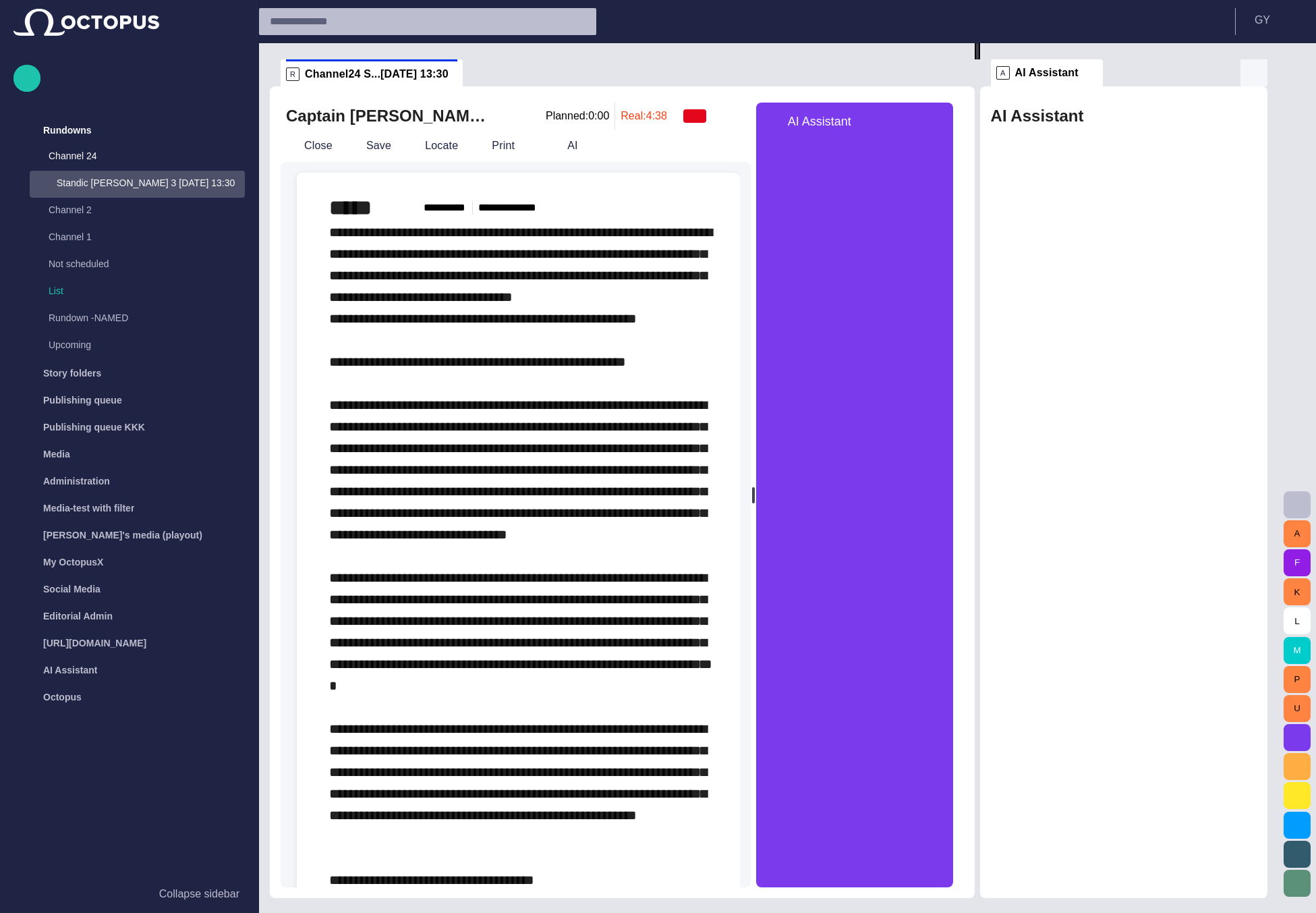
click at [1262, 71] on span "button" at bounding box center [1254, 73] width 16 height 16
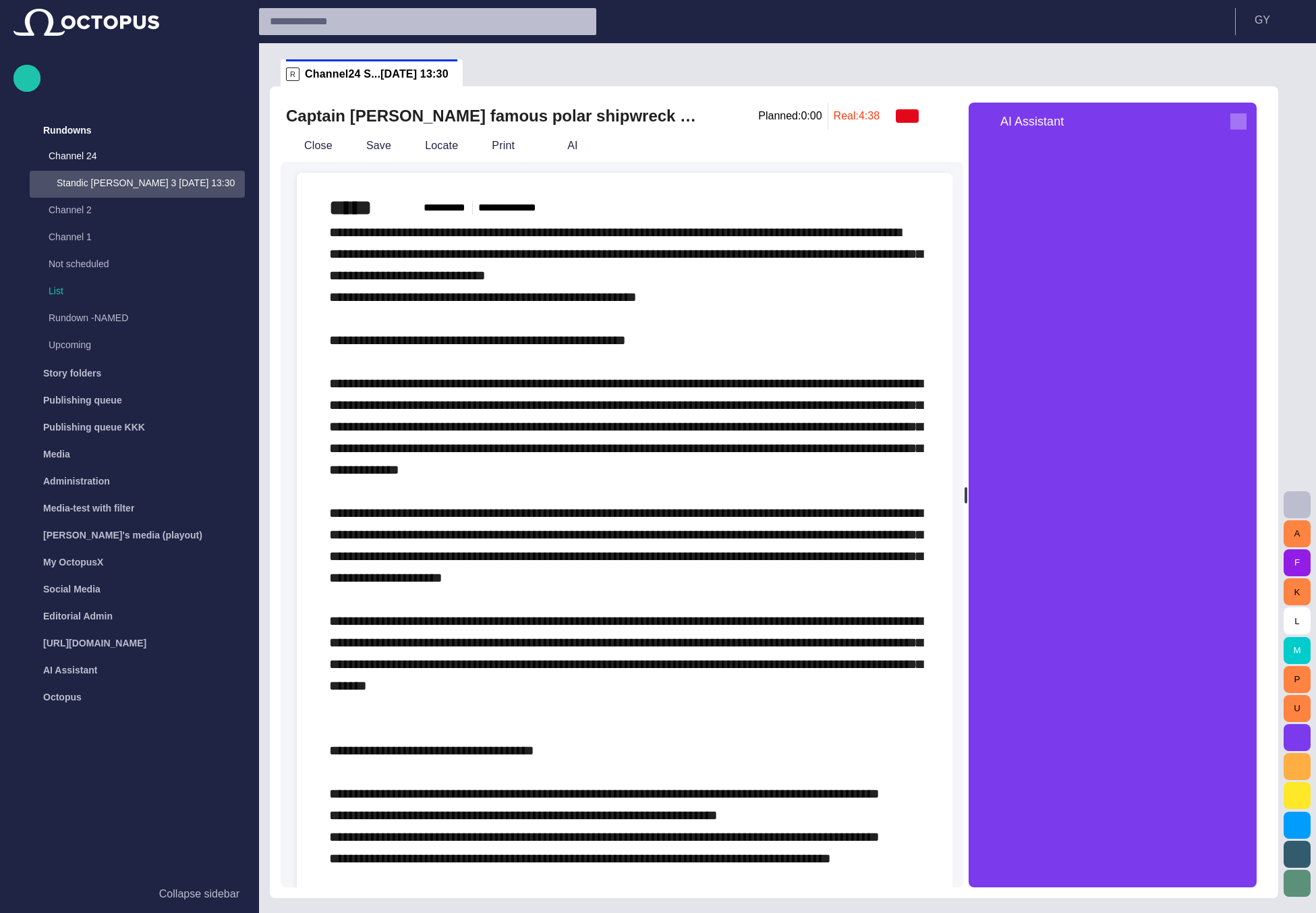
click at [1246, 117] on span "button" at bounding box center [1238, 122] width 16 height 16
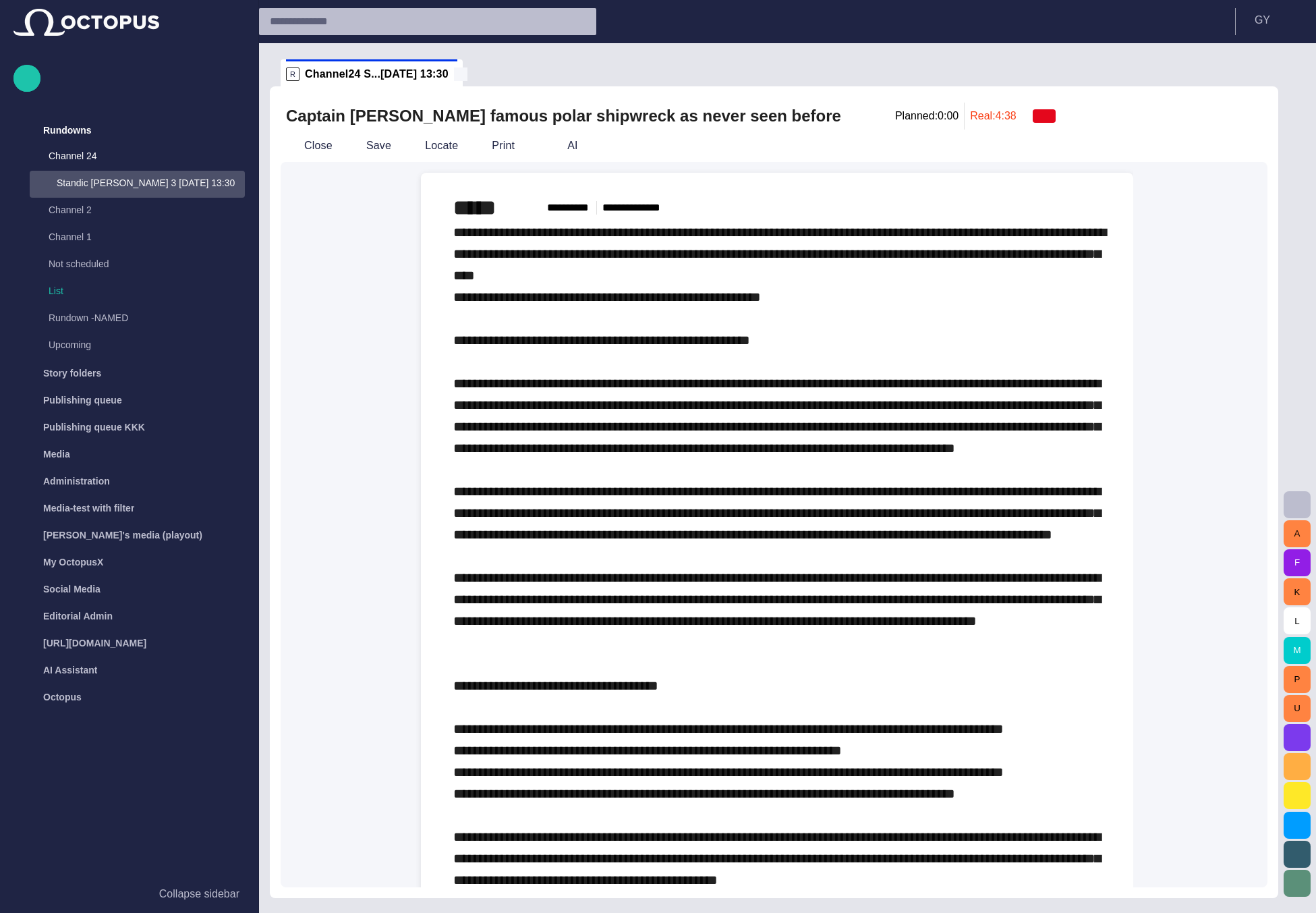
click at [454, 80] on span at bounding box center [461, 74] width 13 height 13
